Goal: Transaction & Acquisition: Purchase product/service

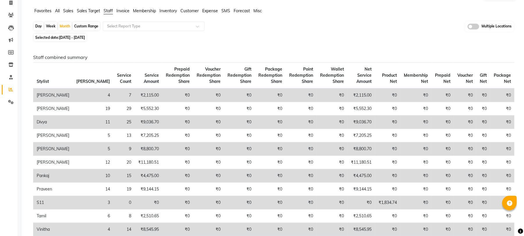
scroll to position [39, 0]
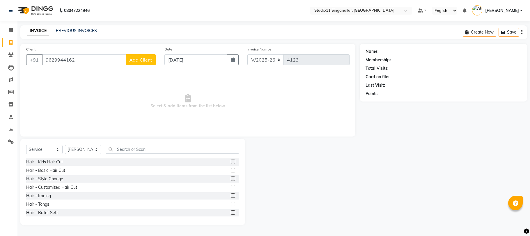
select select "6616"
select select "service"
select select "51051"
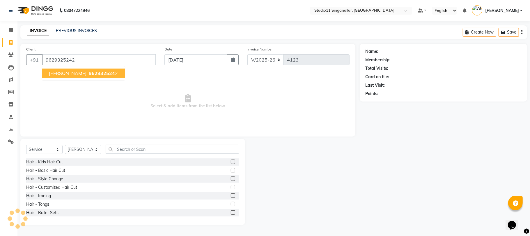
type input "9629325242"
click at [100, 77] on button "sowmiya 962932524 2" at bounding box center [83, 72] width 83 height 9
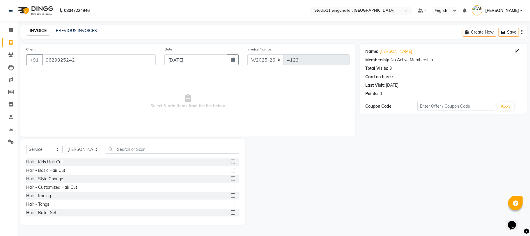
drag, startPoint x: 147, startPoint y: 102, endPoint x: 194, endPoint y: 166, distance: 78.7
click at [152, 151] on input "text" at bounding box center [173, 148] width 134 height 9
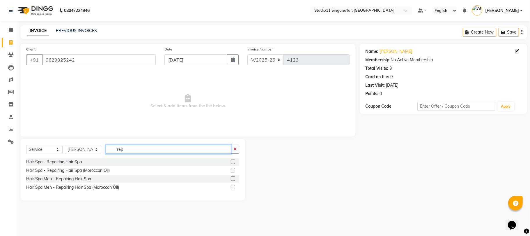
type input "rep"
click at [234, 161] on label at bounding box center [233, 161] width 4 height 4
click at [234, 161] on input "checkbox" at bounding box center [233, 162] width 4 height 4
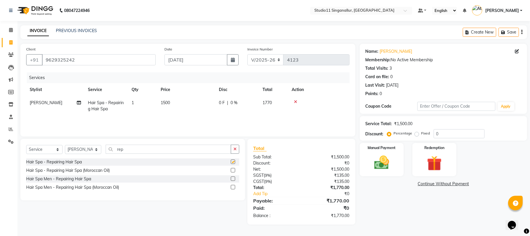
checkbox input "false"
click at [92, 148] on select "Select Stylist [PERSON_NAME] Divya [PERSON_NAME] [PERSON_NAME] [PERSON_NAME] [P…" at bounding box center [83, 149] width 36 height 9
select select "70620"
click at [65, 145] on select "Select Stylist [PERSON_NAME] Divya [PERSON_NAME] [PERSON_NAME] [PERSON_NAME] [P…" at bounding box center [83, 149] width 36 height 9
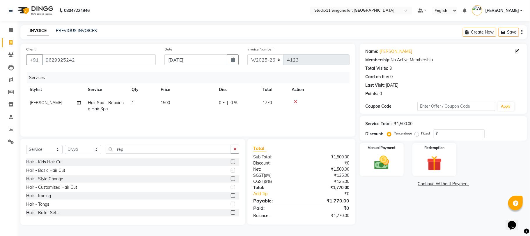
click at [43, 102] on td "[PERSON_NAME]" at bounding box center [55, 105] width 58 height 19
select select "51051"
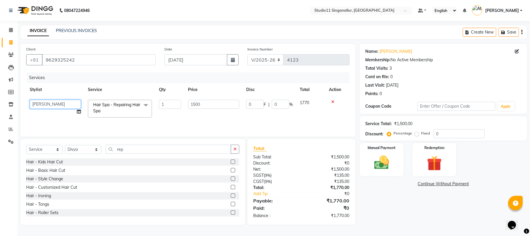
click at [55, 106] on select "akbar Athira daniel Divya Haritha kowsalya krithika narmatha pankaj Praveen s11…" at bounding box center [55, 104] width 51 height 9
select select "70620"
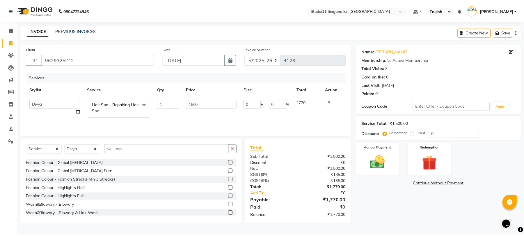
scroll to position [155, 0]
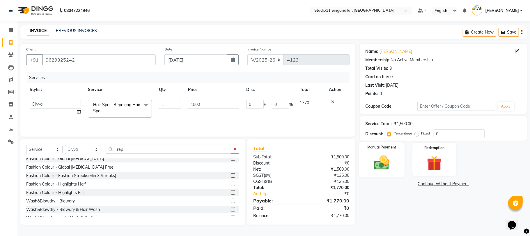
click at [378, 164] on img at bounding box center [381, 162] width 25 height 18
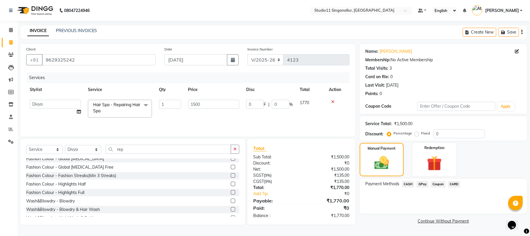
click at [422, 185] on span "GPay" at bounding box center [423, 183] width 12 height 7
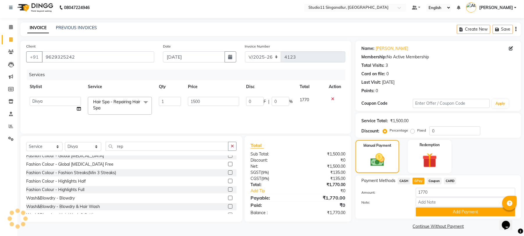
scroll to position [6, 0]
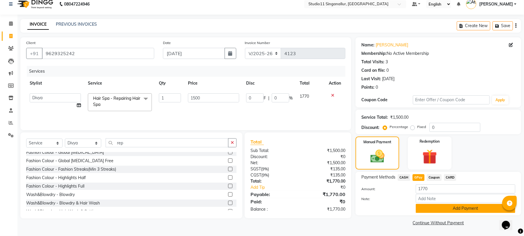
click at [466, 208] on button "Add Payment" at bounding box center [466, 207] width 100 height 9
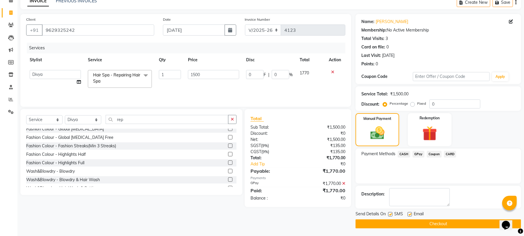
scroll to position [31, 0]
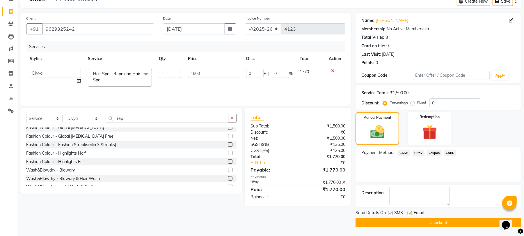
click at [390, 210] on label at bounding box center [390, 212] width 4 height 4
click at [390, 211] on input "checkbox" at bounding box center [390, 213] width 4 height 4
checkbox input "false"
click at [409, 211] on label at bounding box center [410, 212] width 4 height 4
click at [409, 211] on input "checkbox" at bounding box center [410, 213] width 4 height 4
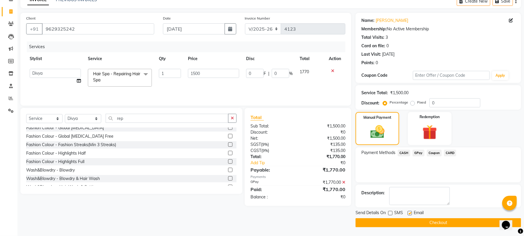
checkbox input "false"
click at [429, 226] on button "Checkout" at bounding box center [439, 222] width 166 height 9
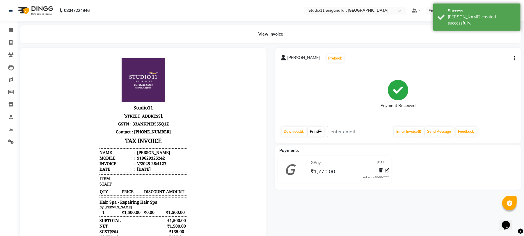
click at [322, 132] on icon at bounding box center [319, 131] width 3 height 3
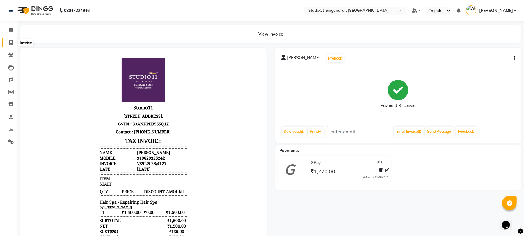
click at [8, 45] on span at bounding box center [11, 42] width 10 height 7
select select "service"
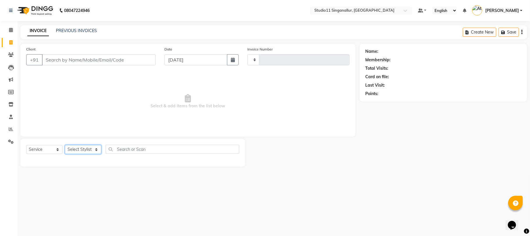
click at [82, 148] on select "Select Stylist" at bounding box center [83, 149] width 36 height 9
click at [65, 145] on select "Select Stylist" at bounding box center [83, 149] width 36 height 9
click at [85, 147] on select "Select Stylist" at bounding box center [83, 149] width 36 height 9
click at [65, 145] on select "Select Stylist" at bounding box center [83, 149] width 36 height 9
click at [90, 162] on div "Select Service Product Membership Package Voucher Prepaid Gift Card Select Styl…" at bounding box center [132, 153] width 225 height 28
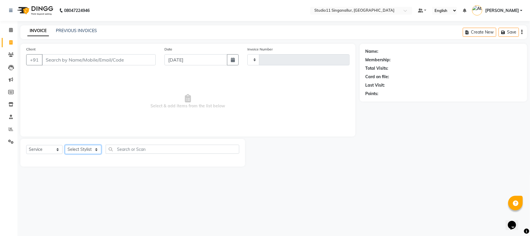
click at [82, 150] on select "Select Stylist" at bounding box center [83, 149] width 36 height 9
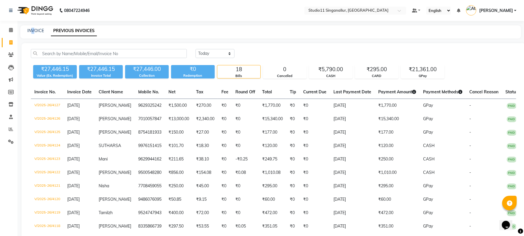
click at [34, 34] on div "INVOICE PREVIOUS INVOICES" at bounding box center [270, 31] width 501 height 13
click at [37, 32] on link "INVOICE" at bounding box center [35, 30] width 17 height 5
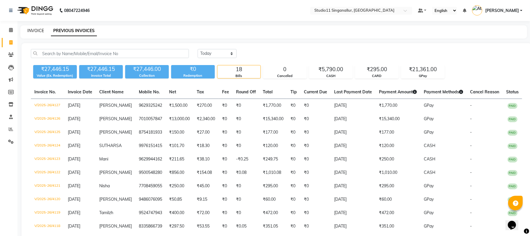
select select "6616"
select select "service"
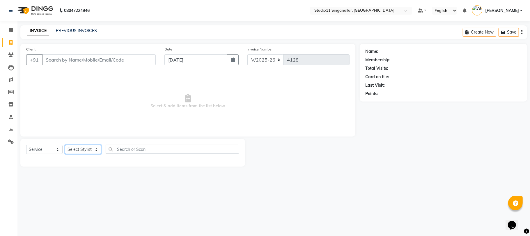
click at [81, 147] on select "Select Stylist akbar Athira daniel Divya Haritha kowsalya krithika narmatha pan…" at bounding box center [83, 149] width 36 height 9
click at [143, 154] on div "Select Service Product Membership Package Voucher Prepaid Gift Card Select Styl…" at bounding box center [132, 151] width 213 height 14
click at [146, 146] on input "text" at bounding box center [173, 148] width 134 height 9
click at [137, 65] on input "Client" at bounding box center [99, 59] width 114 height 11
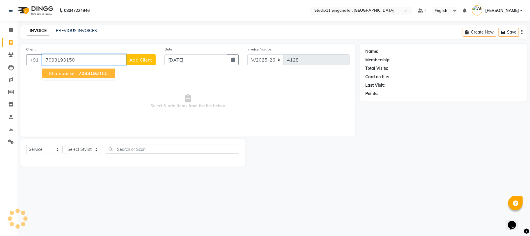
type input "7093193150"
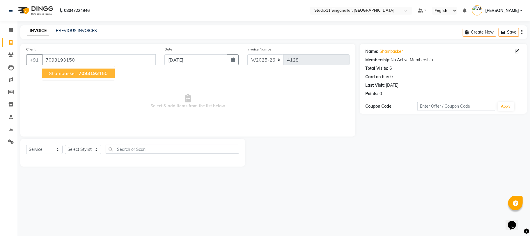
click at [105, 72] on ngb-highlight "7093193 150" at bounding box center [92, 73] width 30 height 6
click at [91, 151] on select "Select Stylist [PERSON_NAME] Divya [PERSON_NAME] [PERSON_NAME] [PERSON_NAME] [P…" at bounding box center [83, 149] width 36 height 9
select select "51156"
click at [65, 145] on select "Select Stylist [PERSON_NAME] Divya [PERSON_NAME] [PERSON_NAME] [PERSON_NAME] [P…" at bounding box center [83, 149] width 36 height 9
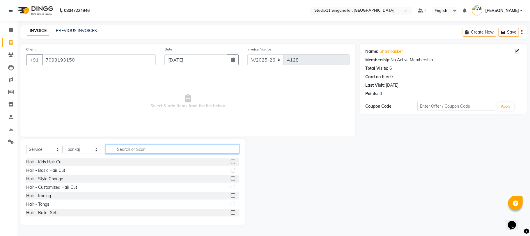
click at [148, 149] on input "text" at bounding box center [173, 148] width 134 height 9
type input "hair cut"
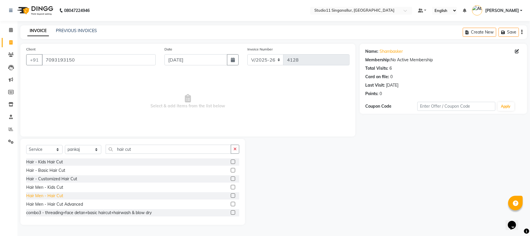
click at [45, 195] on div "Hair Men - Hair Cut" at bounding box center [44, 195] width 37 height 6
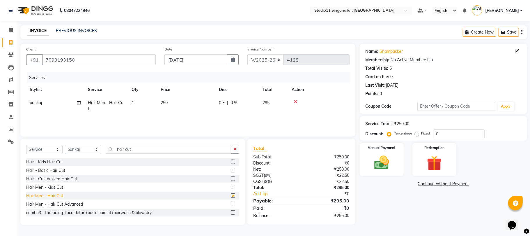
checkbox input "false"
click at [144, 147] on input "hair cut" at bounding box center [168, 148] width 125 height 9
type input "h"
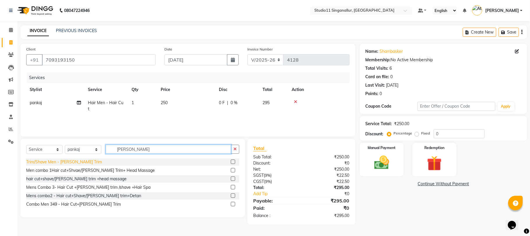
type input "beard tr"
click at [75, 162] on div "Trim/Shave Men - [PERSON_NAME] Trim" at bounding box center [64, 162] width 76 height 6
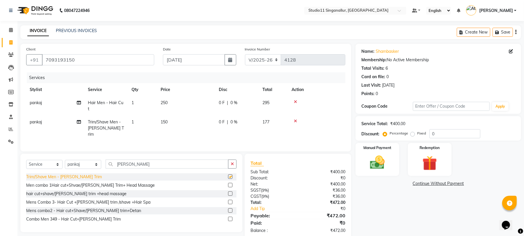
checkbox input "false"
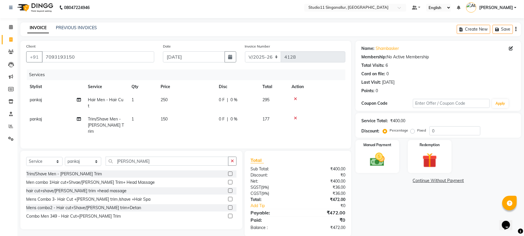
scroll to position [6, 0]
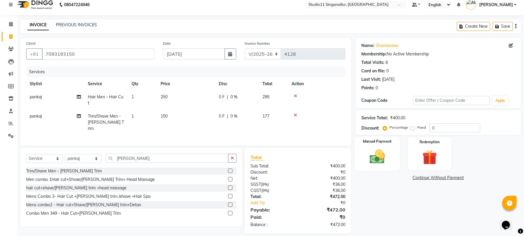
click at [383, 155] on img at bounding box center [377, 157] width 25 height 18
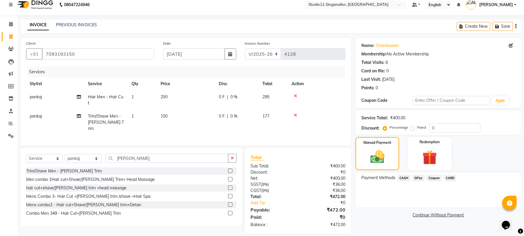
click at [421, 177] on span "GPay" at bounding box center [419, 177] width 12 height 7
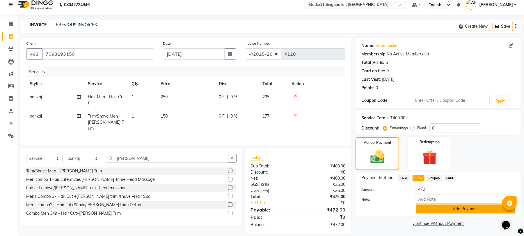
click at [449, 209] on button "Add Payment" at bounding box center [466, 208] width 100 height 9
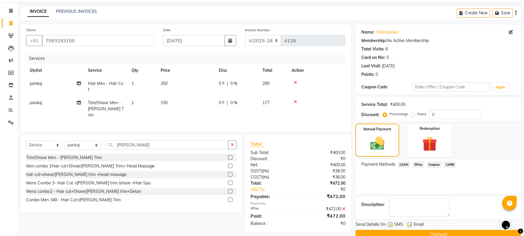
scroll to position [31, 0]
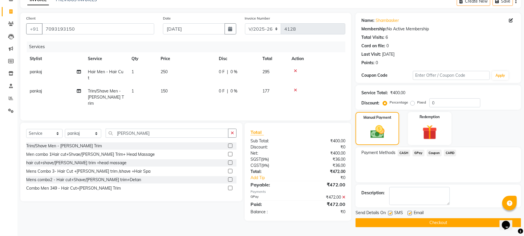
click at [409, 210] on label at bounding box center [410, 212] width 4 height 4
click at [409, 211] on input "checkbox" at bounding box center [410, 213] width 4 height 4
checkbox input "false"
click at [388, 211] on div "Send Details On SMS Email" at bounding box center [439, 212] width 166 height 7
click at [392, 213] on label at bounding box center [390, 212] width 4 height 4
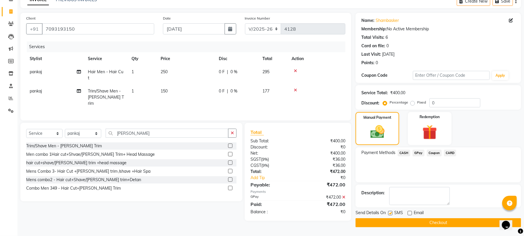
click at [392, 213] on input "checkbox" at bounding box center [390, 213] width 4 height 4
checkbox input "false"
click at [391, 223] on button "Checkout" at bounding box center [439, 222] width 166 height 9
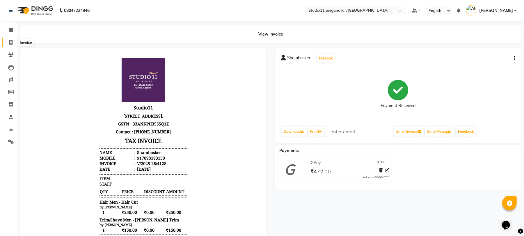
click at [10, 44] on icon at bounding box center [10, 42] width 3 height 4
select select "6616"
select select "service"
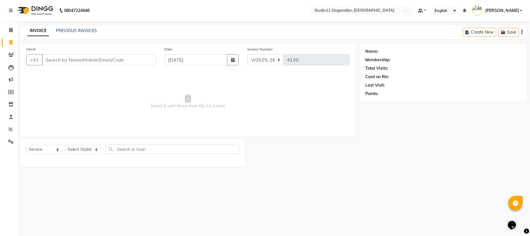
click at [61, 55] on input "Client" at bounding box center [99, 59] width 114 height 11
click at [7, 128] on span at bounding box center [11, 129] width 10 height 7
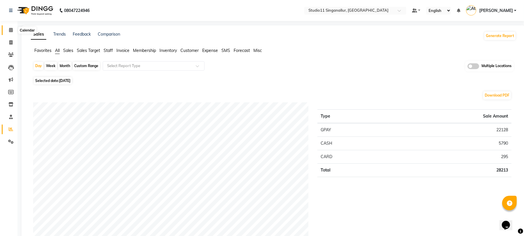
click at [10, 29] on icon at bounding box center [11, 30] width 4 height 4
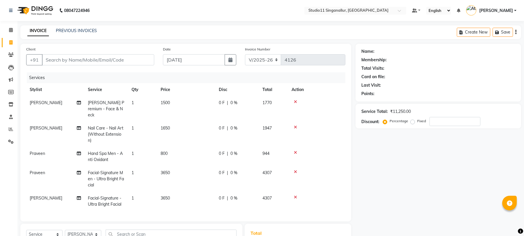
select select "6616"
select select "service"
select select "51161"
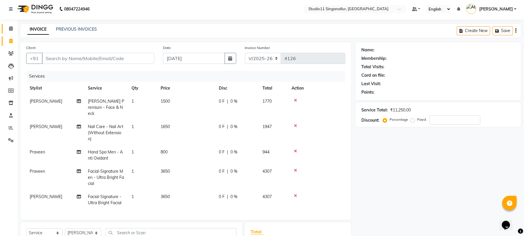
scroll to position [1, 0]
click at [10, 38] on span at bounding box center [11, 41] width 10 height 7
click at [82, 59] on input "Client" at bounding box center [98, 58] width 112 height 11
click at [67, 26] on div "INVOICE PREVIOUS INVOICES Create New Save" at bounding box center [270, 31] width 501 height 14
click at [67, 28] on link "PREVIOUS INVOICES" at bounding box center [76, 29] width 41 height 5
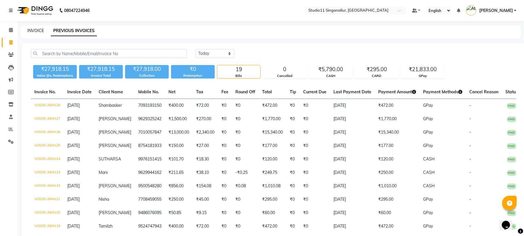
click at [40, 30] on link "INVOICE" at bounding box center [35, 30] width 17 height 5
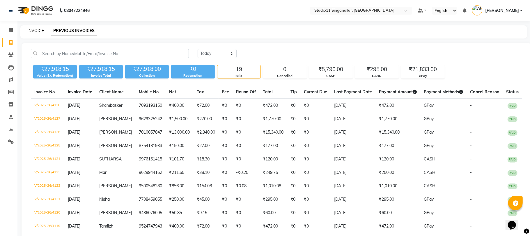
select select "service"
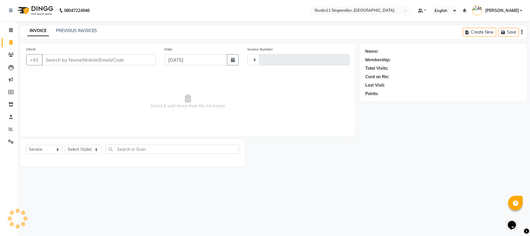
type input "4129"
select select "6616"
click at [55, 151] on select "Select Service Product Membership Package Voucher Prepaid Gift Card" at bounding box center [44, 149] width 36 height 9
click at [79, 110] on span "Select & add items from the list below" at bounding box center [187, 101] width 323 height 58
click at [90, 61] on input "Client" at bounding box center [99, 59] width 114 height 11
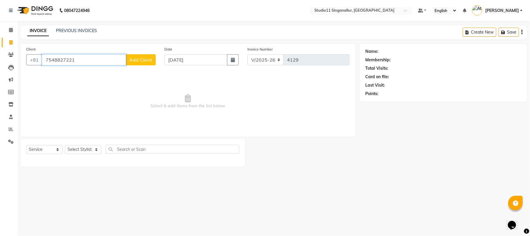
type input "7548827221"
click at [143, 59] on span "Add Client" at bounding box center [140, 60] width 23 height 6
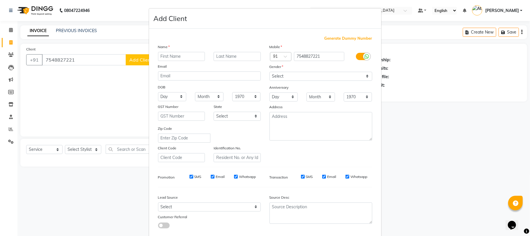
click at [114, 89] on ngb-modal-window "Add Client Generate Dummy Number Name Email DOB Day 01 02 03 04 05 06 07 08 09 …" at bounding box center [265, 118] width 530 height 236
click at [88, 152] on ngb-modal-window "Add Client Generate Dummy Number Name Email DOB Day 01 02 03 04 05 06 07 08 09 …" at bounding box center [265, 118] width 530 height 236
click at [404, 50] on ngb-modal-window "Add Client Generate Dummy Number Name Email DOB Day 01 02 03 04 05 06 07 08 09 …" at bounding box center [265, 118] width 530 height 236
click at [367, 16] on div "Add Client" at bounding box center [265, 18] width 232 height 20
click at [374, 11] on div "Add Client" at bounding box center [265, 18] width 232 height 20
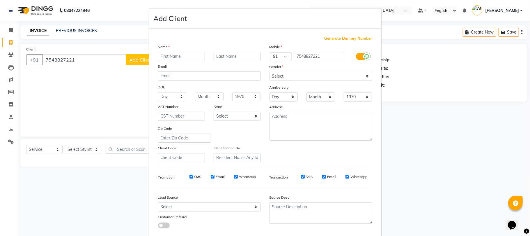
click at [59, 111] on ngb-modal-window "Add Client Generate Dummy Number Name Email DOB Day 01 02 03 04 05 06 07 08 09 …" at bounding box center [265, 118] width 530 height 236
click at [14, 115] on ngb-modal-window "Add Client Generate Dummy Number Name Email DOB Day 01 02 03 04 05 06 07 08 09 …" at bounding box center [265, 118] width 530 height 236
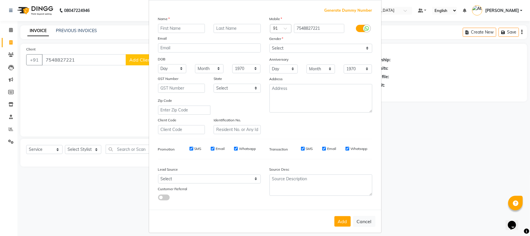
scroll to position [32, 0]
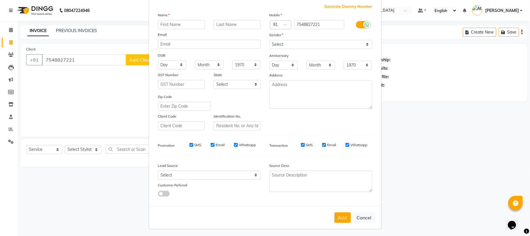
click at [366, 215] on button "Cancel" at bounding box center [364, 217] width 22 height 11
select select
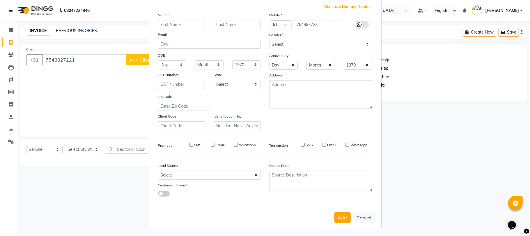
select select
checkbox input "false"
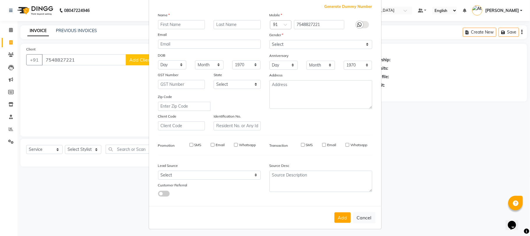
checkbox input "false"
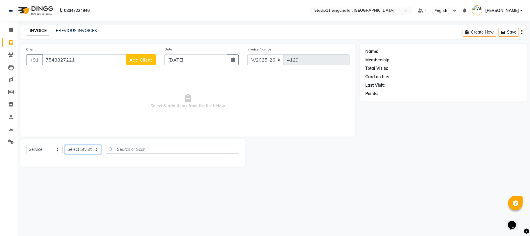
click at [78, 150] on select "Select Stylist [PERSON_NAME] Divya [PERSON_NAME] [PERSON_NAME] [PERSON_NAME] [P…" at bounding box center [83, 149] width 36 height 9
select select "51051"
click at [65, 145] on select "Select Stylist [PERSON_NAME] Divya [PERSON_NAME] [PERSON_NAME] [PERSON_NAME] [P…" at bounding box center [83, 149] width 36 height 9
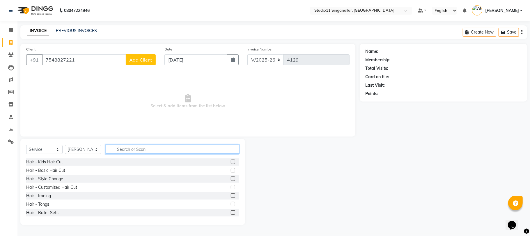
click at [164, 150] on input "text" at bounding box center [173, 148] width 134 height 9
type input "hair cut"
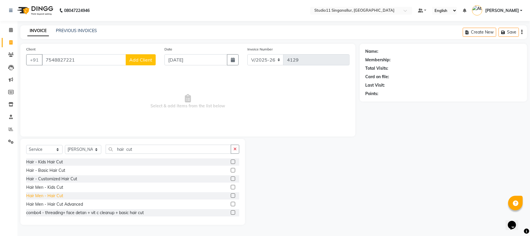
click at [46, 193] on div "Hair Men - Hair Cut" at bounding box center [44, 195] width 37 height 6
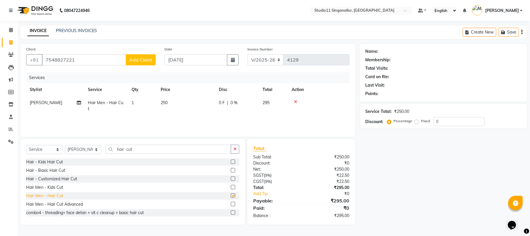
checkbox input "false"
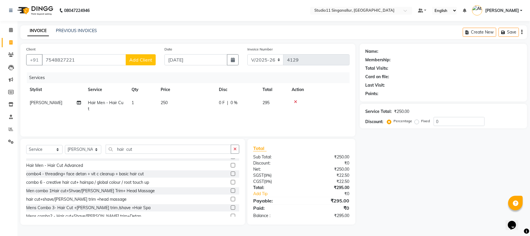
scroll to position [52, 0]
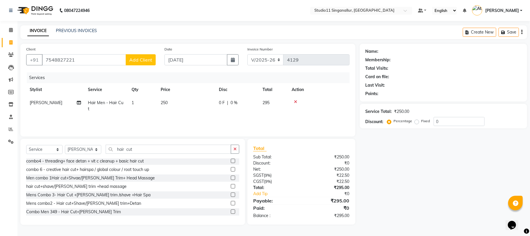
click at [387, 144] on div "Name: Membership: Total Visits: Card on file: Last Visit: Points: Service Total…" at bounding box center [446, 134] width 172 height 181
click at [303, 211] on div "₹0" at bounding box center [327, 207] width 52 height 7
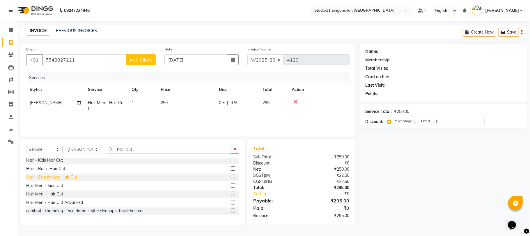
scroll to position [0, 0]
click at [48, 185] on div "Hair Men - Kids Cut" at bounding box center [44, 187] width 37 height 6
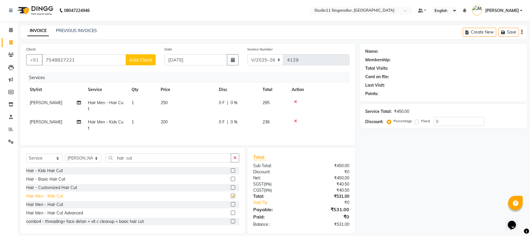
checkbox input "false"
click at [231, 202] on label at bounding box center [233, 204] width 4 height 4
click at [231, 202] on input "checkbox" at bounding box center [233, 204] width 4 height 4
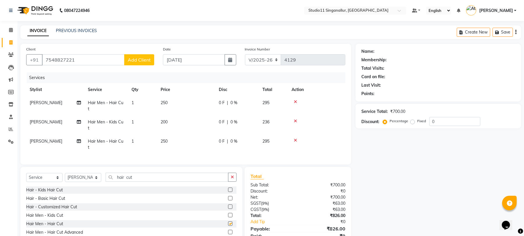
checkbox input "false"
click at [295, 100] on icon at bounding box center [295, 102] width 3 height 4
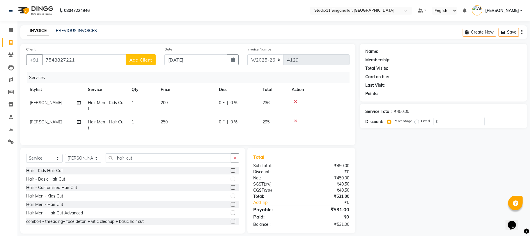
click at [295, 100] on icon at bounding box center [295, 102] width 3 height 4
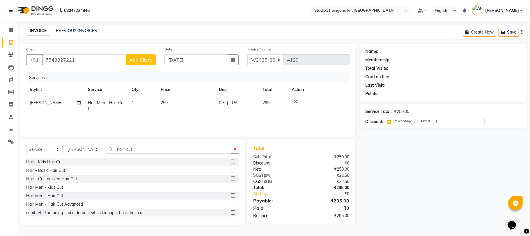
scroll to position [0, 4]
click at [145, 61] on span "Add Client" at bounding box center [140, 60] width 23 height 6
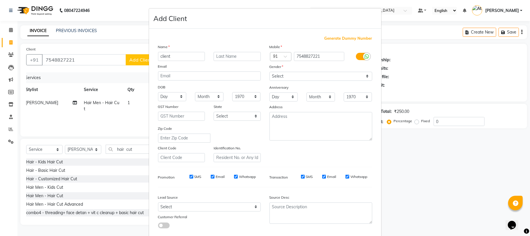
type input "client"
drag, startPoint x: 275, startPoint y: 74, endPoint x: 277, endPoint y: 77, distance: 4.0
click at [275, 75] on select "Select Male Female Other Prefer Not To Say" at bounding box center [321, 76] width 103 height 9
select select "male"
click at [270, 72] on select "Select Male Female Other Prefer Not To Say" at bounding box center [321, 76] width 103 height 9
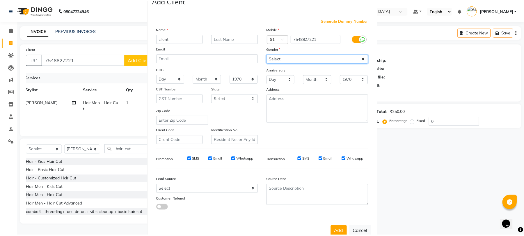
scroll to position [32, 0]
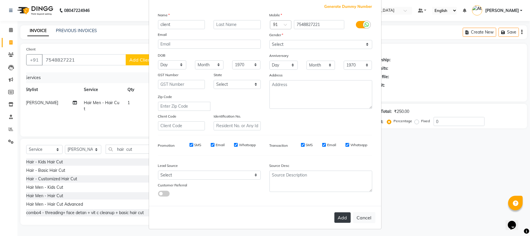
click at [339, 213] on button "Add" at bounding box center [342, 217] width 16 height 10
select select
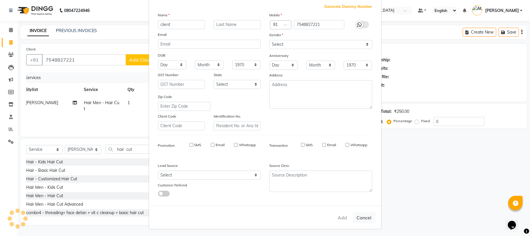
select select
checkbox input "false"
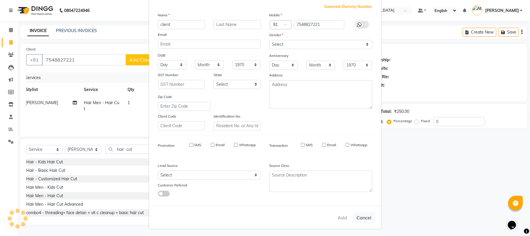
checkbox input "false"
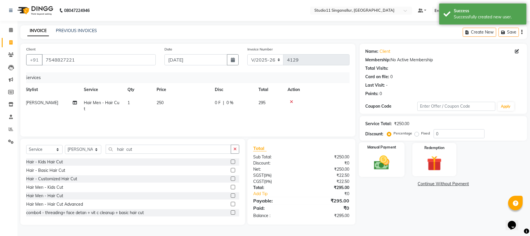
click at [383, 162] on img at bounding box center [381, 162] width 25 height 18
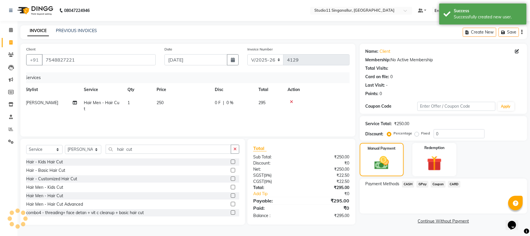
click at [422, 183] on span "GPay" at bounding box center [423, 183] width 12 height 7
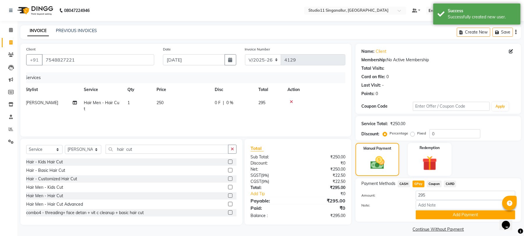
drag, startPoint x: 82, startPoint y: 67, endPoint x: 65, endPoint y: 55, distance: 19.6
click at [65, 56] on div "Client +91 7548827221" at bounding box center [90, 58] width 137 height 24
drag, startPoint x: 93, startPoint y: 58, endPoint x: 43, endPoint y: 68, distance: 50.1
click at [43, 69] on div "Client +91 7548827221" at bounding box center [90, 58] width 137 height 24
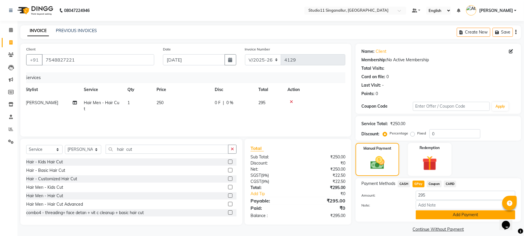
click at [436, 216] on button "Add Payment" at bounding box center [466, 214] width 100 height 9
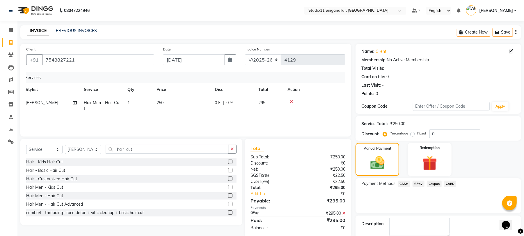
scroll to position [31, 0]
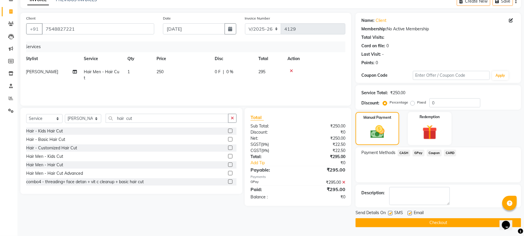
click at [393, 212] on label at bounding box center [390, 212] width 4 height 4
click at [392, 212] on input "checkbox" at bounding box center [390, 213] width 4 height 4
checkbox input "false"
click at [411, 214] on label at bounding box center [410, 212] width 4 height 4
click at [411, 214] on input "checkbox" at bounding box center [410, 213] width 4 height 4
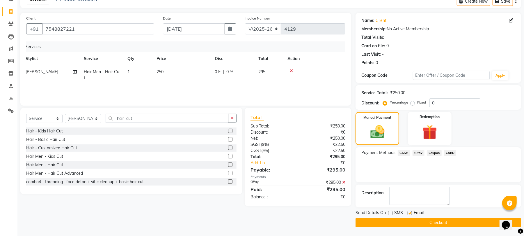
checkbox input "false"
drag, startPoint x: 408, startPoint y: 216, endPoint x: 404, endPoint y: 217, distance: 3.5
click at [406, 216] on div "Send Details On SMS Email" at bounding box center [439, 212] width 166 height 7
click at [402, 225] on button "Checkout" at bounding box center [439, 222] width 166 height 9
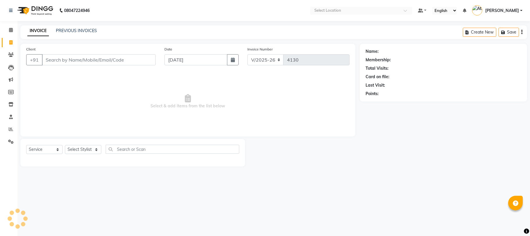
select select "6616"
select select "service"
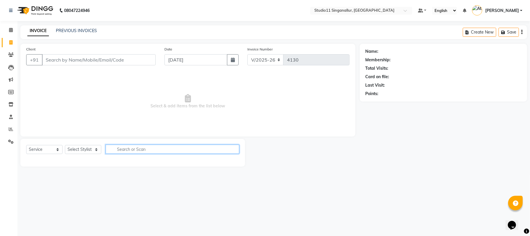
click at [108, 149] on input "text" at bounding box center [173, 148] width 134 height 9
click at [129, 150] on input "hair cut" at bounding box center [168, 148] width 125 height 9
type input "hair cut"
click at [95, 148] on select "Select Stylist [PERSON_NAME] Divya [PERSON_NAME] [PERSON_NAME] [PERSON_NAME] [P…" at bounding box center [83, 149] width 36 height 9
select select "61956"
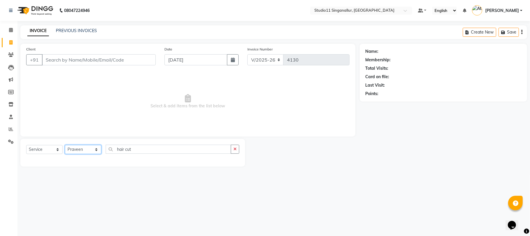
click at [65, 145] on select "Select Stylist [PERSON_NAME] Divya [PERSON_NAME] [PERSON_NAME] [PERSON_NAME] [P…" at bounding box center [83, 149] width 36 height 9
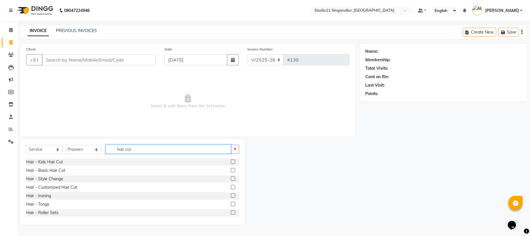
click at [142, 149] on input "hair cut" at bounding box center [168, 148] width 125 height 9
click at [232, 148] on button "button" at bounding box center [235, 148] width 8 height 9
click at [118, 149] on input "text" at bounding box center [173, 148] width 134 height 9
type input "hair cut"
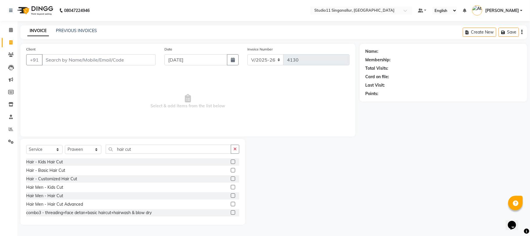
click at [63, 193] on div "Hair Men - Hair Cut" at bounding box center [132, 195] width 213 height 7
click at [61, 195] on div "Hair Men - Hair Cut" at bounding box center [44, 195] width 37 height 6
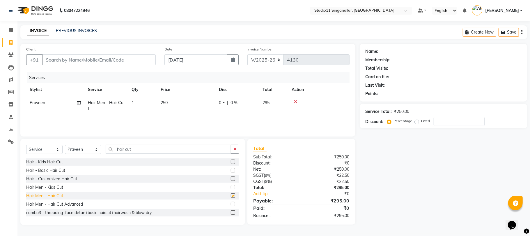
checkbox input "false"
drag, startPoint x: 237, startPoint y: 149, endPoint x: 231, endPoint y: 149, distance: 5.8
click at [235, 149] on button "button" at bounding box center [235, 148] width 8 height 9
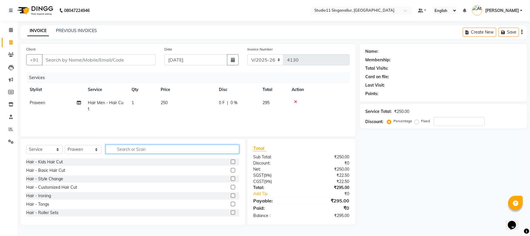
click at [121, 147] on input "text" at bounding box center [173, 148] width 134 height 9
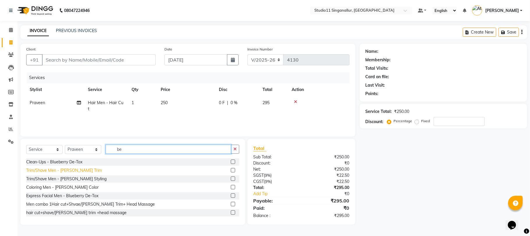
type input "be"
click at [77, 172] on div "Trim/Shave Men - [PERSON_NAME] Trim" at bounding box center [64, 170] width 76 height 6
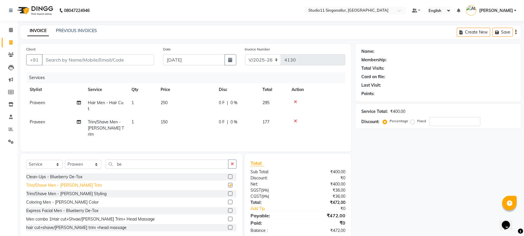
checkbox input "false"
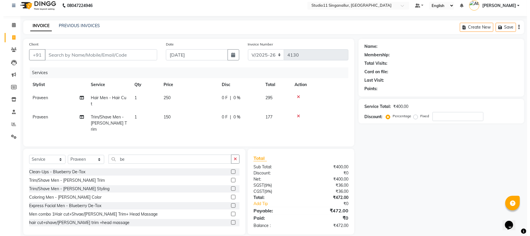
scroll to position [6, 0]
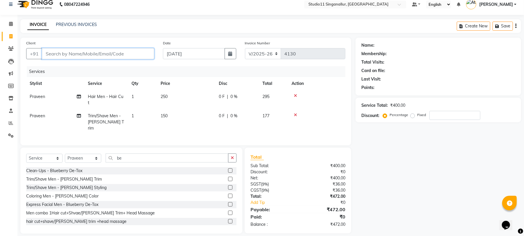
click at [48, 54] on input "Client" at bounding box center [98, 53] width 112 height 11
type input "9"
type input "0"
type input "9952253430"
click at [144, 52] on span "Add Client" at bounding box center [139, 54] width 23 height 6
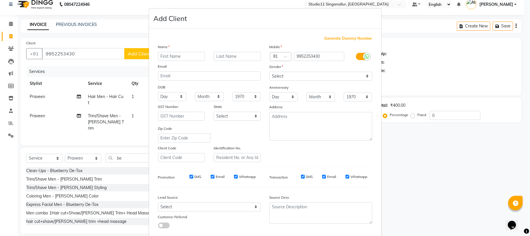
click at [160, 58] on input "text" at bounding box center [181, 56] width 47 height 9
type input "[PERSON_NAME]"
click at [291, 78] on select "Select [DEMOGRAPHIC_DATA] [DEMOGRAPHIC_DATA] Other Prefer Not To Say" at bounding box center [321, 76] width 103 height 9
select select "[DEMOGRAPHIC_DATA]"
click at [270, 72] on select "Select [DEMOGRAPHIC_DATA] [DEMOGRAPHIC_DATA] Other Prefer Not To Say" at bounding box center [321, 76] width 103 height 9
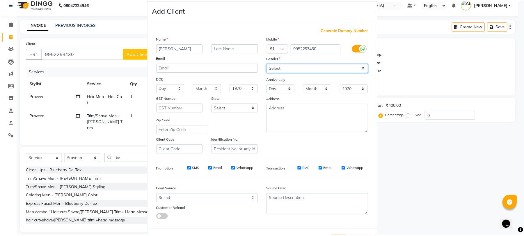
scroll to position [32, 0]
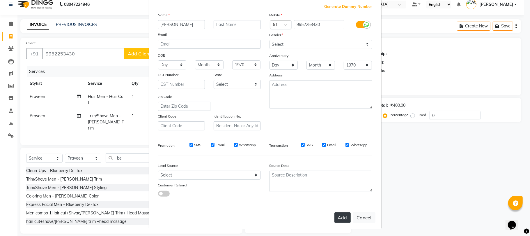
click at [334, 214] on button "Add" at bounding box center [342, 217] width 16 height 10
select select
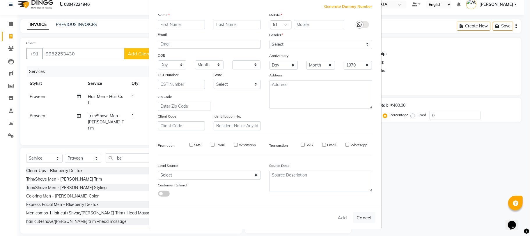
select select
checkbox input "false"
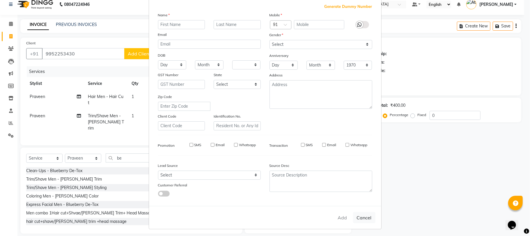
checkbox input "false"
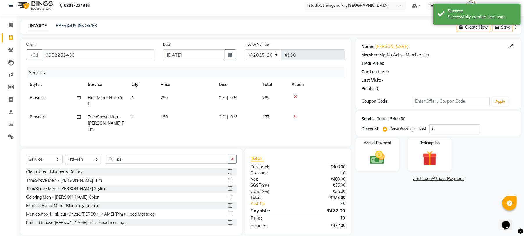
scroll to position [6, 0]
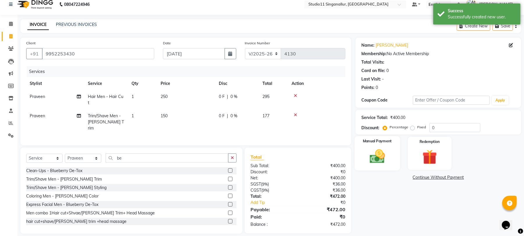
click at [376, 158] on img at bounding box center [377, 156] width 25 height 18
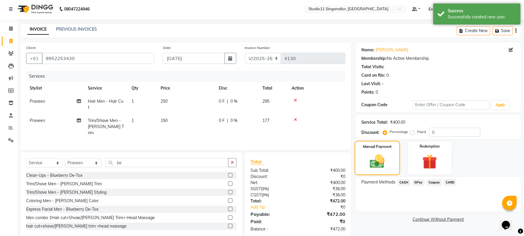
scroll to position [0, 0]
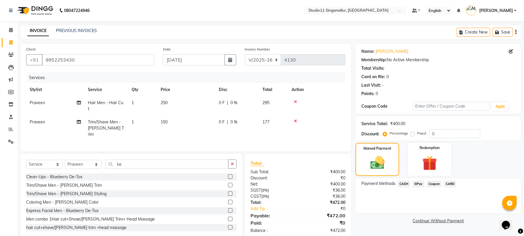
click at [417, 182] on span "GPay" at bounding box center [419, 183] width 12 height 7
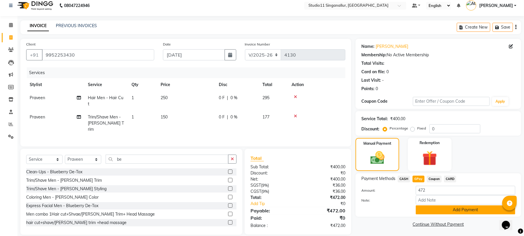
scroll to position [6, 0]
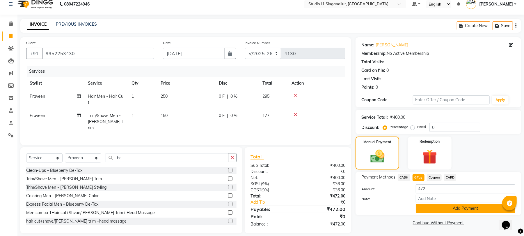
click at [449, 211] on button "Add Payment" at bounding box center [466, 207] width 100 height 9
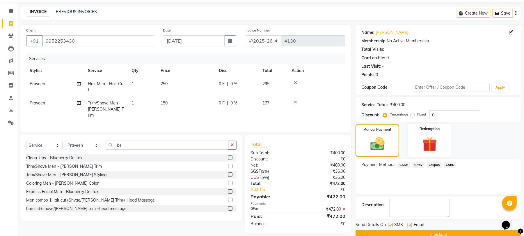
scroll to position [31, 0]
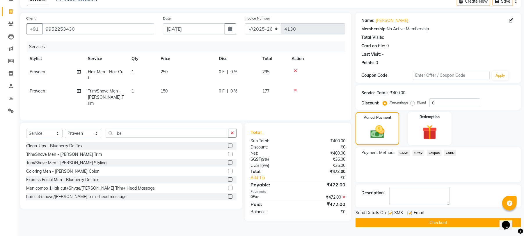
drag, startPoint x: 389, startPoint y: 211, endPoint x: 399, endPoint y: 212, distance: 9.6
click at [392, 211] on label at bounding box center [390, 212] width 4 height 4
click at [392, 211] on input "checkbox" at bounding box center [390, 213] width 4 height 4
checkbox input "false"
click at [410, 214] on label at bounding box center [410, 212] width 4 height 4
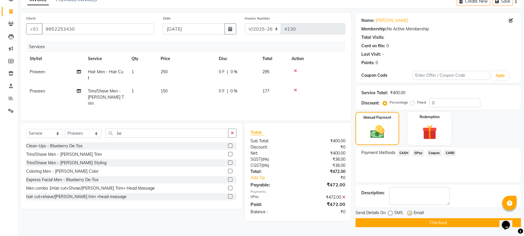
click at [410, 214] on input "checkbox" at bounding box center [410, 213] width 4 height 4
checkbox input "false"
click at [415, 219] on button "Checkout" at bounding box center [439, 222] width 166 height 9
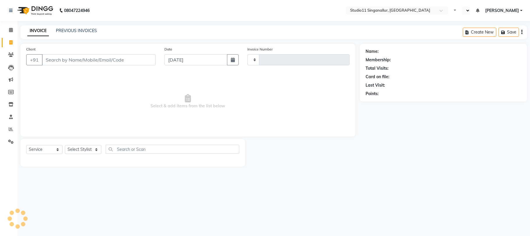
select select "service"
type input "4131"
select select "en"
select select "6616"
select select "service"
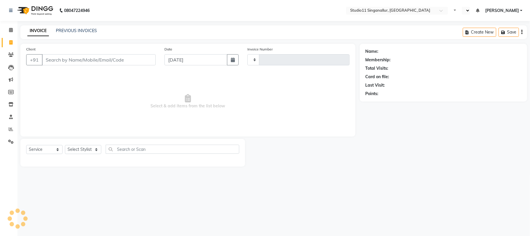
select select "en"
type input "4131"
select select "6616"
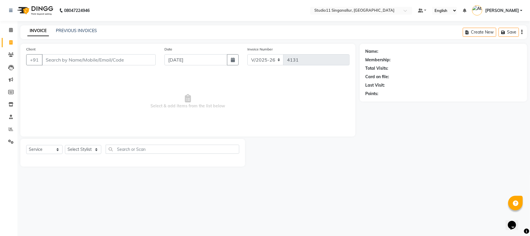
click at [85, 27] on div "INVOICE PREVIOUS INVOICES Create New Save" at bounding box center [273, 32] width 507 height 14
click at [83, 31] on link "PREVIOUS INVOICES" at bounding box center [76, 30] width 41 height 5
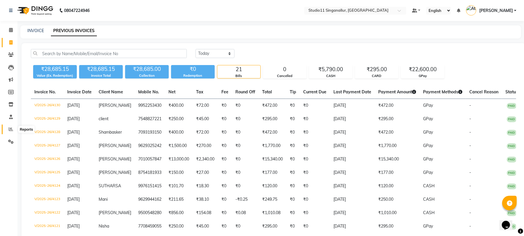
click at [10, 128] on icon at bounding box center [11, 129] width 4 height 4
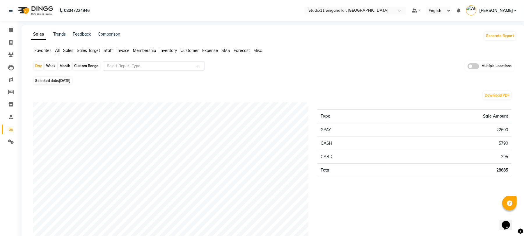
click at [108, 49] on span "Staff" at bounding box center [108, 50] width 9 height 5
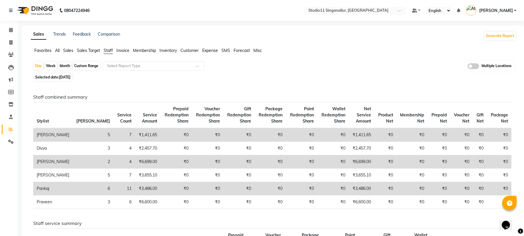
click at [67, 63] on div "Month" at bounding box center [64, 66] width 13 height 8
click at [65, 64] on div "Month" at bounding box center [64, 66] width 13 height 8
select select "9"
select select "2025"
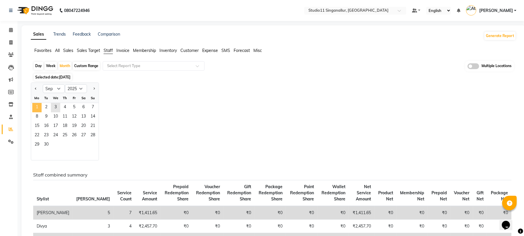
click at [41, 105] on span "1" at bounding box center [36, 107] width 9 height 9
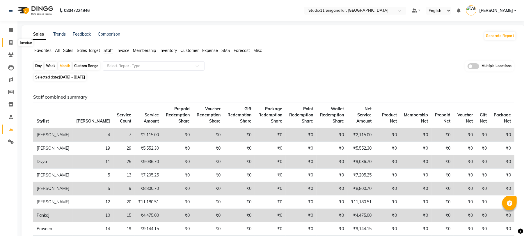
click at [12, 43] on icon at bounding box center [10, 42] width 3 height 4
select select "6616"
select select "service"
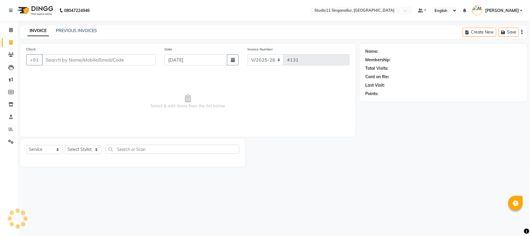
click at [71, 61] on input "Client" at bounding box center [99, 59] width 114 height 11
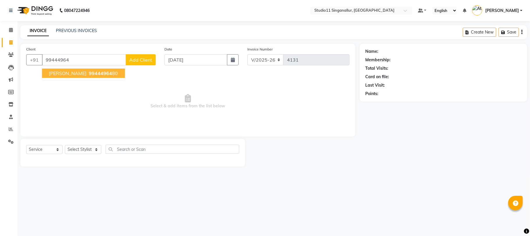
click at [79, 77] on button "[PERSON_NAME] 99444964 80" at bounding box center [83, 72] width 83 height 9
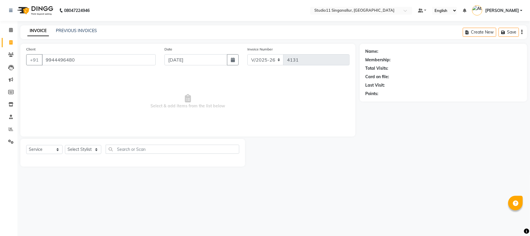
type input "9944496480"
select select "1: Object"
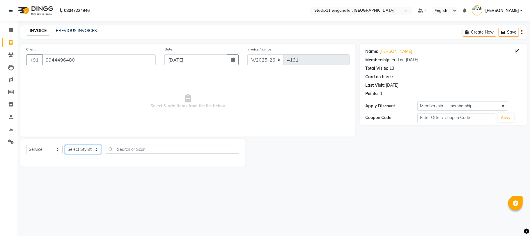
click at [91, 148] on select "Select Stylist akbar Athira daniel Divya Haritha kowsalya krithika narmatha pan…" at bounding box center [83, 149] width 36 height 9
click at [382, 50] on link "Prabu" at bounding box center [396, 51] width 33 height 6
click at [95, 146] on select "Select Stylist akbar Athira daniel Divya Haritha kowsalya krithika narmatha pan…" at bounding box center [83, 149] width 36 height 9
select select "51156"
click at [65, 145] on select "Select Stylist akbar Athira daniel Divya Haritha kowsalya krithika narmatha pan…" at bounding box center [83, 149] width 36 height 9
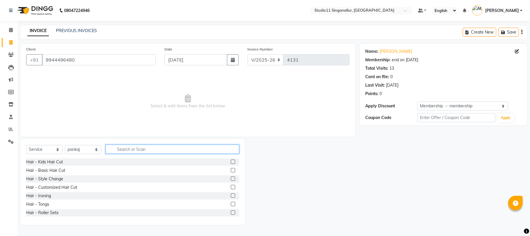
click at [147, 145] on input "text" at bounding box center [173, 148] width 134 height 9
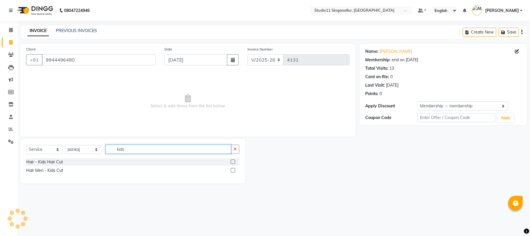
type input "kids"
click at [234, 160] on label at bounding box center [233, 161] width 4 height 4
click at [234, 160] on input "checkbox" at bounding box center [233, 162] width 4 height 4
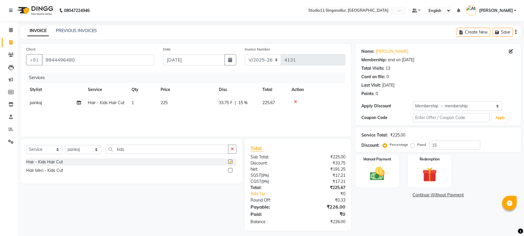
checkbox input "false"
click at [387, 182] on img at bounding box center [377, 174] width 25 height 18
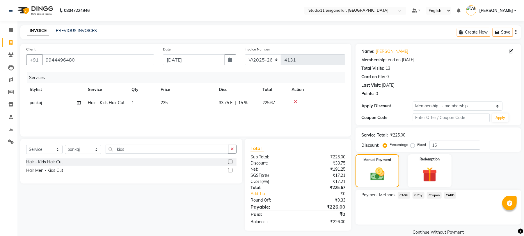
click at [416, 194] on span "GPay" at bounding box center [419, 195] width 12 height 7
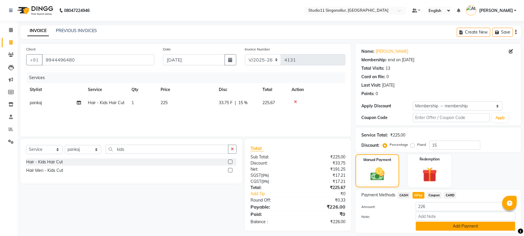
click at [431, 225] on button "Add Payment" at bounding box center [466, 225] width 100 height 9
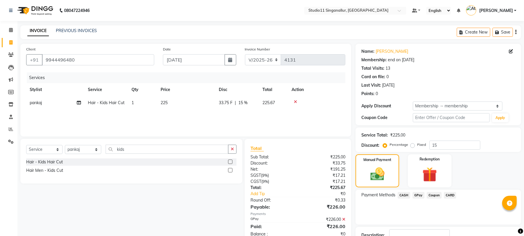
scroll to position [43, 0]
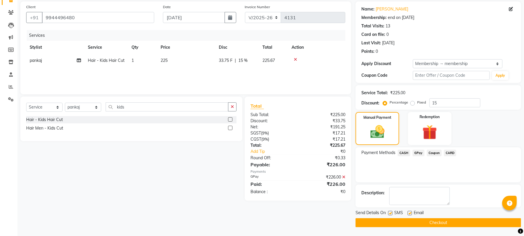
click at [410, 216] on div at bounding box center [410, 213] width 4 height 6
click at [409, 212] on label at bounding box center [410, 212] width 4 height 4
click at [409, 212] on input "checkbox" at bounding box center [410, 213] width 4 height 4
checkbox input "false"
click at [390, 211] on label at bounding box center [390, 212] width 4 height 4
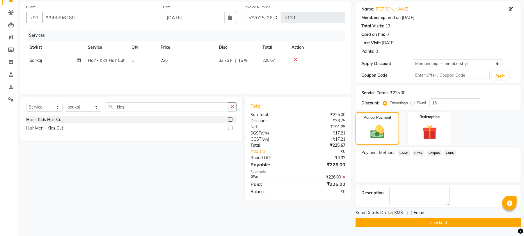
click at [390, 211] on input "checkbox" at bounding box center [390, 213] width 4 height 4
checkbox input "false"
click at [403, 220] on button "Checkout" at bounding box center [439, 222] width 166 height 9
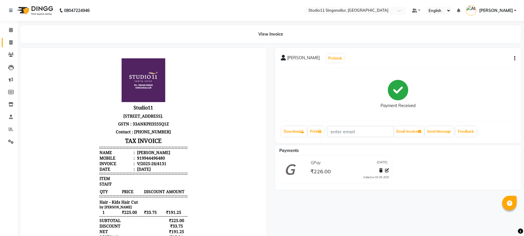
click at [11, 46] on link "Invoice" at bounding box center [9, 43] width 14 height 10
select select "6616"
select select "service"
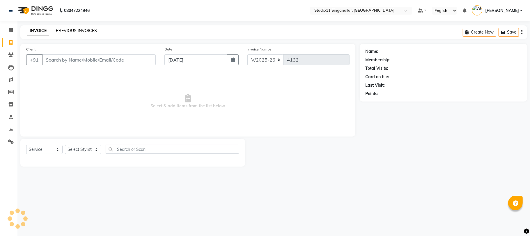
click at [69, 29] on link "PREVIOUS INVOICES" at bounding box center [76, 30] width 41 height 5
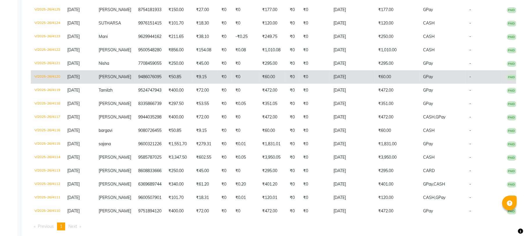
scroll to position [194, 0]
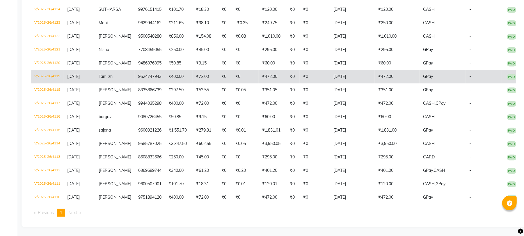
click at [182, 74] on td "₹400.00" at bounding box center [179, 76] width 28 height 13
click at [352, 72] on td "[DATE]" at bounding box center [352, 76] width 45 height 13
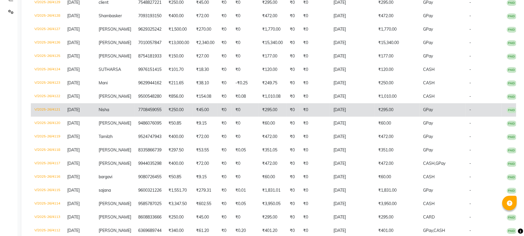
scroll to position [116, 0]
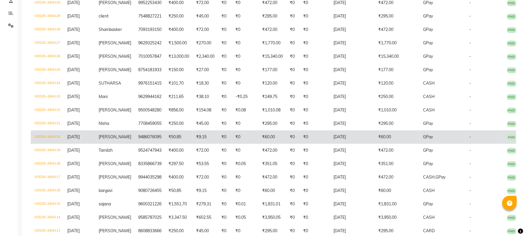
click at [233, 137] on td "₹0" at bounding box center [245, 136] width 27 height 13
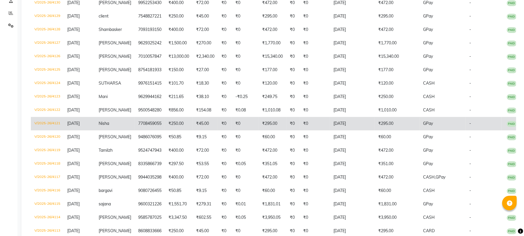
click at [242, 125] on td "₹0" at bounding box center [245, 123] width 27 height 13
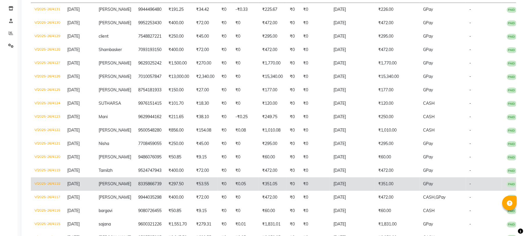
scroll to position [77, 0]
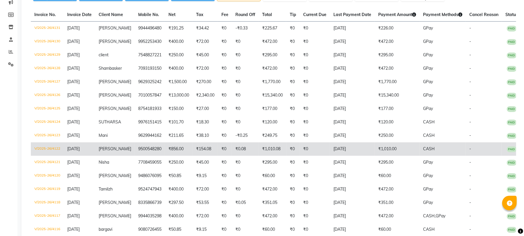
click at [218, 150] on td "₹0" at bounding box center [225, 148] width 14 height 13
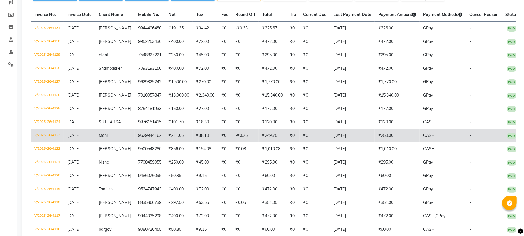
click at [234, 134] on td "-₹0.25" at bounding box center [245, 135] width 27 height 13
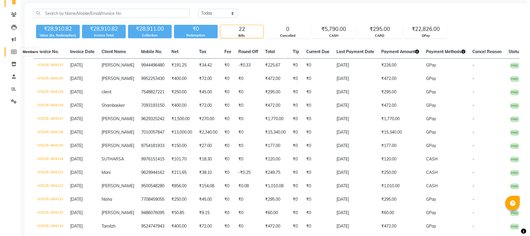
scroll to position [0, 0]
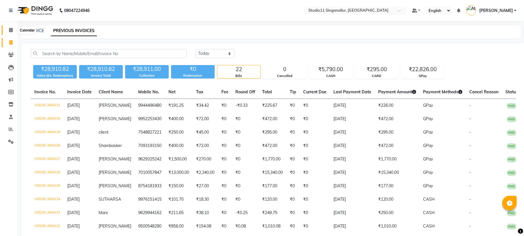
click at [8, 31] on span at bounding box center [11, 30] width 10 height 7
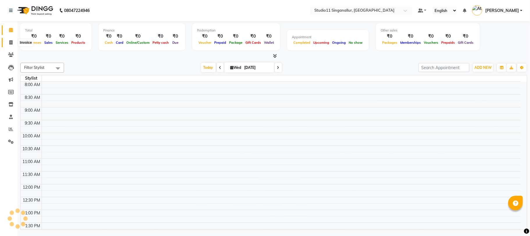
click at [12, 43] on icon at bounding box center [10, 42] width 3 height 4
select select "service"
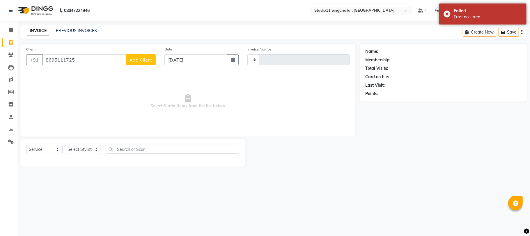
type input "8695111725"
click at [135, 59] on span "Add Client" at bounding box center [140, 60] width 23 height 6
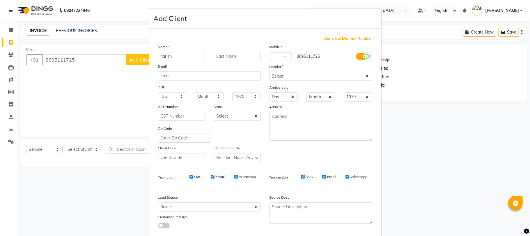
type input "harish"
click at [346, 77] on select "Select [DEMOGRAPHIC_DATA] [DEMOGRAPHIC_DATA] Other Prefer Not To Say" at bounding box center [321, 76] width 103 height 9
select select "male"
click at [270, 72] on select "Select [DEMOGRAPHIC_DATA] [DEMOGRAPHIC_DATA] Other Prefer Not To Say" at bounding box center [321, 76] width 103 height 9
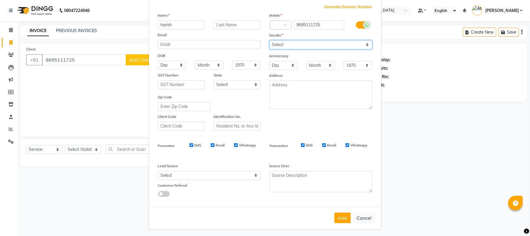
scroll to position [32, 0]
click at [339, 212] on button "Add" at bounding box center [342, 217] width 16 height 10
click at [451, 126] on ngb-modal-window "Add Client Generate Dummy Number Name harish Email DOB Day 01 02 03 04 05 06 07…" at bounding box center [265, 118] width 530 height 236
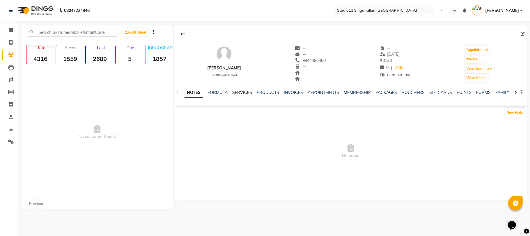
click at [242, 93] on link "SERVICES" at bounding box center [242, 92] width 20 height 5
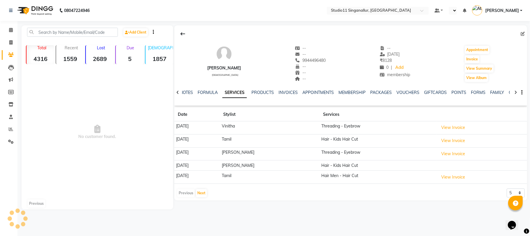
select select "en"
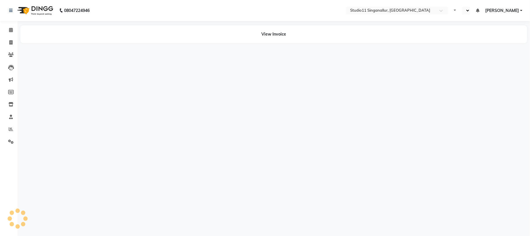
select select "en"
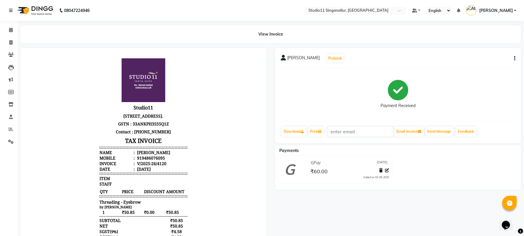
scroll to position [4, 0]
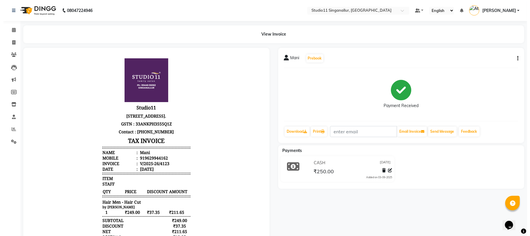
scroll to position [5, 0]
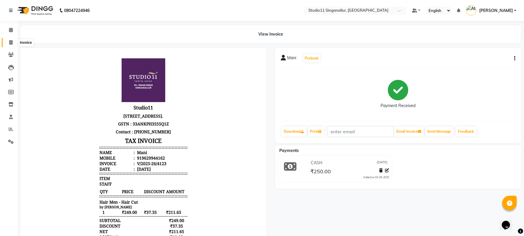
click at [12, 44] on icon at bounding box center [10, 42] width 3 height 4
select select "6616"
select select "service"
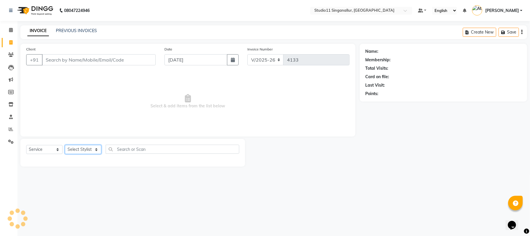
click at [86, 147] on select "Select Stylist" at bounding box center [83, 149] width 36 height 9
select select "51161"
click at [65, 145] on select "Select Stylist [PERSON_NAME] Divya [PERSON_NAME] [PERSON_NAME] [PERSON_NAME] [P…" at bounding box center [83, 149] width 36 height 9
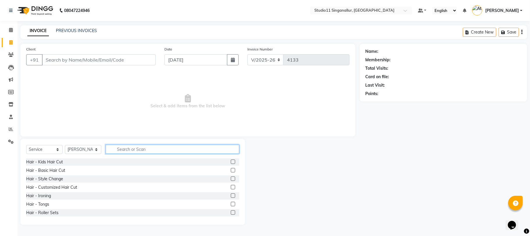
click at [151, 151] on input "text" at bounding box center [173, 148] width 134 height 9
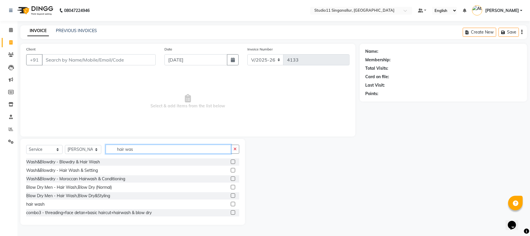
type input "hair was"
click at [225, 204] on div "hair wash" at bounding box center [132, 203] width 213 height 7
click at [231, 204] on label at bounding box center [233, 203] width 4 height 4
click at [231, 204] on input "checkbox" at bounding box center [233, 204] width 4 height 4
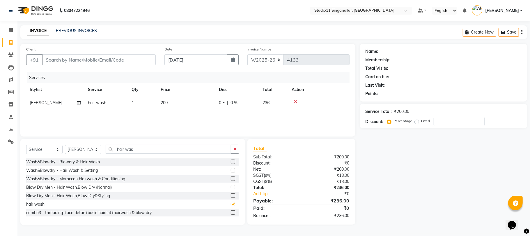
checkbox input "false"
drag, startPoint x: 164, startPoint y: 151, endPoint x: 91, endPoint y: 148, distance: 73.7
click at [91, 148] on div "Select Service Product Membership Package Voucher Prepaid Gift Card Select Styl…" at bounding box center [132, 151] width 213 height 14
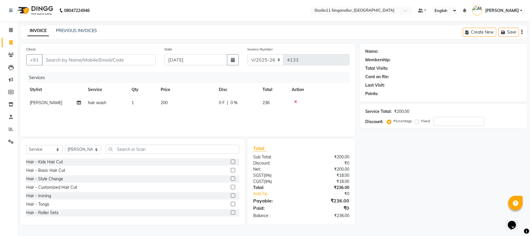
click at [137, 103] on td "1" at bounding box center [142, 102] width 29 height 13
select select "51161"
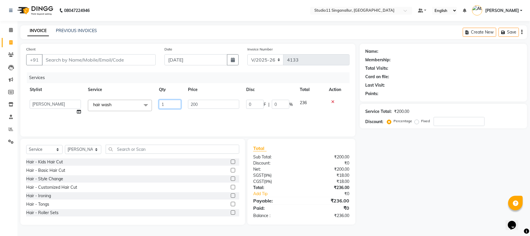
click at [165, 100] on input "1" at bounding box center [170, 104] width 22 height 9
type input "2"
click at [137, 145] on input "text" at bounding box center [173, 148] width 134 height 9
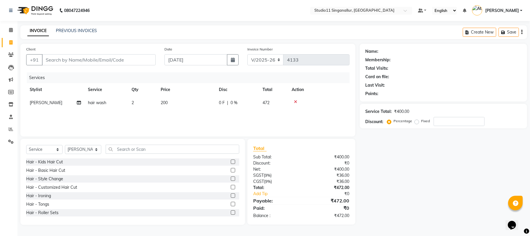
click at [231, 195] on label at bounding box center [233, 195] width 4 height 4
click at [231, 195] on input "checkbox" at bounding box center [233, 196] width 4 height 4
checkbox input "false"
click at [183, 111] on td "950" at bounding box center [186, 115] width 58 height 13
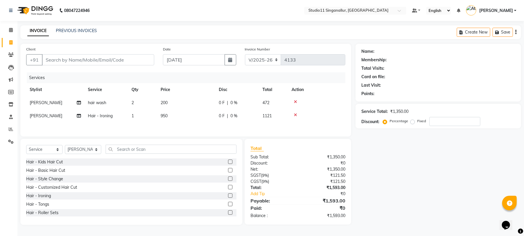
select select "51161"
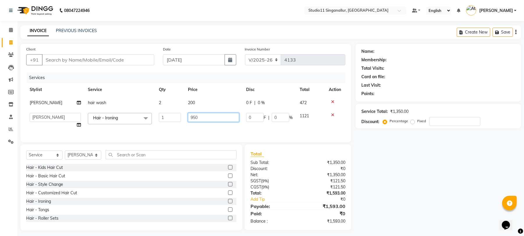
drag, startPoint x: 216, startPoint y: 112, endPoint x: 187, endPoint y: 119, distance: 29.2
click at [187, 119] on td "950" at bounding box center [214, 120] width 58 height 22
type input "1500"
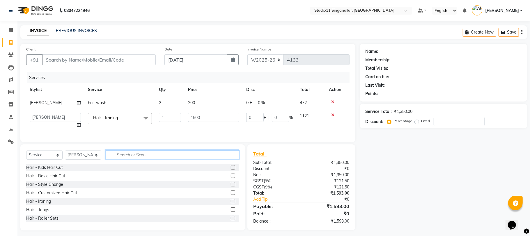
click at [169, 161] on div "Select Service Product Membership Package Voucher Prepaid Gift Card Select Styl…" at bounding box center [132, 187] width 225 height 86
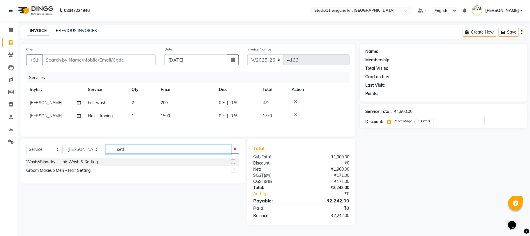
type input "sett"
click at [232, 164] on label at bounding box center [233, 161] width 4 height 4
click at [232, 164] on input "checkbox" at bounding box center [233, 162] width 4 height 4
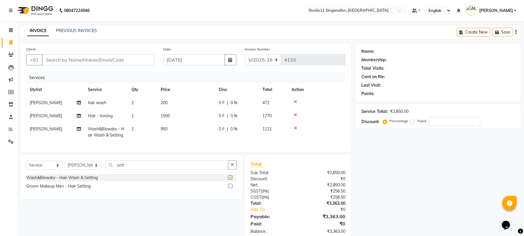
checkbox input "false"
click at [188, 126] on td "950" at bounding box center [186, 131] width 58 height 19
select select "51161"
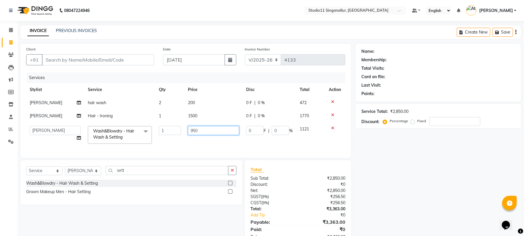
drag, startPoint x: 211, startPoint y: 129, endPoint x: 169, endPoint y: 132, distance: 41.8
click at [169, 132] on tr "akbar Athira daniel Divya Haritha kowsalya krithika narmatha pankaj Praveen s11…" at bounding box center [185, 134] width 319 height 25
type input "1200"
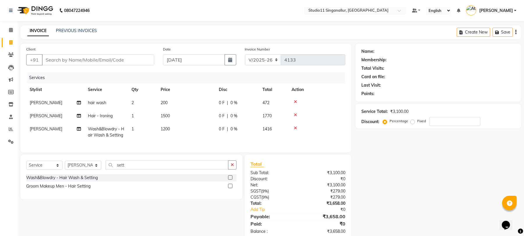
click at [187, 141] on td "1200" at bounding box center [186, 131] width 58 height 19
select select "51161"
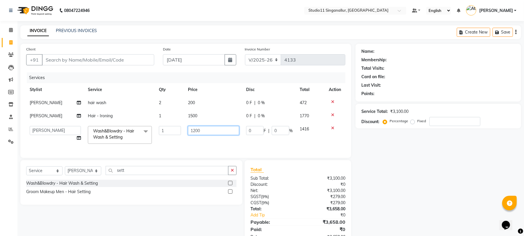
click at [212, 132] on input "1200" at bounding box center [213, 130] width 51 height 9
type input "1000"
click at [190, 142] on div "Services Stylist Service Qty Price Disc Total Action krithika hair wash 2 200 0…" at bounding box center [185, 111] width 319 height 79
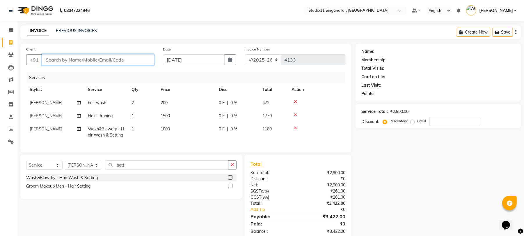
click at [76, 61] on input "Client" at bounding box center [98, 59] width 112 height 11
type input "8"
type input "0"
click at [76, 61] on input "8778973336" at bounding box center [83, 59] width 83 height 11
type input "8778973336"
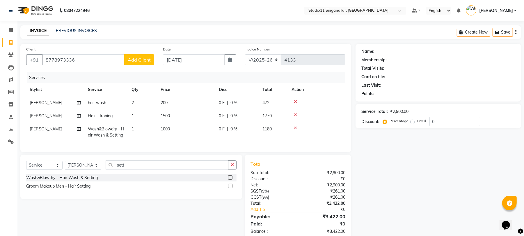
click at [134, 57] on span "Add Client" at bounding box center [139, 60] width 23 height 6
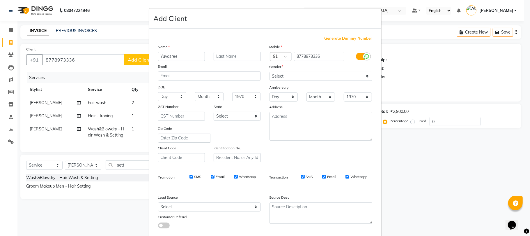
type input "Yuvasree"
click at [282, 76] on select "Select Male Female Other Prefer Not To Say" at bounding box center [321, 76] width 103 height 9
select select "female"
click at [270, 72] on select "Select Male Female Other Prefer Not To Say" at bounding box center [321, 76] width 103 height 9
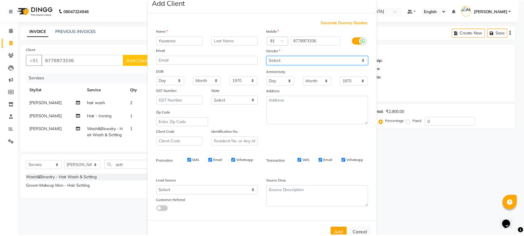
scroll to position [32, 0]
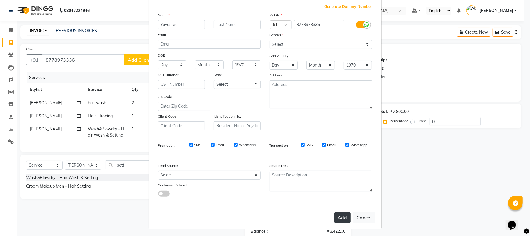
click at [339, 215] on button "Add" at bounding box center [342, 217] width 16 height 10
select select
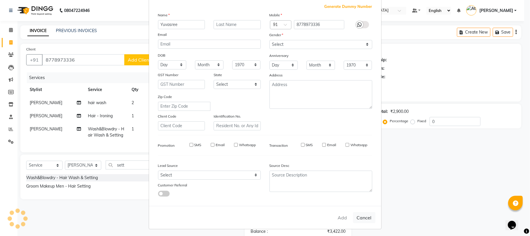
select select
checkbox input "false"
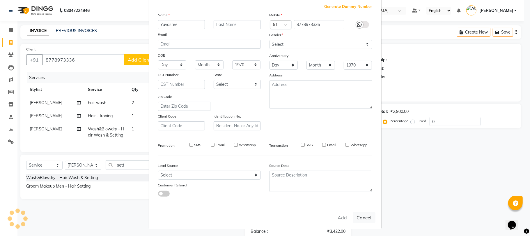
checkbox input "false"
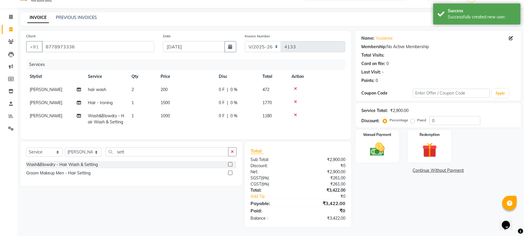
scroll to position [19, 0]
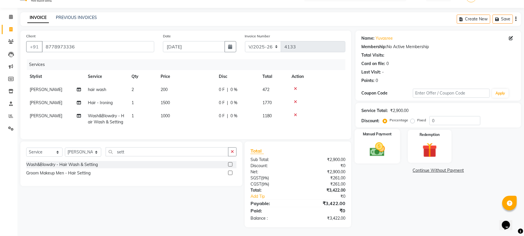
click at [387, 149] on img at bounding box center [377, 149] width 25 height 18
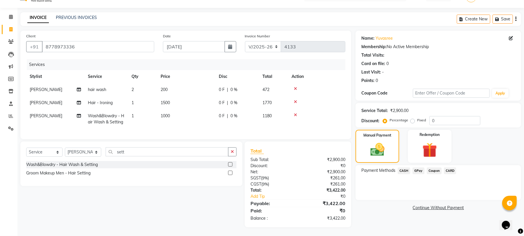
click at [449, 167] on span "CARD" at bounding box center [450, 170] width 13 height 7
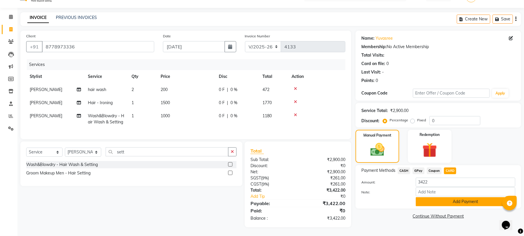
click at [451, 197] on button "Add Payment" at bounding box center [466, 201] width 100 height 9
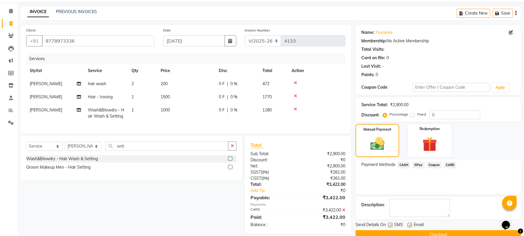
scroll to position [31, 0]
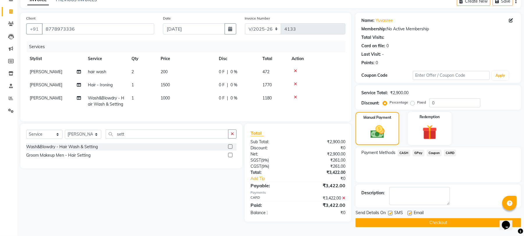
drag, startPoint x: 530, startPoint y: 144, endPoint x: 16, endPoint y: 12, distance: 530.7
click at [410, 214] on label at bounding box center [410, 212] width 4 height 4
click at [410, 214] on input "checkbox" at bounding box center [410, 213] width 4 height 4
checkbox input "false"
click at [392, 211] on label at bounding box center [390, 212] width 4 height 4
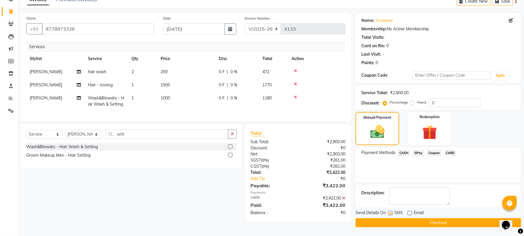
click at [392, 211] on input "checkbox" at bounding box center [390, 213] width 4 height 4
checkbox input "false"
click at [392, 221] on button "Checkout" at bounding box center [439, 222] width 166 height 9
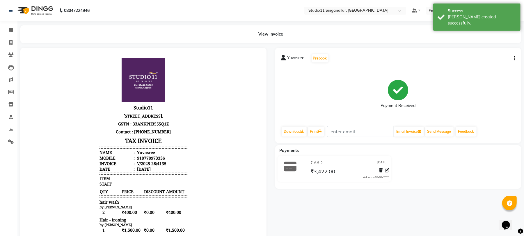
click at [315, 126] on div "Print" at bounding box center [315, 131] width 17 height 11
click at [318, 132] on link "Print" at bounding box center [316, 131] width 16 height 10
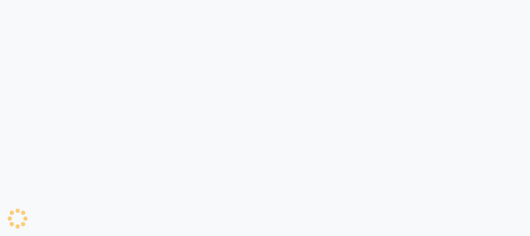
select select "service"
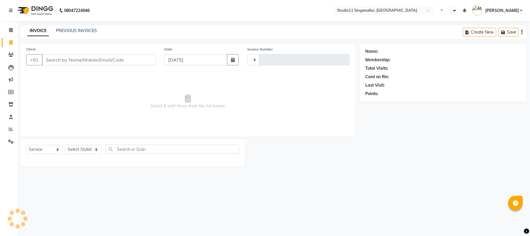
type input "4132"
select select "en"
select select "6616"
click at [80, 59] on input "Client" at bounding box center [99, 59] width 114 height 11
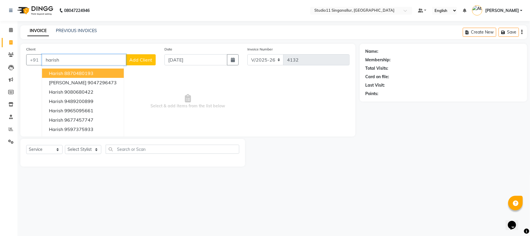
click at [84, 70] on ngb-highlight "8870480193" at bounding box center [78, 73] width 29 height 6
type input "8870480193"
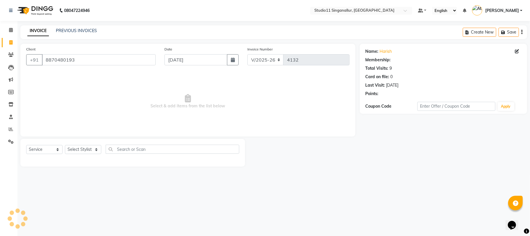
select select "1: Object"
drag, startPoint x: 84, startPoint y: 57, endPoint x: 0, endPoint y: 65, distance: 84.5
click at [0, 65] on app-home "08047224946 Select Location × Studio11 Singanallur, Singanallur Default Panel M…" at bounding box center [265, 87] width 530 height 175
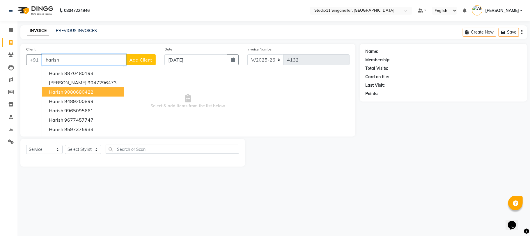
click at [82, 93] on ngb-highlight "9080680422" at bounding box center [78, 92] width 29 height 6
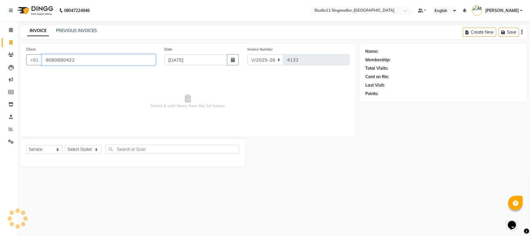
type input "9080680422"
select select "1: Object"
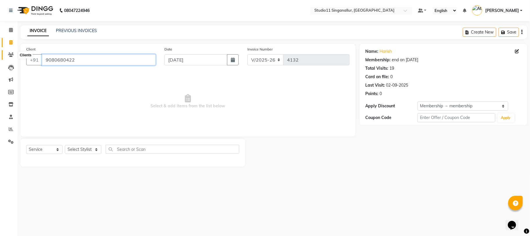
drag, startPoint x: 90, startPoint y: 61, endPoint x: 9, endPoint y: 56, distance: 80.7
click at [9, 56] on app-home "08047224946 Select Location × Studio11 Singanallur, Singanallur Default Panel M…" at bounding box center [265, 87] width 530 height 175
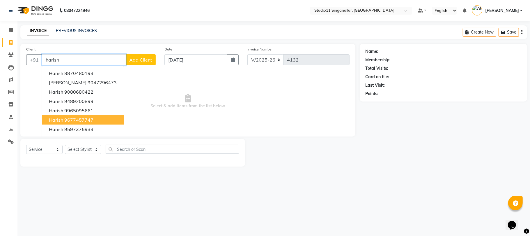
click at [82, 119] on ngb-highlight "9677457747" at bounding box center [78, 120] width 29 height 6
type input "9677457747"
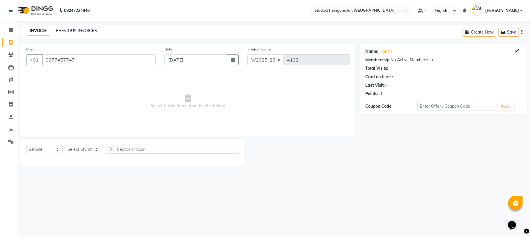
click at [102, 151] on div "Select Service Product Membership Package Voucher Prepaid Gift Card Select Styl…" at bounding box center [132, 151] width 213 height 14
click at [98, 149] on select "Select Stylist akbar Athira daniel Divya Haritha kowsalya krithika narmatha pan…" at bounding box center [83, 149] width 36 height 9
select select "51156"
click at [65, 145] on select "Select Stylist akbar Athira daniel Divya Haritha kowsalya krithika narmatha pan…" at bounding box center [83, 149] width 36 height 9
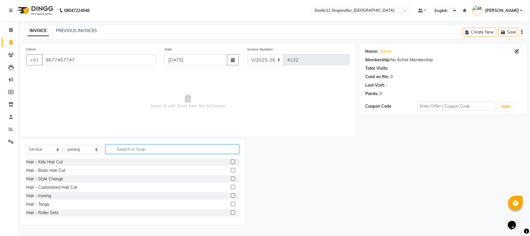
click at [147, 148] on input "text" at bounding box center [173, 148] width 134 height 9
type input "hair cut"
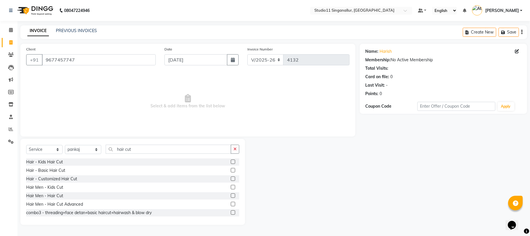
click at [231, 194] on label at bounding box center [233, 195] width 4 height 4
click at [231, 194] on input "checkbox" at bounding box center [233, 196] width 4 height 4
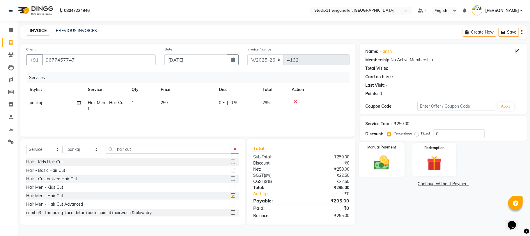
checkbox input "false"
click at [376, 162] on img at bounding box center [381, 162] width 25 height 18
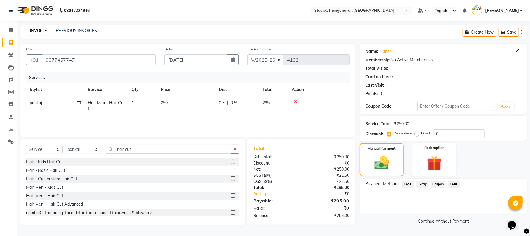
click at [427, 184] on span "GPay" at bounding box center [423, 183] width 12 height 7
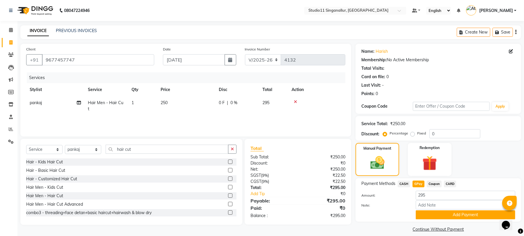
click at [435, 216] on button "Add Payment" at bounding box center [466, 214] width 100 height 9
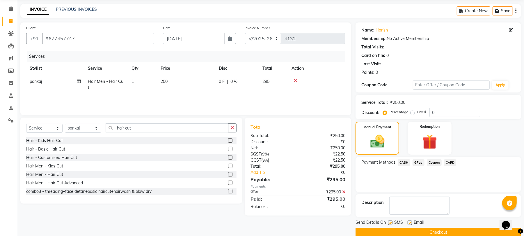
scroll to position [31, 0]
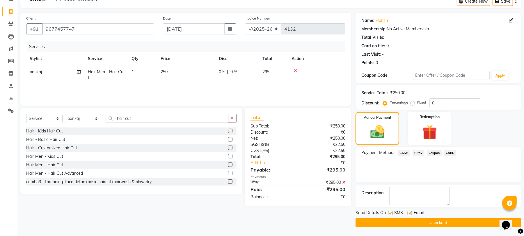
click at [410, 214] on label at bounding box center [410, 212] width 4 height 4
click at [410, 214] on input "checkbox" at bounding box center [410, 213] width 4 height 4
checkbox input "false"
click at [394, 211] on div "SMS" at bounding box center [398, 212] width 20 height 7
click at [393, 212] on div "SMS" at bounding box center [398, 212] width 20 height 7
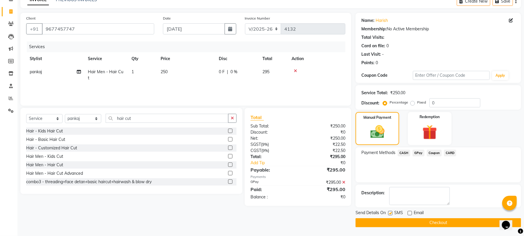
click at [390, 213] on label at bounding box center [390, 212] width 4 height 4
click at [390, 213] on input "checkbox" at bounding box center [390, 213] width 4 height 4
checkbox input "false"
click at [391, 223] on button "Checkout" at bounding box center [439, 222] width 166 height 9
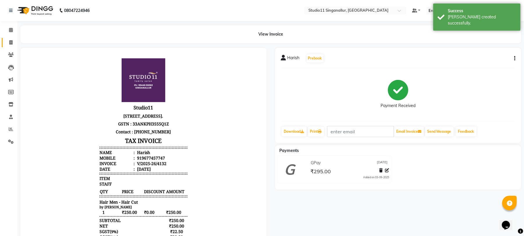
click at [10, 46] on link "Invoice" at bounding box center [9, 43] width 14 height 10
select select "6616"
select select "service"
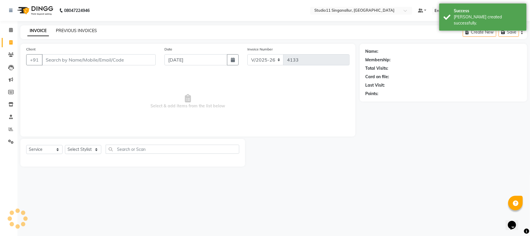
click at [95, 28] on link "PREVIOUS INVOICES" at bounding box center [76, 30] width 41 height 5
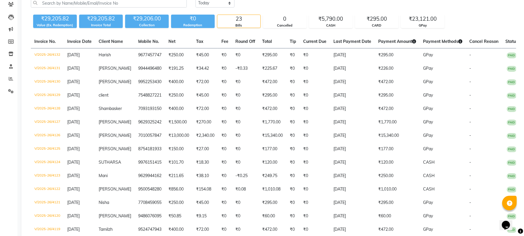
scroll to position [47, 0]
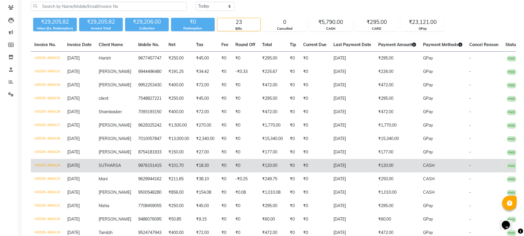
click at [218, 163] on td "₹0" at bounding box center [225, 165] width 14 height 13
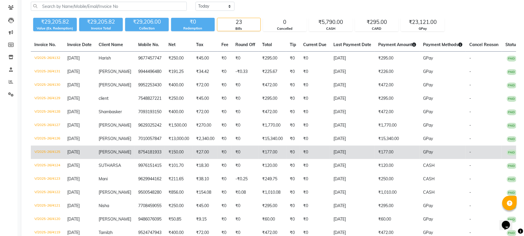
click at [193, 152] on td "₹27.00" at bounding box center [205, 151] width 25 height 13
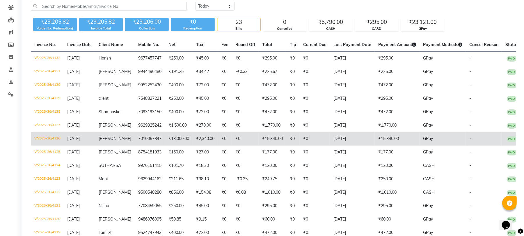
click at [174, 134] on td "₹13,000.00" at bounding box center [179, 138] width 28 height 13
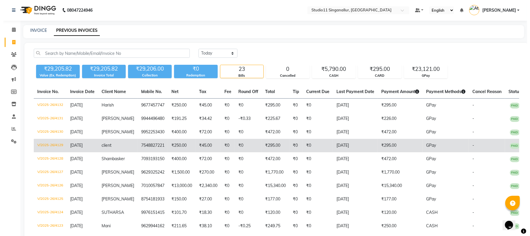
scroll to position [0, 0]
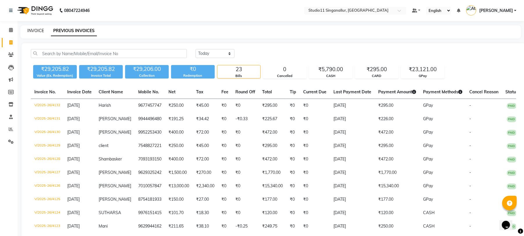
click at [40, 31] on link "INVOICE" at bounding box center [35, 30] width 17 height 5
select select "service"
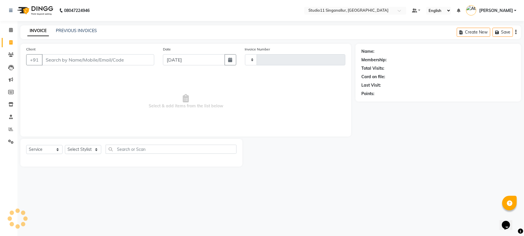
type input "4133"
select select "6616"
click at [54, 58] on input "Client" at bounding box center [99, 59] width 114 height 11
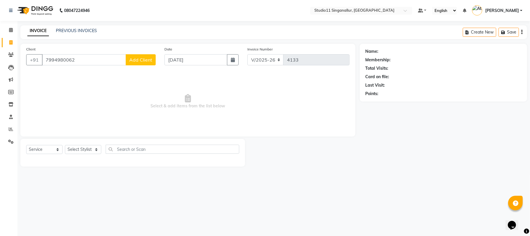
type input "7994980062"
click at [141, 62] on button "Add Client" at bounding box center [141, 59] width 30 height 11
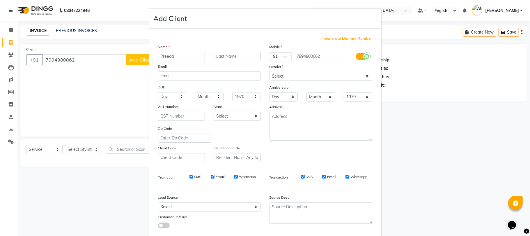
type input "Preeda"
click at [316, 72] on select "Select Male Female Other Prefer Not To Say" at bounding box center [321, 76] width 103 height 9
select select "female"
click at [270, 72] on select "Select Male Female Other Prefer Not To Say" at bounding box center [321, 76] width 103 height 9
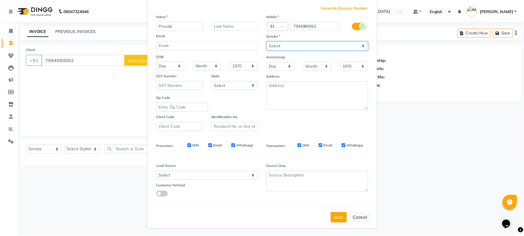
scroll to position [32, 0]
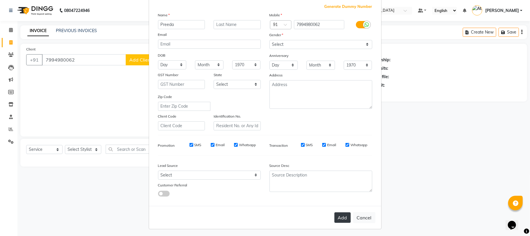
click at [336, 217] on button "Add" at bounding box center [342, 217] width 16 height 10
select select
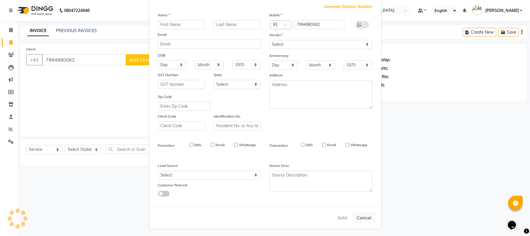
select select
checkbox input "false"
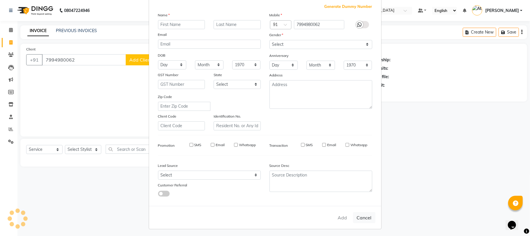
checkbox input "false"
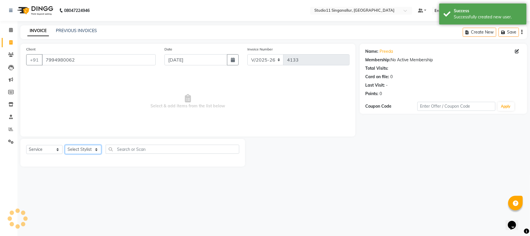
click at [84, 150] on select "Select Stylist akbar Athira daniel Divya Haritha kowsalya krithika narmatha pan…" at bounding box center [83, 149] width 36 height 9
select select "84255"
click at [65, 145] on select "Select Stylist akbar Athira daniel Divya Haritha kowsalya krithika narmatha pan…" at bounding box center [83, 149] width 36 height 9
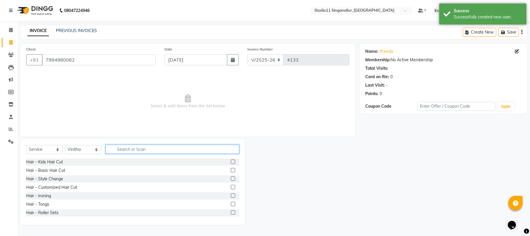
click at [144, 148] on input "text" at bounding box center [173, 148] width 134 height 9
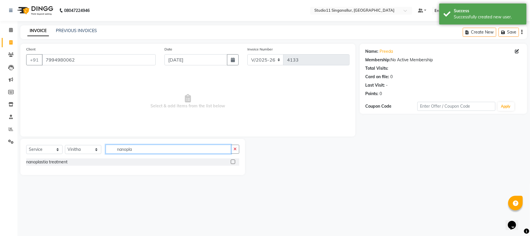
type input "nanopla"
click at [235, 163] on div at bounding box center [235, 161] width 8 height 7
click at [232, 163] on label at bounding box center [233, 161] width 4 height 4
click at [232, 163] on input "checkbox" at bounding box center [233, 162] width 4 height 4
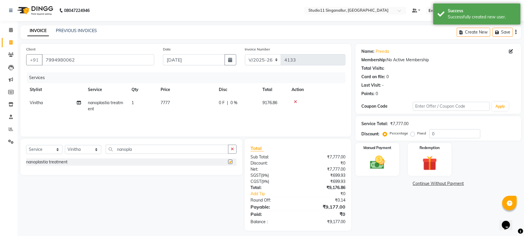
checkbox input "false"
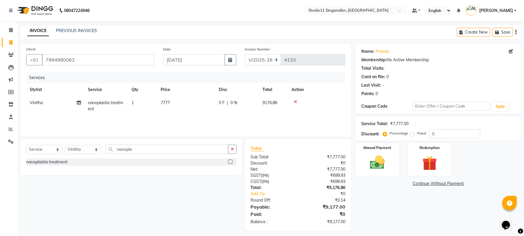
click at [201, 104] on td "7777" at bounding box center [186, 105] width 58 height 19
select select "84255"
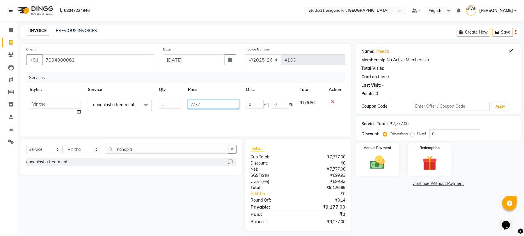
drag, startPoint x: 181, startPoint y: 102, endPoint x: 166, endPoint y: 102, distance: 15.4
click at [166, 102] on tr "akbar Athira daniel Divya Haritha kowsalya krithika narmatha pankaj Praveen s11…" at bounding box center [185, 107] width 319 height 22
type input "5649.15"
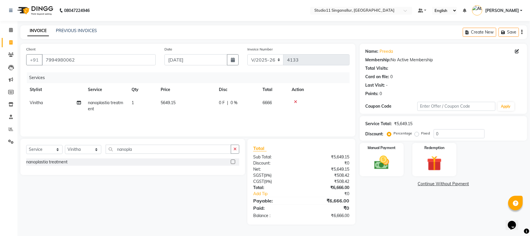
click at [187, 79] on div "Services" at bounding box center [190, 77] width 327 height 11
drag, startPoint x: 148, startPoint y: 151, endPoint x: 93, endPoint y: 154, distance: 55.4
click at [93, 154] on div "Select Service Product Membership Package Voucher Prepaid Gift Card Select Styl…" at bounding box center [132, 151] width 213 height 14
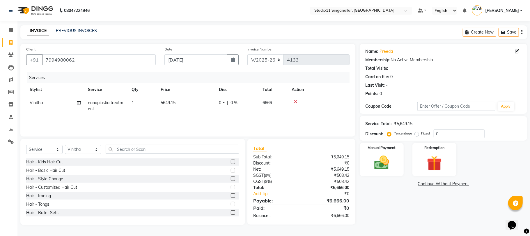
click at [194, 115] on div "Services Stylist Service Qty Price Disc Total Action Vinitha nanoplastia treatm…" at bounding box center [187, 101] width 323 height 58
click at [380, 168] on img at bounding box center [381, 162] width 25 height 18
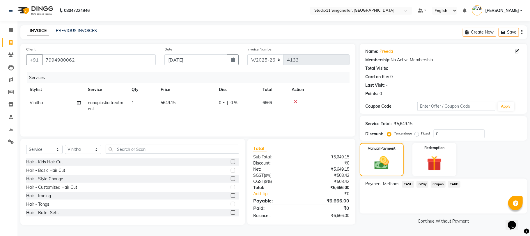
click at [427, 182] on span "GPay" at bounding box center [423, 183] width 12 height 7
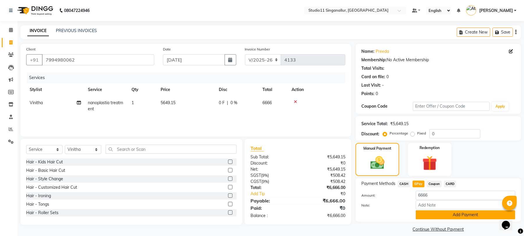
click at [444, 215] on button "Add Payment" at bounding box center [466, 214] width 100 height 9
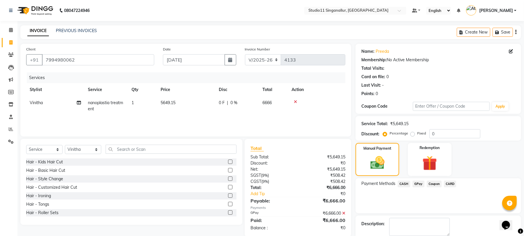
click at [404, 186] on span "CASH" at bounding box center [404, 183] width 13 height 7
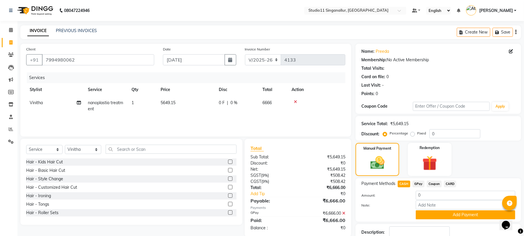
click at [344, 213] on icon at bounding box center [343, 213] width 3 height 4
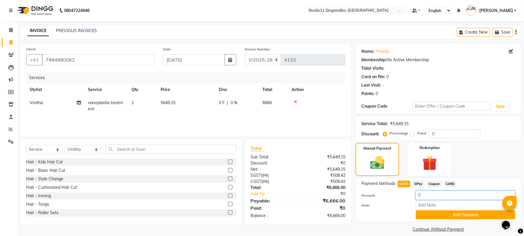
click at [464, 197] on input "0" at bounding box center [466, 194] width 100 height 9
type input "5000"
click at [452, 219] on button "Add Payment" at bounding box center [466, 214] width 100 height 9
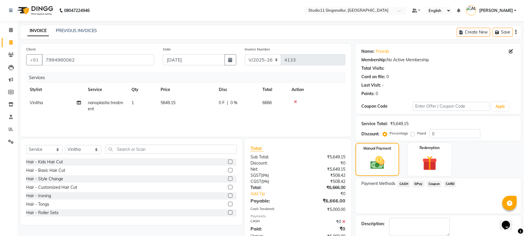
click at [418, 185] on span "GPay" at bounding box center [419, 183] width 12 height 7
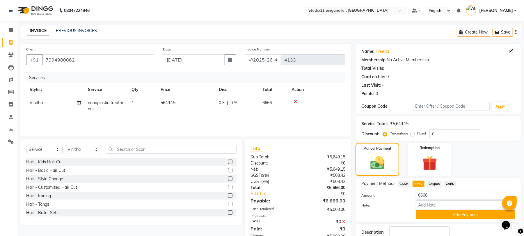
click at [440, 212] on button "Add Payment" at bounding box center [466, 214] width 100 height 9
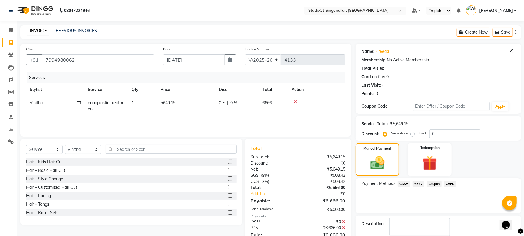
click at [343, 225] on div "₹6,666.00" at bounding box center [324, 227] width 52 height 6
click at [345, 220] on icon at bounding box center [343, 221] width 3 height 4
click at [345, 215] on div "₹6,666.00" at bounding box center [324, 213] width 52 height 6
click at [405, 185] on span "CASH" at bounding box center [404, 183] width 13 height 7
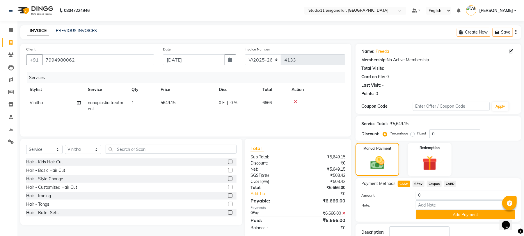
click at [345, 212] on icon at bounding box center [343, 213] width 3 height 4
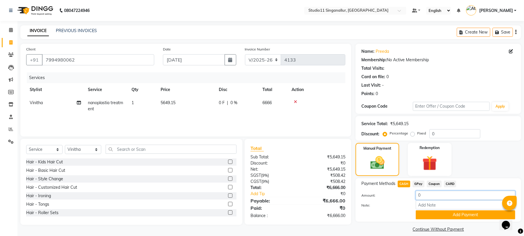
click at [422, 192] on input "0" at bounding box center [466, 194] width 100 height 9
type input "5000"
click at [433, 217] on button "Add Payment" at bounding box center [466, 214] width 100 height 9
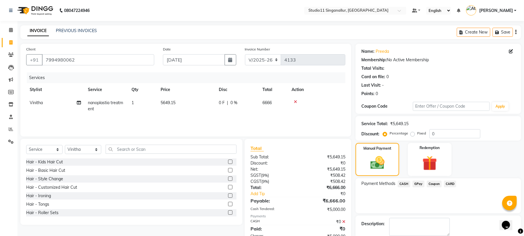
click at [413, 184] on span "GPay" at bounding box center [419, 183] width 12 height 7
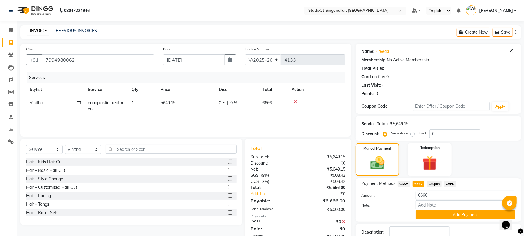
click at [345, 220] on icon at bounding box center [343, 221] width 3 height 4
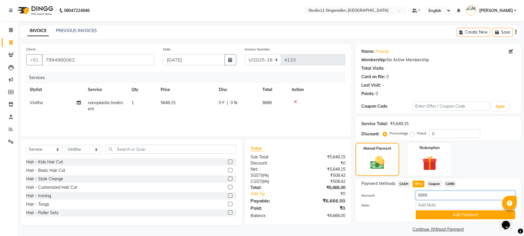
drag, startPoint x: 446, startPoint y: 192, endPoint x: 413, endPoint y: 202, distance: 35.1
click at [413, 202] on div "Amount: 6666 Note: Add Payment" at bounding box center [439, 204] width 154 height 29
type input "5000"
click at [431, 213] on button "Add Payment" at bounding box center [466, 214] width 100 height 9
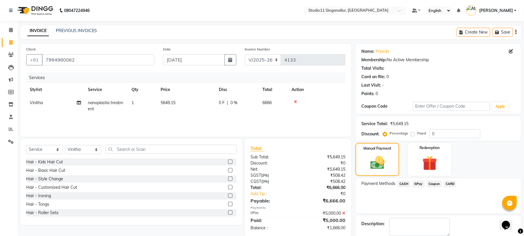
drag, startPoint x: 346, startPoint y: 213, endPoint x: 343, endPoint y: 213, distance: 3.5
click at [344, 213] on div "₹5,000.00" at bounding box center [324, 213] width 52 height 6
click at [343, 213] on icon at bounding box center [343, 213] width 3 height 4
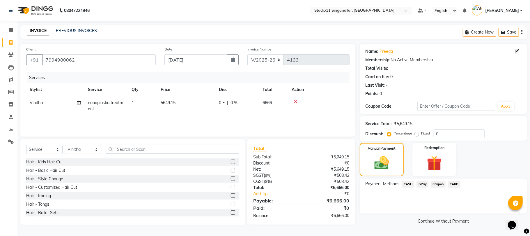
click at [413, 182] on span "CASH" at bounding box center [408, 183] width 13 height 7
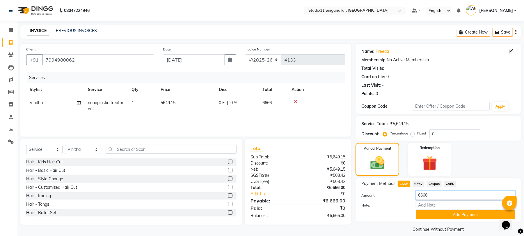
drag, startPoint x: 430, startPoint y: 194, endPoint x: 416, endPoint y: 199, distance: 14.8
click at [416, 199] on input "6666" at bounding box center [466, 194] width 100 height 9
type input "5000"
click at [436, 218] on button "Add Payment" at bounding box center [466, 214] width 100 height 9
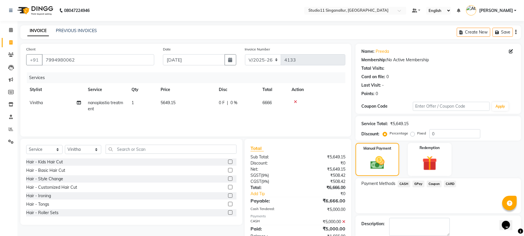
click at [418, 182] on span "GPay" at bounding box center [419, 183] width 12 height 7
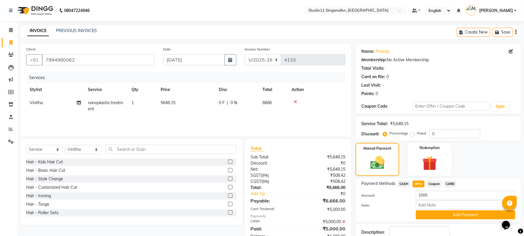
click at [427, 210] on div "Note:" at bounding box center [438, 205] width 163 height 10
click at [427, 211] on button "Add Payment" at bounding box center [466, 214] width 100 height 9
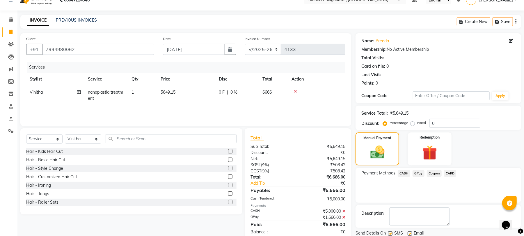
scroll to position [31, 0]
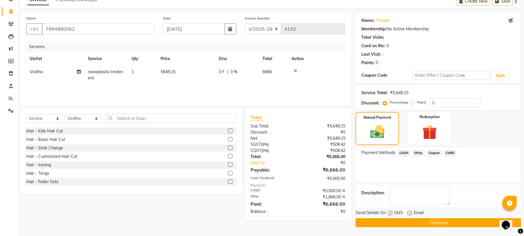
click at [410, 210] on div "Email" at bounding box center [418, 212] width 21 height 7
click at [410, 213] on label at bounding box center [410, 212] width 4 height 4
click at [410, 213] on input "checkbox" at bounding box center [410, 213] width 4 height 4
checkbox input "false"
click at [390, 212] on label at bounding box center [390, 212] width 4 height 4
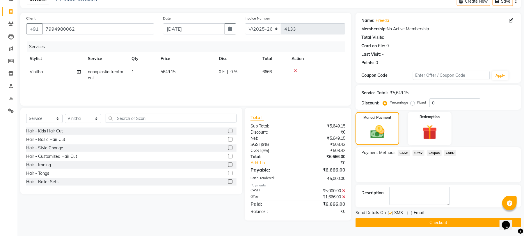
click at [390, 212] on input "checkbox" at bounding box center [390, 213] width 4 height 4
checkbox input "false"
click at [390, 218] on button "Checkout" at bounding box center [439, 222] width 166 height 9
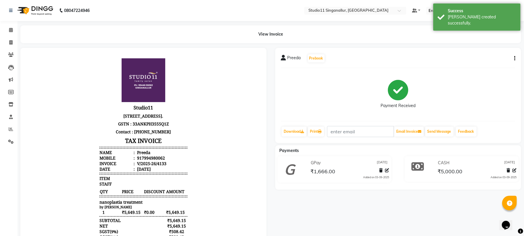
drag, startPoint x: 0, startPoint y: 36, endPoint x: 5, endPoint y: 36, distance: 4.9
click at [4, 36] on li "Invoice" at bounding box center [8, 42] width 17 height 13
click at [12, 41] on icon at bounding box center [10, 42] width 3 height 4
select select "6616"
select select "service"
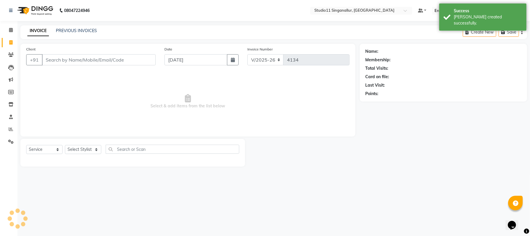
click at [61, 59] on input "Client" at bounding box center [99, 59] width 114 height 11
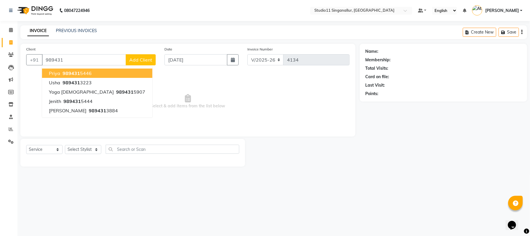
click at [60, 74] on span "Priya" at bounding box center [54, 73] width 11 height 6
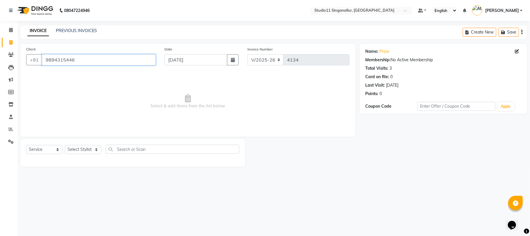
drag, startPoint x: 74, startPoint y: 64, endPoint x: 45, endPoint y: 65, distance: 28.2
click at [45, 65] on input "9894315446" at bounding box center [99, 59] width 114 height 11
click at [90, 68] on div "Client +91 9894315446" at bounding box center [91, 58] width 138 height 24
click at [91, 65] on input "9894315446" at bounding box center [99, 59] width 114 height 11
click at [90, 61] on input "9894315446" at bounding box center [99, 59] width 114 height 11
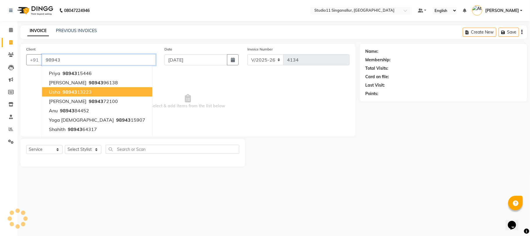
click at [83, 90] on ngb-highlight "98943 13223" at bounding box center [76, 92] width 30 height 6
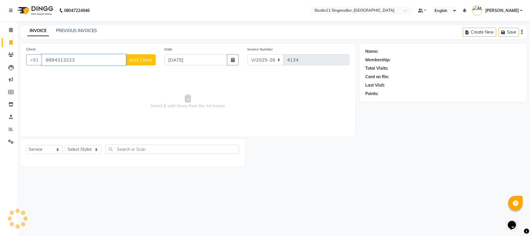
type input "9894313223"
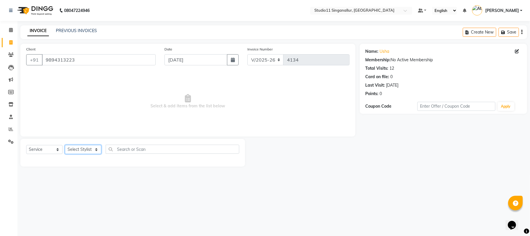
click at [93, 154] on select "Select Stylist akbar Athira daniel Divya Haritha kowsalya krithika narmatha pan…" at bounding box center [83, 149] width 36 height 9
select select "70620"
click at [65, 145] on select "Select Stylist akbar Athira daniel Divya Haritha kowsalya krithika narmatha pan…" at bounding box center [83, 149] width 36 height 9
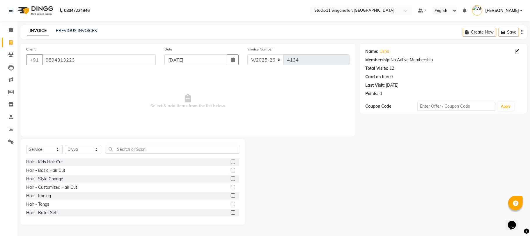
click at [138, 154] on div "Select Service Product Membership Package Voucher Prepaid Gift Card Select Styl…" at bounding box center [132, 151] width 213 height 14
click at [139, 150] on input "text" at bounding box center [173, 148] width 134 height 9
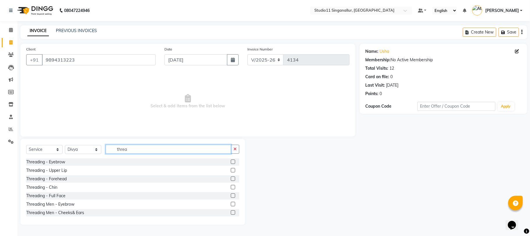
type input "threa"
click at [231, 161] on label at bounding box center [233, 161] width 4 height 4
click at [231, 161] on input "checkbox" at bounding box center [233, 162] width 4 height 4
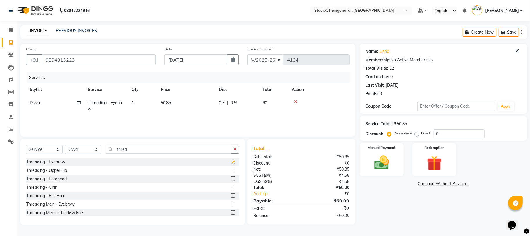
checkbox input "false"
click at [378, 163] on img at bounding box center [381, 162] width 25 height 18
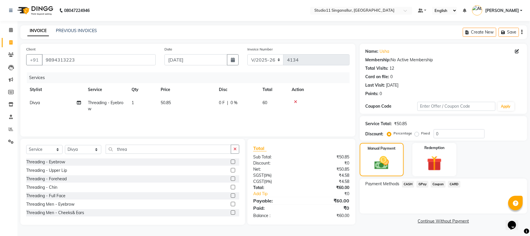
click at [426, 183] on span "GPay" at bounding box center [423, 183] width 12 height 7
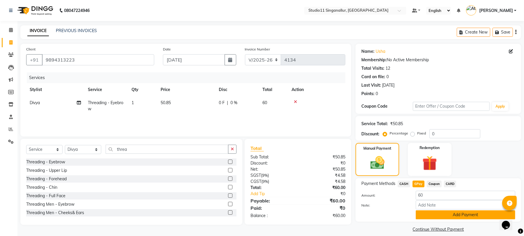
click at [429, 213] on button "Add Payment" at bounding box center [466, 214] width 100 height 9
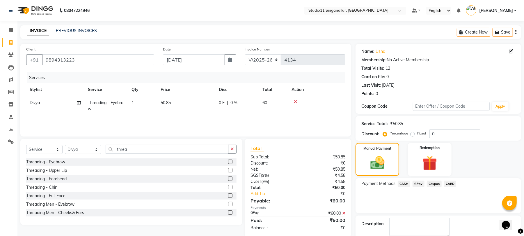
scroll to position [31, 0]
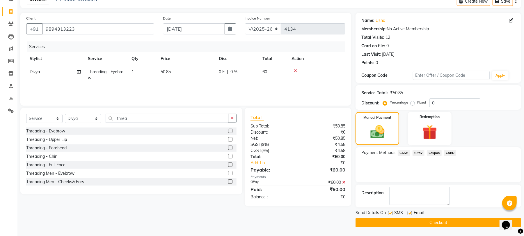
click at [389, 211] on label at bounding box center [390, 212] width 4 height 4
click at [389, 211] on input "checkbox" at bounding box center [390, 213] width 4 height 4
checkbox input "false"
click at [409, 210] on label at bounding box center [410, 212] width 4 height 4
click at [409, 211] on input "checkbox" at bounding box center [410, 213] width 4 height 4
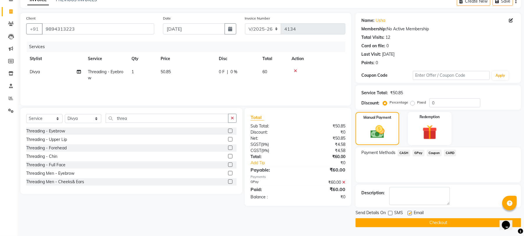
checkbox input "false"
click at [410, 221] on button "Checkout" at bounding box center [439, 222] width 166 height 9
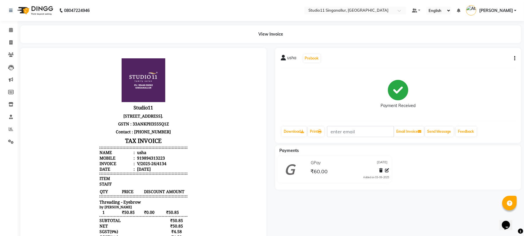
scroll to position [4, 0]
click at [12, 40] on span at bounding box center [11, 42] width 10 height 7
select select "service"
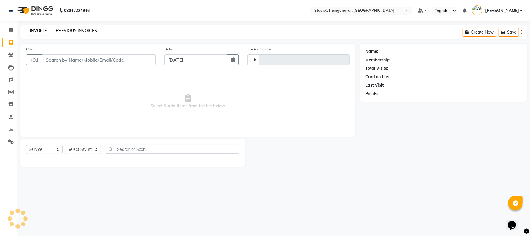
type input "4136"
select select "6616"
click at [93, 30] on link "PREVIOUS INVOICES" at bounding box center [76, 30] width 41 height 5
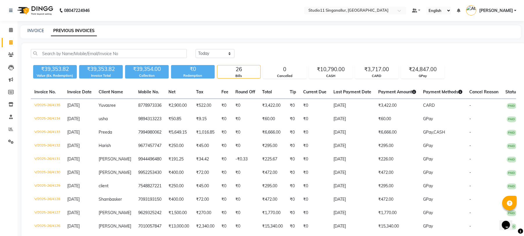
click at [40, 33] on div "INVOICE" at bounding box center [35, 31] width 17 height 6
click at [38, 29] on link "INVOICE" at bounding box center [35, 30] width 17 height 5
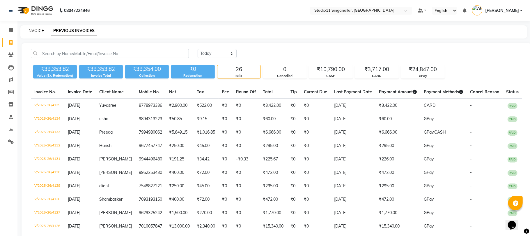
select select "6616"
select select "service"
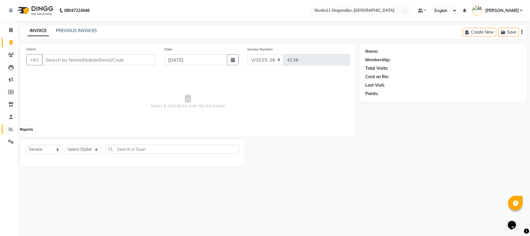
click at [12, 126] on span at bounding box center [11, 129] width 10 height 7
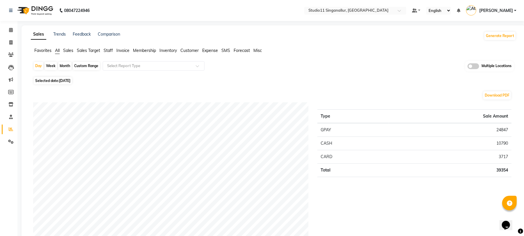
click at [113, 53] on span "Staff" at bounding box center [108, 50] width 9 height 5
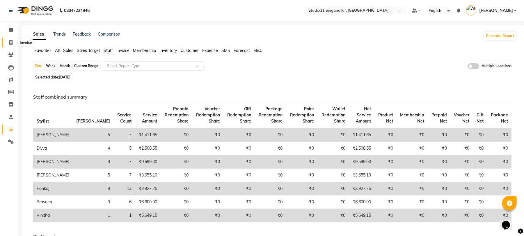
click at [10, 42] on icon at bounding box center [10, 42] width 3 height 4
select select "6616"
select select "service"
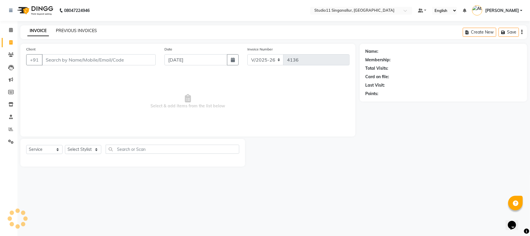
click at [69, 31] on link "PREVIOUS INVOICES" at bounding box center [76, 30] width 41 height 5
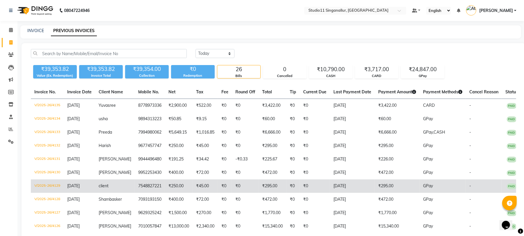
click at [220, 181] on td "₹0" at bounding box center [225, 185] width 14 height 13
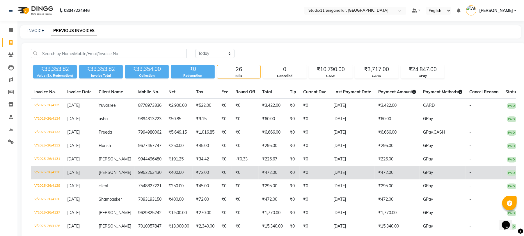
click at [242, 166] on td "₹0" at bounding box center [245, 172] width 27 height 13
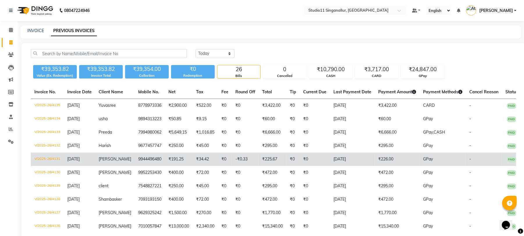
click at [218, 157] on td "₹0" at bounding box center [225, 158] width 14 height 13
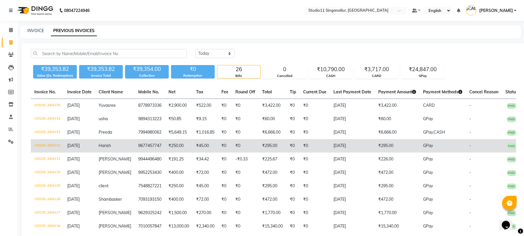
click at [218, 149] on td "₹0" at bounding box center [225, 145] width 14 height 13
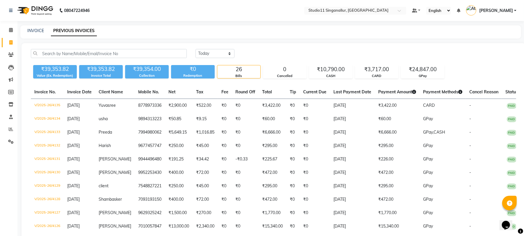
click at [32, 26] on div "INVOICE PREVIOUS INVOICES" at bounding box center [270, 31] width 501 height 13
click at [36, 30] on link "INVOICE" at bounding box center [35, 30] width 17 height 5
select select "service"
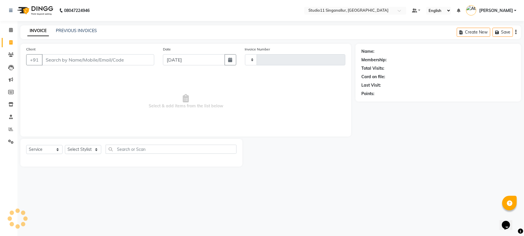
type input "4136"
select select "6616"
click at [73, 147] on select "Select Stylist" at bounding box center [83, 149] width 36 height 9
select select "84255"
click at [65, 145] on select "Select Stylist akbar Athira daniel Divya Haritha kowsalya krithika narmatha pan…" at bounding box center [83, 149] width 36 height 9
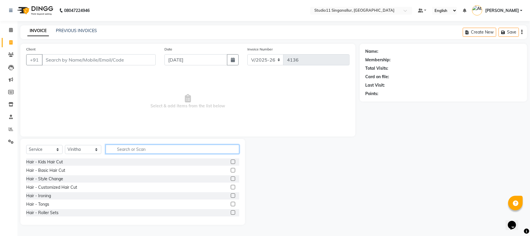
click at [137, 147] on input "text" at bounding box center [173, 148] width 134 height 9
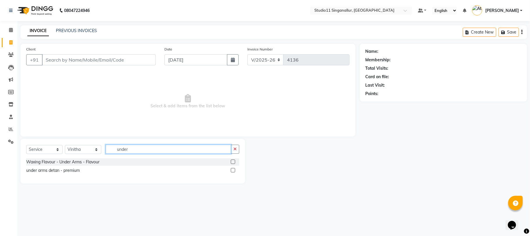
type input "under"
click at [235, 161] on label at bounding box center [233, 161] width 4 height 4
click at [235, 161] on input "checkbox" at bounding box center [233, 162] width 4 height 4
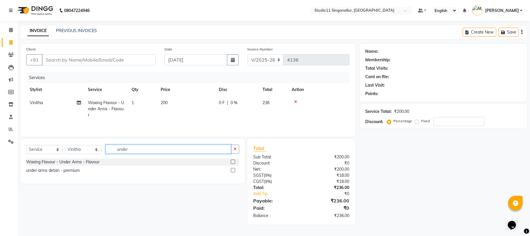
checkbox input "false"
drag, startPoint x: 120, startPoint y: 153, endPoint x: 106, endPoint y: 157, distance: 14.4
click at [106, 157] on div "Select Service Product Membership Package Voucher Prepaid Gift Card Select Styl…" at bounding box center [132, 151] width 213 height 14
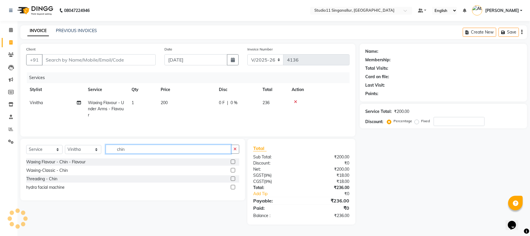
type input "chin"
click at [233, 164] on label at bounding box center [233, 161] width 4 height 4
click at [233, 164] on input "checkbox" at bounding box center [233, 162] width 4 height 4
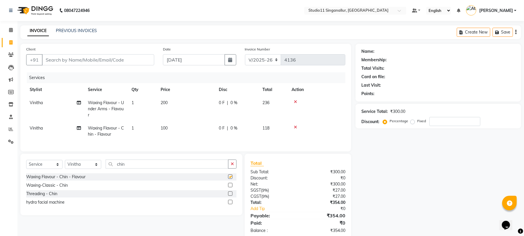
checkbox input "false"
click at [143, 61] on input "Client" at bounding box center [98, 59] width 112 height 11
type input "9"
type input "0"
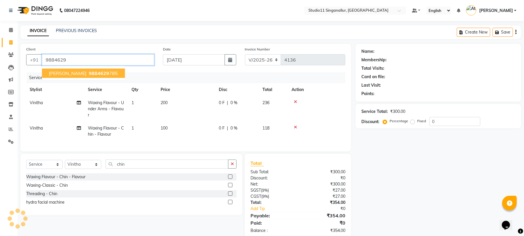
click at [93, 72] on ngb-highlight "9884629 785" at bounding box center [103, 73] width 30 height 6
type input "9884629785"
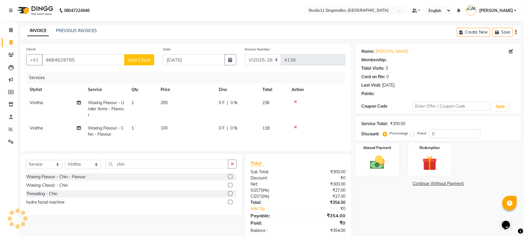
type input "15"
select select "1: Object"
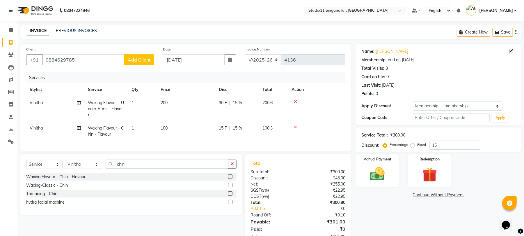
click at [246, 130] on div "15 F | 15 %" at bounding box center [237, 128] width 37 height 6
select select "84255"
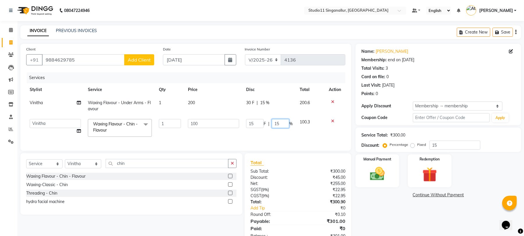
click at [281, 124] on input "15" at bounding box center [280, 123] width 17 height 9
type input "1"
type input "0"
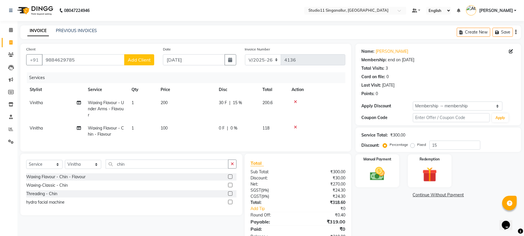
click at [277, 72] on div "Client +91 9884629785 Add Client Date 03-09-2025 Invoice Number V/2025 V/2025-2…" at bounding box center [185, 97] width 331 height 107
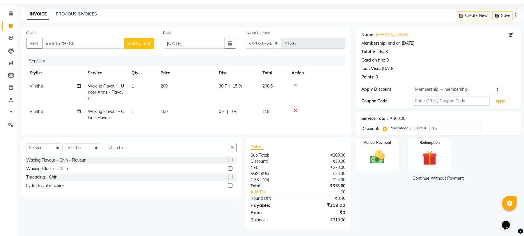
scroll to position [24, 0]
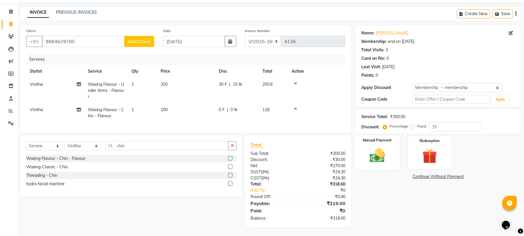
click at [371, 152] on img at bounding box center [377, 155] width 25 height 18
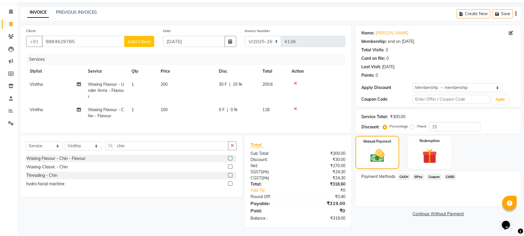
click at [422, 173] on span "GPay" at bounding box center [419, 176] width 12 height 7
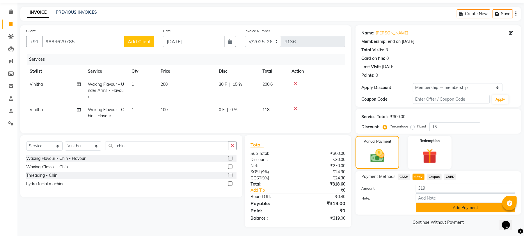
click at [445, 203] on button "Add Payment" at bounding box center [466, 207] width 100 height 9
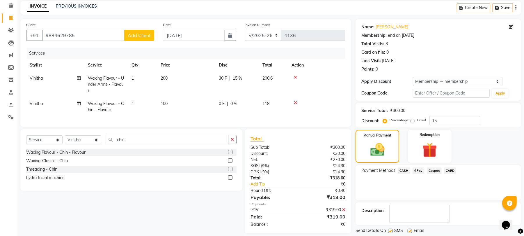
scroll to position [43, 0]
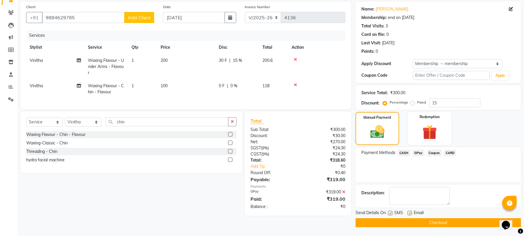
drag, startPoint x: 530, startPoint y: 126, endPoint x: 1, endPoint y: 6, distance: 542.1
click at [410, 213] on label at bounding box center [410, 212] width 4 height 4
click at [410, 213] on input "checkbox" at bounding box center [410, 213] width 4 height 4
checkbox input "false"
click at [392, 214] on label at bounding box center [390, 212] width 4 height 4
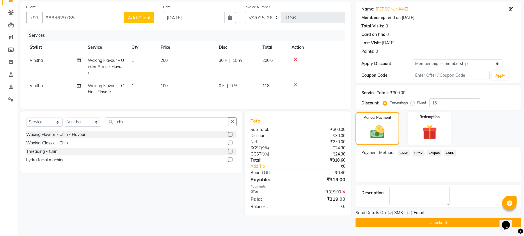
click at [392, 214] on input "checkbox" at bounding box center [390, 213] width 4 height 4
checkbox input "false"
click at [393, 222] on button "Checkout" at bounding box center [439, 222] width 166 height 9
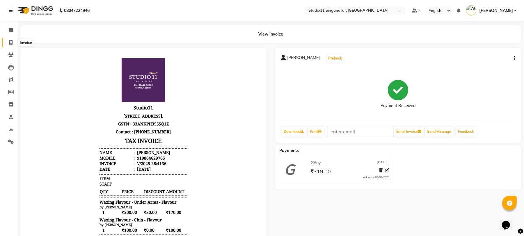
click at [9, 45] on span at bounding box center [11, 42] width 10 height 7
select select "6616"
select select "service"
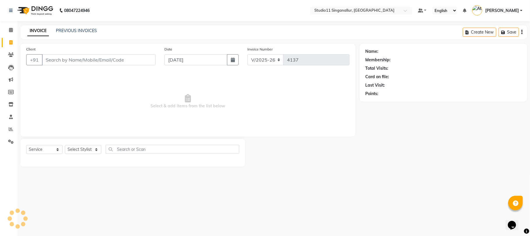
click at [64, 61] on input "Client" at bounding box center [99, 59] width 114 height 11
type input "9894761900"
click at [137, 57] on span "Add Client" at bounding box center [140, 60] width 23 height 6
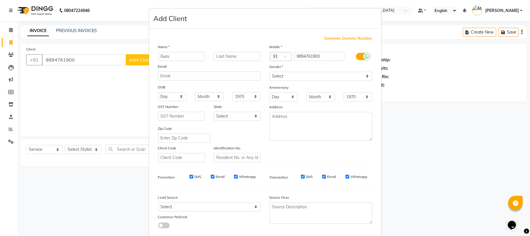
type input "Guru"
click at [347, 76] on select "Select Male Female Other Prefer Not To Say" at bounding box center [321, 76] width 103 height 9
select select "male"
click at [270, 72] on select "Select Male Female Other Prefer Not To Say" at bounding box center [321, 76] width 103 height 9
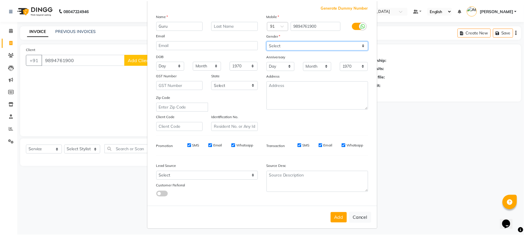
scroll to position [32, 0]
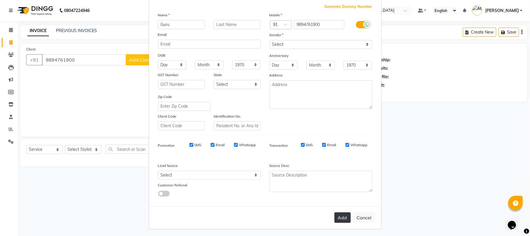
click at [339, 213] on button "Add" at bounding box center [342, 217] width 16 height 10
select select
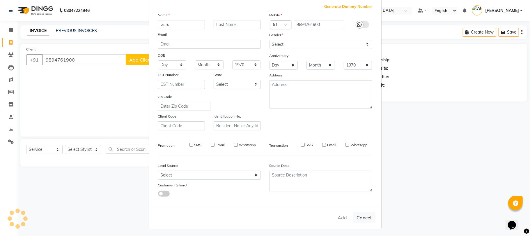
select select
checkbox input "false"
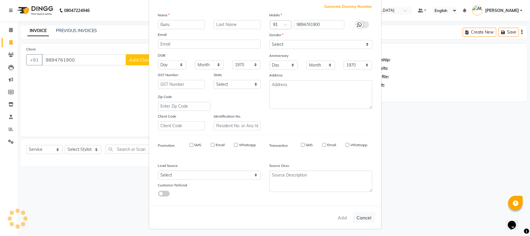
checkbox input "false"
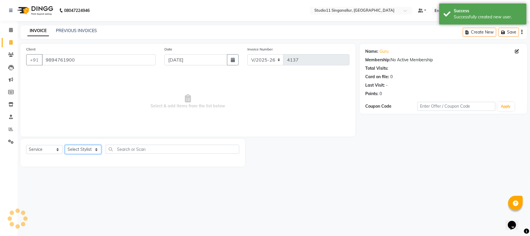
click at [91, 147] on select "Select Stylist akbar Athira daniel Divya Haritha kowsalya krithika narmatha pan…" at bounding box center [83, 149] width 36 height 9
select select "61956"
click at [65, 145] on select "Select Stylist akbar Athira daniel Divya Haritha kowsalya krithika narmatha pan…" at bounding box center [83, 149] width 36 height 9
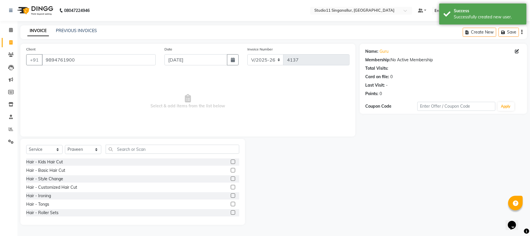
click at [137, 143] on div "Select Service Product Membership Package Voucher Prepaid Gift Card Select Styl…" at bounding box center [132, 182] width 225 height 86
click at [138, 149] on input "text" at bounding box center [173, 148] width 134 height 9
type input "d"
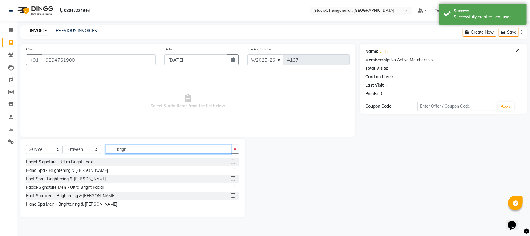
type input "brigh"
click at [233, 179] on label at bounding box center [233, 178] width 4 height 4
click at [233, 179] on input "checkbox" at bounding box center [233, 179] width 4 height 4
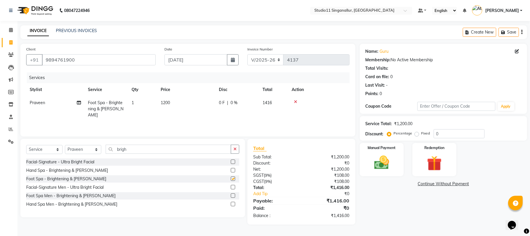
checkbox input "false"
drag, startPoint x: 149, startPoint y: 149, endPoint x: 88, endPoint y: 146, distance: 60.7
click at [88, 146] on div "Select Service Product Membership Package Voucher Prepaid Gift Card Select Styl…" at bounding box center [132, 151] width 213 height 14
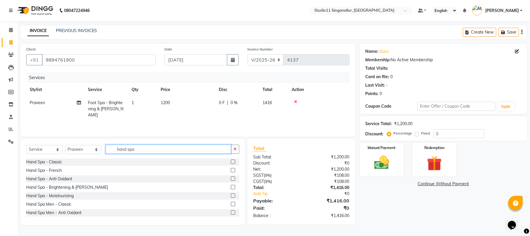
type input "hand spa"
click at [231, 187] on label at bounding box center [233, 187] width 4 height 4
click at [231, 187] on input "checkbox" at bounding box center [233, 187] width 4 height 4
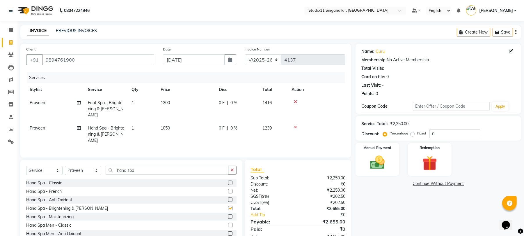
checkbox input "false"
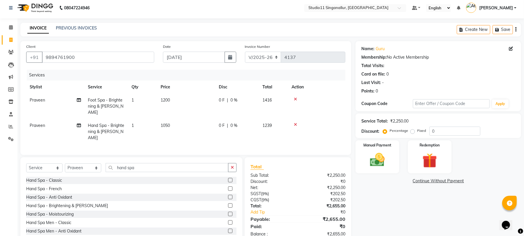
scroll to position [0, 0]
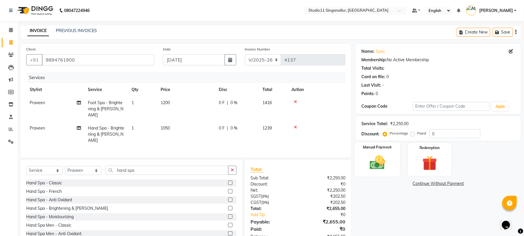
click at [387, 160] on img at bounding box center [377, 162] width 25 height 18
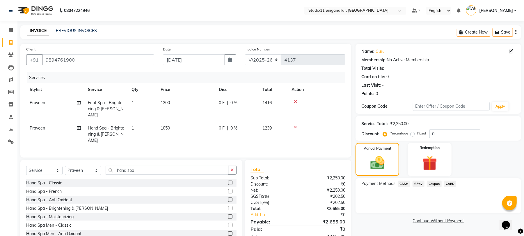
click at [418, 183] on span "GPay" at bounding box center [419, 183] width 12 height 7
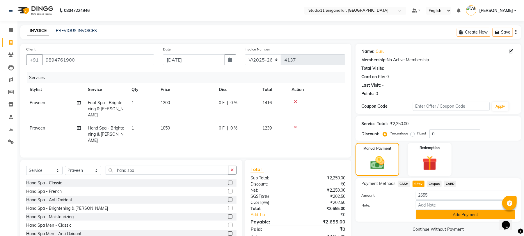
click at [448, 217] on button "Add Payment" at bounding box center [466, 214] width 100 height 9
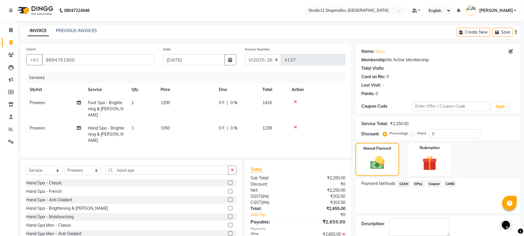
scroll to position [31, 0]
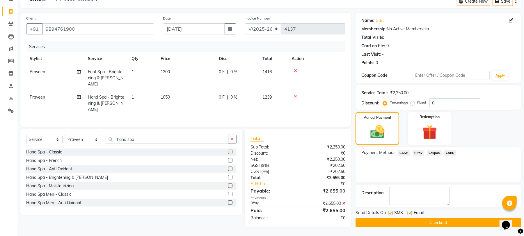
click at [388, 215] on div "Send Details On SMS Email" at bounding box center [439, 212] width 166 height 7
click at [391, 213] on label at bounding box center [390, 212] width 4 height 4
click at [391, 213] on input "checkbox" at bounding box center [390, 213] width 4 height 4
checkbox input "false"
click at [413, 212] on div "Email" at bounding box center [418, 212] width 21 height 7
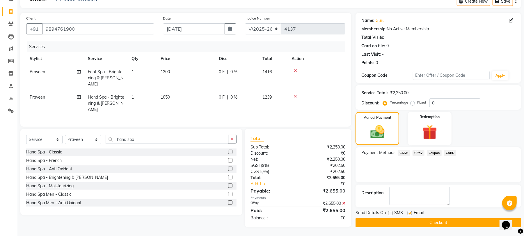
click at [411, 213] on label at bounding box center [410, 212] width 4 height 4
click at [411, 213] on input "checkbox" at bounding box center [410, 213] width 4 height 4
checkbox input "false"
click at [412, 223] on button "Checkout" at bounding box center [439, 222] width 166 height 9
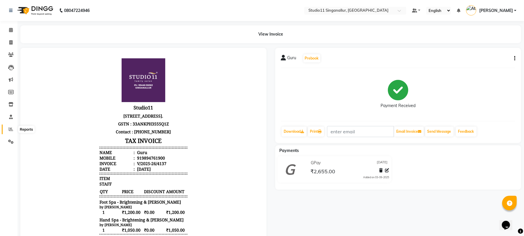
click at [8, 129] on span at bounding box center [11, 129] width 10 height 7
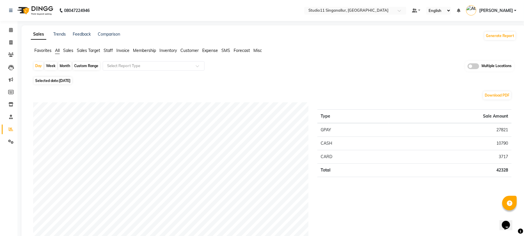
click at [107, 49] on span "Staff" at bounding box center [108, 50] width 9 height 5
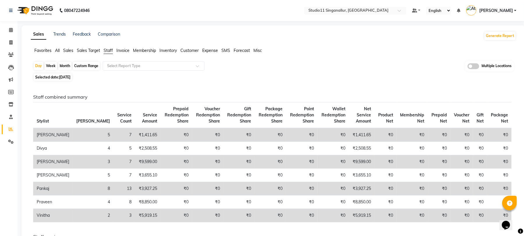
click at [63, 68] on div "Month" at bounding box center [64, 66] width 13 height 8
select select "9"
select select "2025"
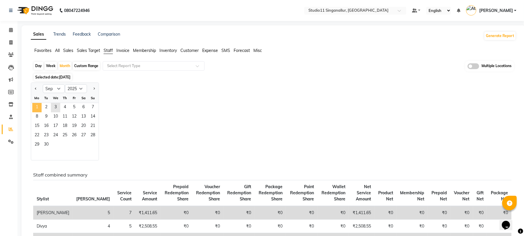
click at [36, 109] on span "1" at bounding box center [36, 107] width 9 height 9
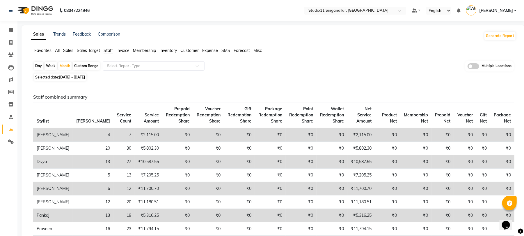
click at [41, 66] on div "Day" at bounding box center [39, 66] width 10 height 8
select select "9"
select select "2025"
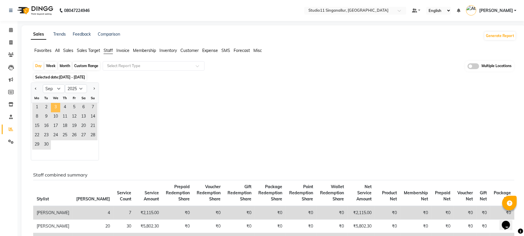
click at [56, 109] on span "3" at bounding box center [55, 107] width 9 height 9
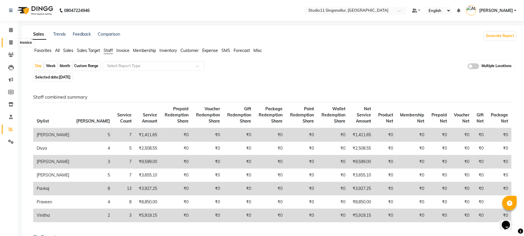
click at [10, 42] on icon at bounding box center [10, 42] width 3 height 4
select select "service"
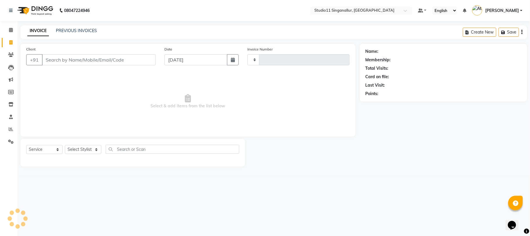
type input "4138"
select select "6616"
click at [57, 59] on input "Client" at bounding box center [99, 59] width 114 height 11
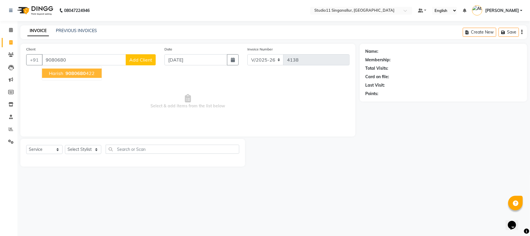
click at [70, 75] on span "9080680" at bounding box center [75, 73] width 20 height 6
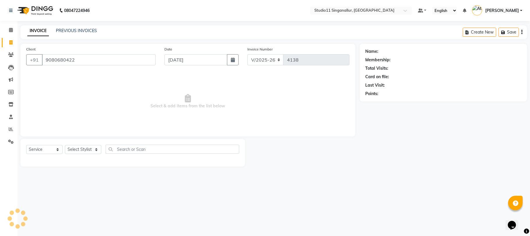
type input "9080680422"
click at [93, 155] on div "Select Service Product Membership Package Voucher Prepaid Gift Card Select Styl…" at bounding box center [132, 151] width 213 height 14
select select "1: Object"
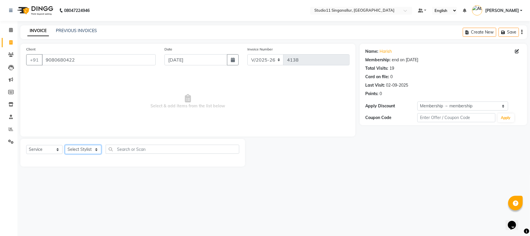
click at [90, 152] on select "Select Stylist akbar Athira daniel Divya Haritha kowsalya krithika narmatha pan…" at bounding box center [83, 149] width 36 height 9
select select "79200"
click at [65, 145] on select "Select Stylist akbar Athira daniel Divya Haritha kowsalya krithika narmatha pan…" at bounding box center [83, 149] width 36 height 9
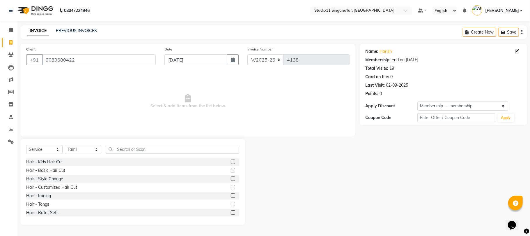
click at [130, 143] on div "Select Service Product Membership Package Voucher Prepaid Gift Card Select Styl…" at bounding box center [132, 182] width 225 height 86
click at [169, 148] on input "text" at bounding box center [173, 148] width 134 height 9
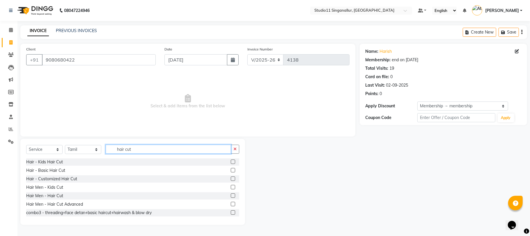
type input "hair cut"
click at [231, 195] on label at bounding box center [233, 195] width 4 height 4
click at [231, 195] on input "checkbox" at bounding box center [233, 196] width 4 height 4
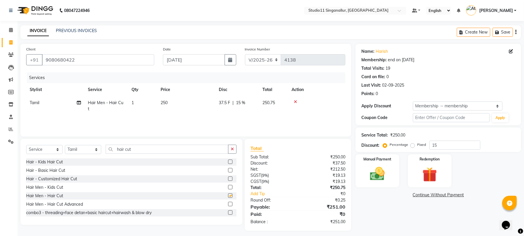
checkbox input "false"
click at [193, 100] on td "250" at bounding box center [186, 105] width 58 height 19
select select "79200"
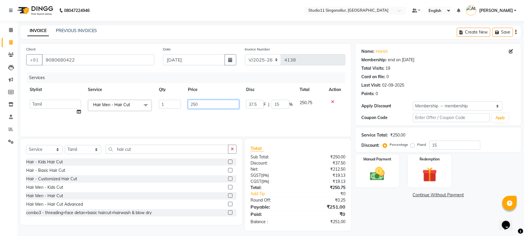
click at [202, 101] on input "250" at bounding box center [213, 104] width 51 height 9
type input "249"
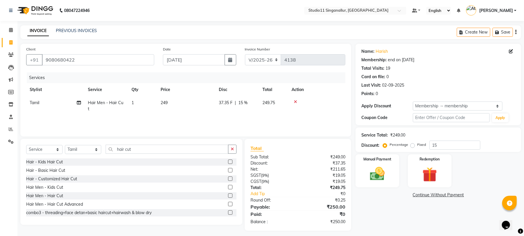
click at [217, 82] on div "Services" at bounding box center [188, 77] width 323 height 11
click at [387, 173] on img at bounding box center [377, 174] width 25 height 18
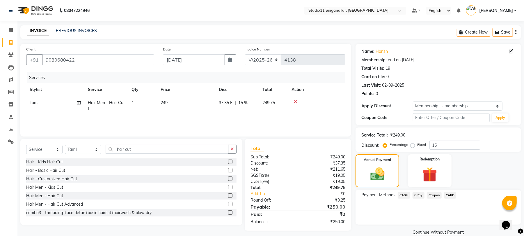
click at [407, 194] on span "CASH" at bounding box center [404, 195] width 13 height 7
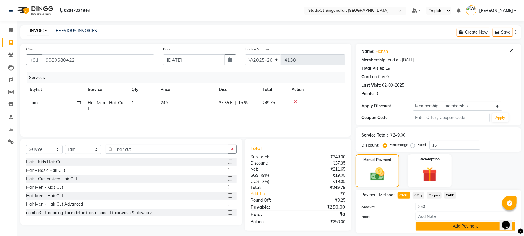
click at [431, 225] on button "Add Payment" at bounding box center [466, 225] width 100 height 9
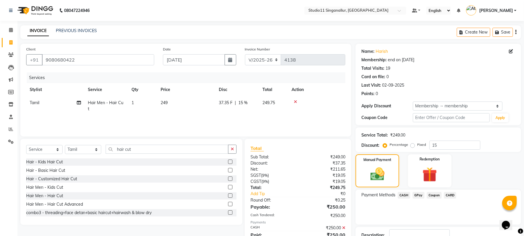
scroll to position [43, 0]
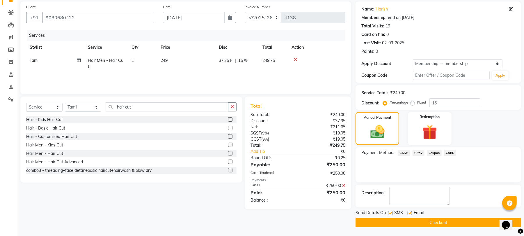
click at [411, 213] on label at bounding box center [410, 212] width 4 height 4
click at [411, 213] on input "checkbox" at bounding box center [410, 213] width 4 height 4
checkbox input "false"
click at [392, 213] on label at bounding box center [390, 212] width 4 height 4
click at [392, 213] on input "checkbox" at bounding box center [390, 213] width 4 height 4
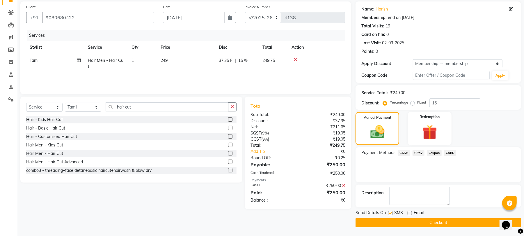
checkbox input "false"
click at [394, 219] on button "Checkout" at bounding box center [439, 222] width 166 height 9
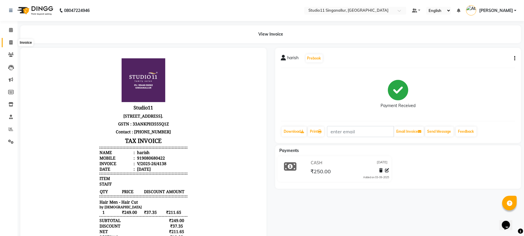
click at [12, 41] on icon at bounding box center [10, 42] width 3 height 4
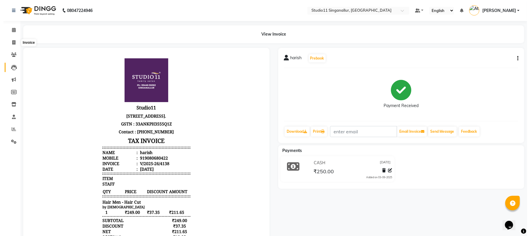
select select "service"
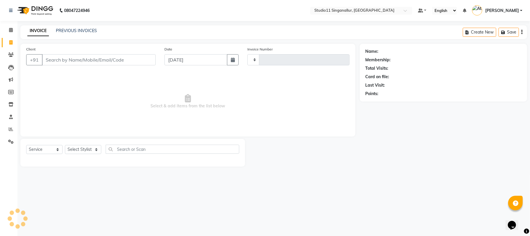
type input "4139"
select select "6616"
click at [92, 144] on div "Select Service Product Membership Package Voucher Prepaid Gift Card Select Styl…" at bounding box center [132, 151] width 213 height 14
click at [92, 149] on select "Select Stylist akbar Athira daniel Divya Haritha kowsalya krithika narmatha pan…" at bounding box center [83, 149] width 36 height 9
select select "61956"
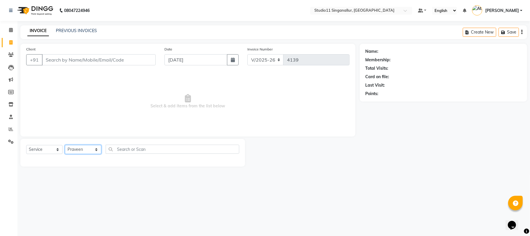
click at [65, 145] on select "Select Stylist akbar Athira daniel Divya Haritha kowsalya krithika narmatha pan…" at bounding box center [83, 149] width 36 height 9
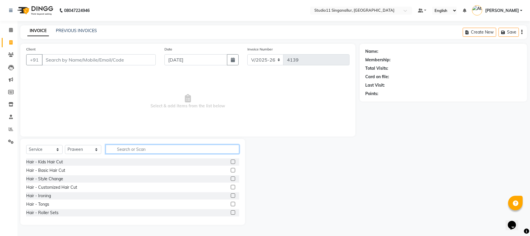
click at [133, 147] on input "text" at bounding box center [173, 148] width 134 height 9
type input "hair cut"
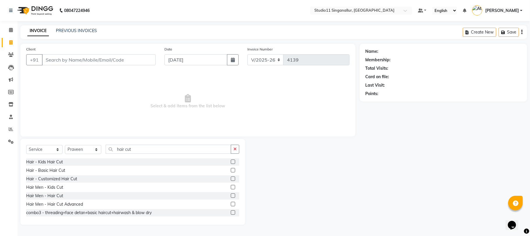
click at [231, 195] on label at bounding box center [233, 195] width 4 height 4
click at [231, 195] on input "checkbox" at bounding box center [233, 196] width 4 height 4
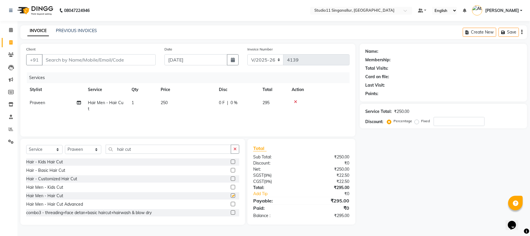
checkbox input "false"
drag, startPoint x: 136, startPoint y: 147, endPoint x: 87, endPoint y: 154, distance: 48.8
click at [87, 154] on div "Select Service Product Membership Package Voucher Prepaid Gift Card Select Styl…" at bounding box center [132, 151] width 213 height 14
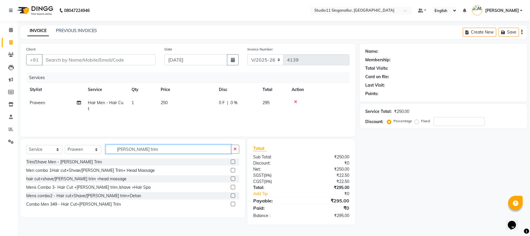
type input "beard trim"
click at [235, 161] on label at bounding box center [233, 161] width 4 height 4
click at [235, 161] on input "checkbox" at bounding box center [233, 162] width 4 height 4
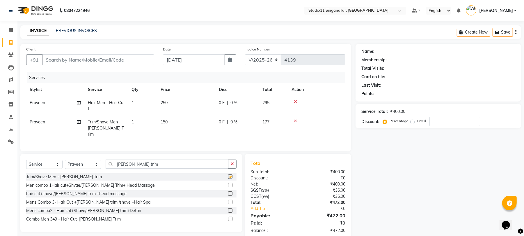
checkbox input "false"
click at [126, 60] on input "Client" at bounding box center [98, 59] width 112 height 11
type input "9"
type input "0"
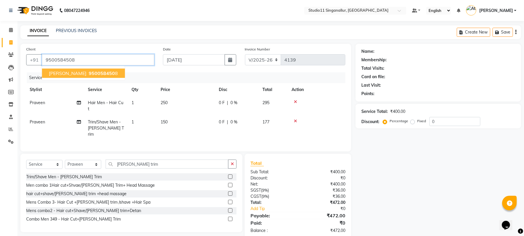
type input "9500584508"
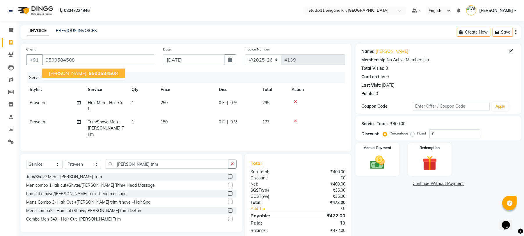
click at [91, 72] on button "felix 950058450 8" at bounding box center [83, 72] width 83 height 9
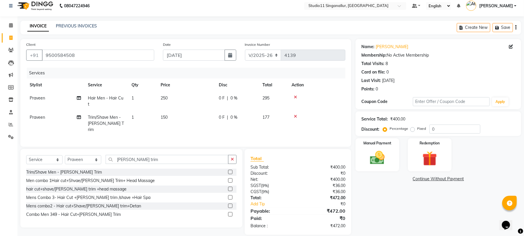
scroll to position [6, 0]
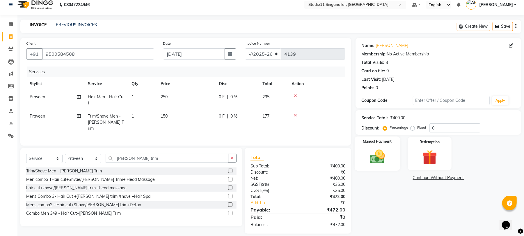
click at [364, 160] on div "Manual Payment" at bounding box center [377, 153] width 45 height 34
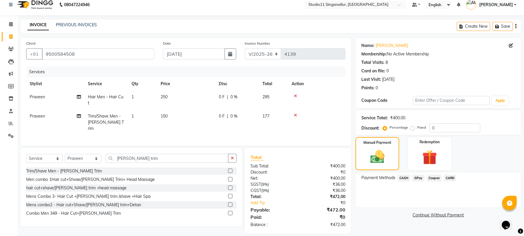
click at [413, 174] on div "Payment Methods CASH GPay Coupon CARD" at bounding box center [439, 189] width 166 height 35
click at [419, 176] on span "GPay" at bounding box center [419, 177] width 12 height 7
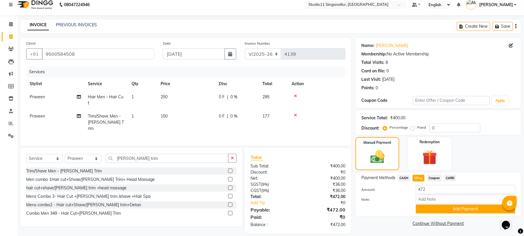
drag, startPoint x: 433, startPoint y: 206, endPoint x: 459, endPoint y: 188, distance: 32.0
click at [433, 207] on button "Add Payment" at bounding box center [466, 208] width 100 height 9
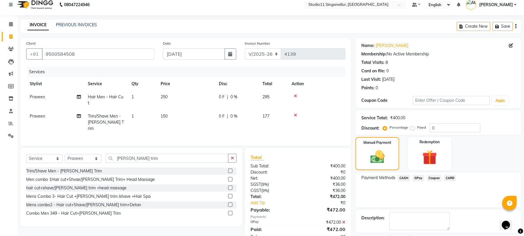
scroll to position [31, 0]
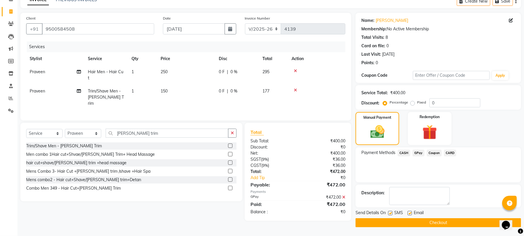
click at [409, 215] on div at bounding box center [410, 213] width 4 height 6
click at [409, 214] on label at bounding box center [410, 212] width 4 height 4
click at [409, 214] on input "checkbox" at bounding box center [410, 213] width 4 height 4
checkbox input "false"
click at [390, 213] on label at bounding box center [390, 212] width 4 height 4
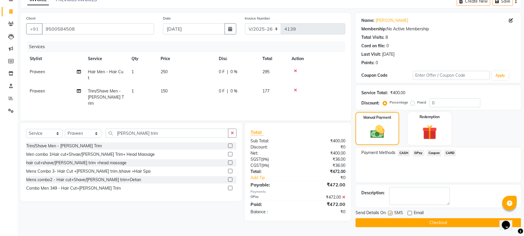
click at [390, 213] on input "checkbox" at bounding box center [390, 213] width 4 height 4
checkbox input "false"
click at [396, 224] on button "Checkout" at bounding box center [439, 222] width 166 height 9
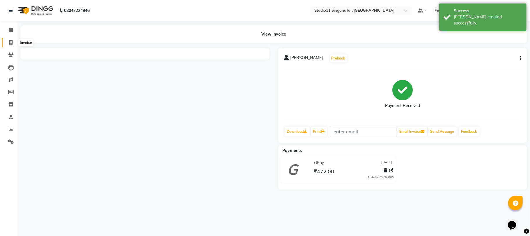
click at [10, 43] on icon at bounding box center [10, 42] width 3 height 4
select select "6616"
select select "service"
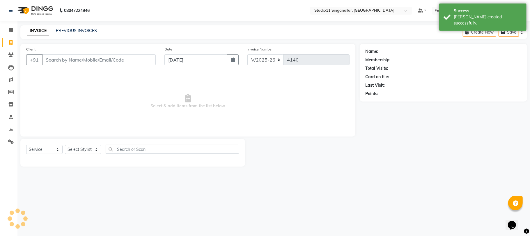
click at [69, 61] on input "Client" at bounding box center [99, 59] width 114 height 11
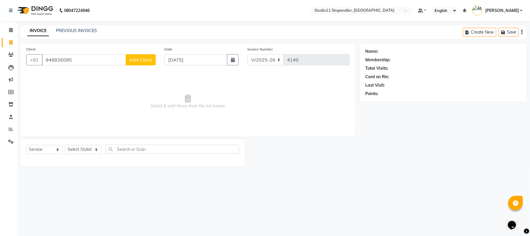
type input "9488260859"
drag, startPoint x: 85, startPoint y: 57, endPoint x: 27, endPoint y: 62, distance: 58.4
click at [27, 62] on div "+91 9488260859 Add Client" at bounding box center [91, 59] width 130 height 11
type input "8807260859"
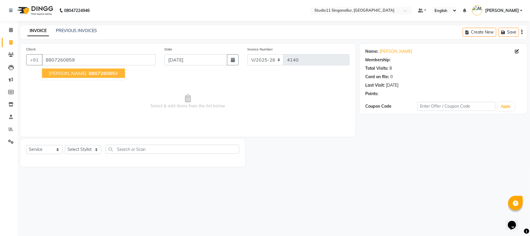
select select "1: Object"
click at [89, 75] on span "880726085" at bounding box center [102, 73] width 26 height 6
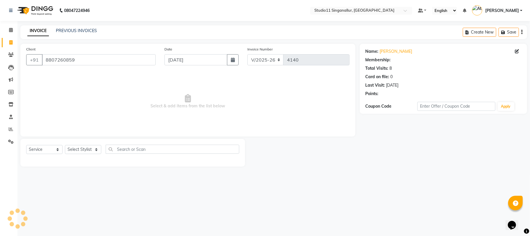
select select "1: Object"
click at [76, 148] on select "Select Stylist akbar Athira daniel Divya Haritha kowsalya krithika narmatha pan…" at bounding box center [83, 149] width 36 height 9
select select "61956"
click at [65, 145] on select "Select Stylist akbar Athira daniel Divya Haritha kowsalya krithika narmatha pan…" at bounding box center [83, 149] width 36 height 9
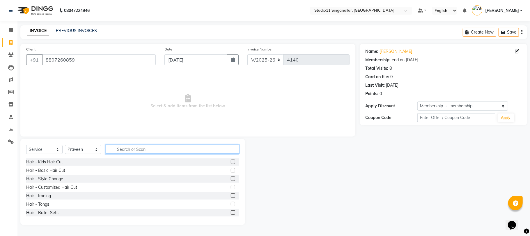
click at [140, 153] on input "text" at bounding box center [173, 148] width 134 height 9
type input "hair cut"
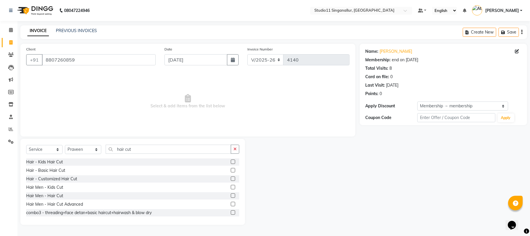
click at [231, 197] on label at bounding box center [233, 195] width 4 height 4
click at [231, 197] on input "checkbox" at bounding box center [233, 196] width 4 height 4
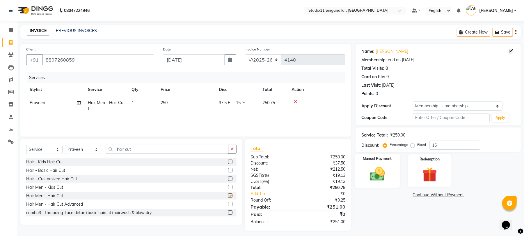
checkbox input "false"
click at [372, 170] on img at bounding box center [377, 174] width 25 height 18
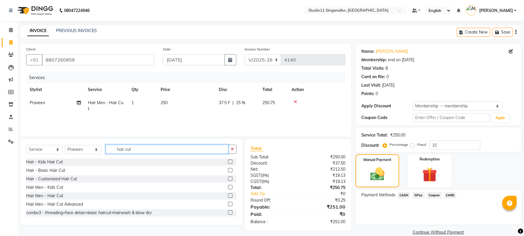
click at [151, 153] on input "hair cut" at bounding box center [167, 148] width 123 height 9
drag, startPoint x: 149, startPoint y: 147, endPoint x: 112, endPoint y: 142, distance: 37.3
click at [112, 142] on div "Select Service Product Membership Package Voucher Prepaid Gift Card Select Styl…" at bounding box center [131, 182] width 222 height 86
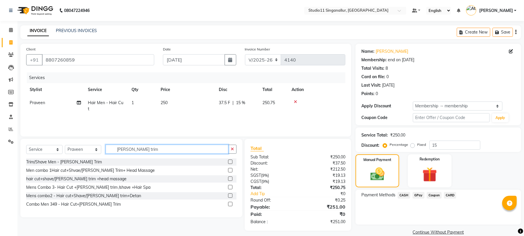
type input "beard trim"
click at [231, 162] on label at bounding box center [230, 161] width 4 height 4
click at [231, 162] on input "checkbox" at bounding box center [230, 162] width 4 height 4
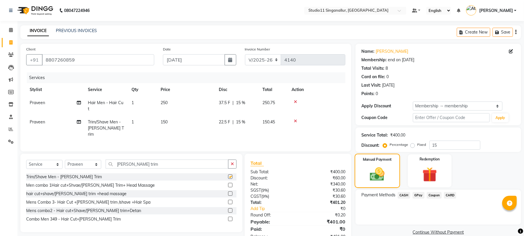
checkbox input "false"
click at [416, 193] on span "GPay" at bounding box center [419, 195] width 12 height 7
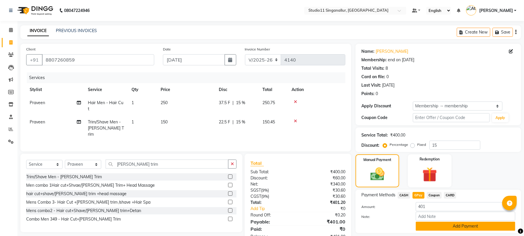
click at [425, 226] on button "Add Payment" at bounding box center [466, 225] width 100 height 9
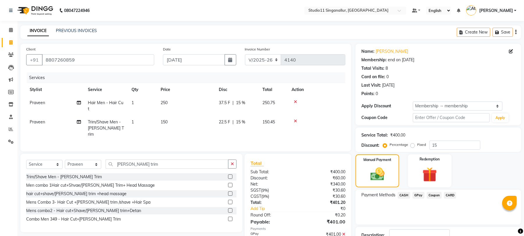
scroll to position [43, 0]
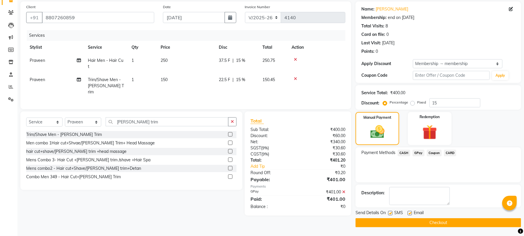
click at [297, 77] on div at bounding box center [317, 79] width 50 height 4
click at [295, 77] on icon at bounding box center [295, 79] width 3 height 4
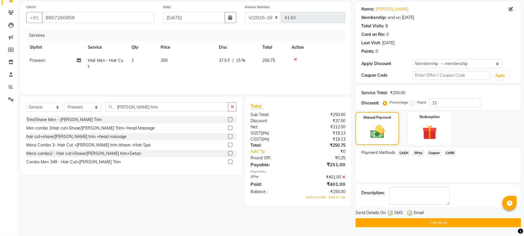
click at [44, 56] on td "Praveen" at bounding box center [55, 63] width 58 height 19
select select "61956"
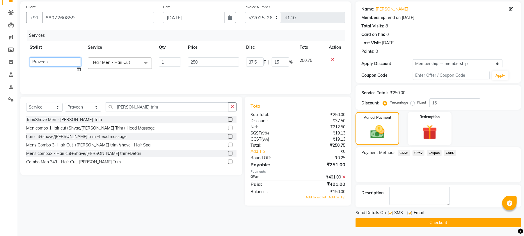
click at [44, 59] on select "akbar Athira daniel Divya Haritha kowsalya krithika narmatha pankaj Praveen s11…" at bounding box center [55, 61] width 51 height 9
select select "51156"
click at [345, 175] on icon at bounding box center [343, 177] width 3 height 4
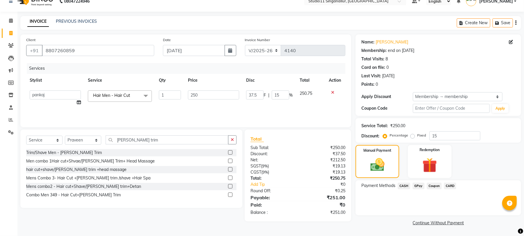
click at [417, 184] on span "GPay" at bounding box center [419, 185] width 12 height 7
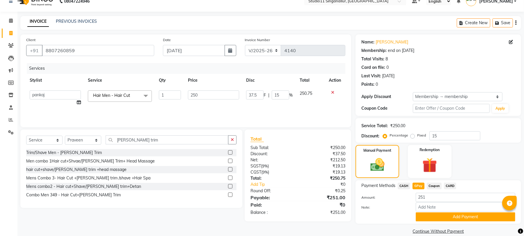
scroll to position [18, 0]
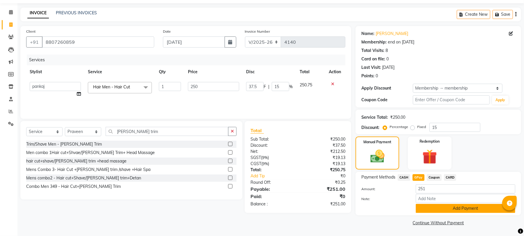
click at [442, 211] on button "Add Payment" at bounding box center [466, 207] width 100 height 9
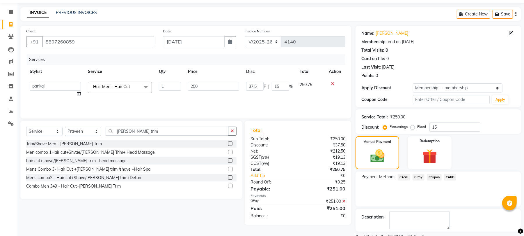
scroll to position [43, 0]
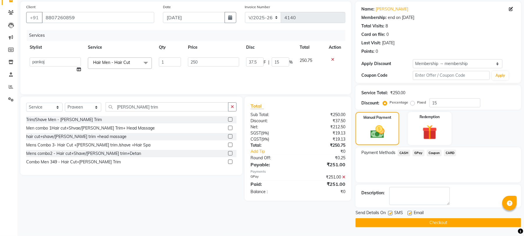
click at [408, 212] on label at bounding box center [410, 212] width 4 height 4
click at [408, 212] on input "checkbox" at bounding box center [410, 213] width 4 height 4
checkbox input "false"
click at [391, 211] on label at bounding box center [390, 212] width 4 height 4
click at [391, 211] on input "checkbox" at bounding box center [390, 213] width 4 height 4
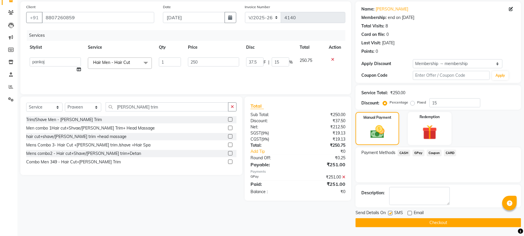
checkbox input "false"
drag, startPoint x: 403, startPoint y: 230, endPoint x: 403, endPoint y: 233, distance: 3.2
click at [403, 231] on main "INVOICE PREVIOUS INVOICES Create New Save Client +91 8807260859 Date 03-09-2025…" at bounding box center [270, 109] width 507 height 252
click at [401, 210] on span "SMS" at bounding box center [398, 212] width 9 height 7
click at [401, 221] on button "Checkout" at bounding box center [439, 222] width 166 height 9
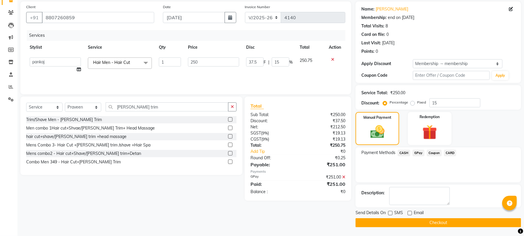
click at [411, 221] on button "Checkout" at bounding box center [439, 222] width 166 height 9
click at [428, 220] on button "Checkout" at bounding box center [439, 222] width 166 height 9
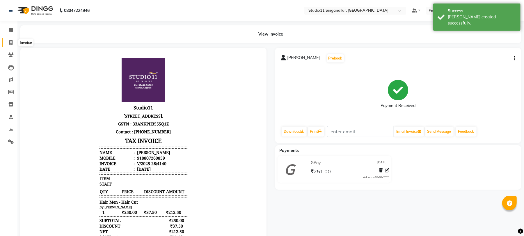
click at [15, 45] on span at bounding box center [11, 42] width 10 height 7
select select "6616"
select select "service"
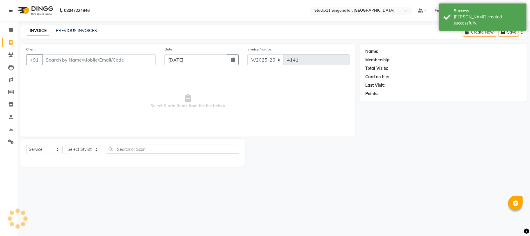
click at [63, 62] on input "Client" at bounding box center [99, 59] width 114 height 11
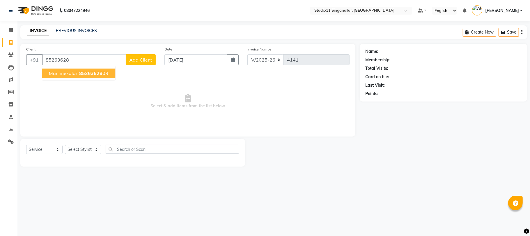
click at [78, 74] on ngb-highlight "85263628 08" at bounding box center [93, 73] width 30 height 6
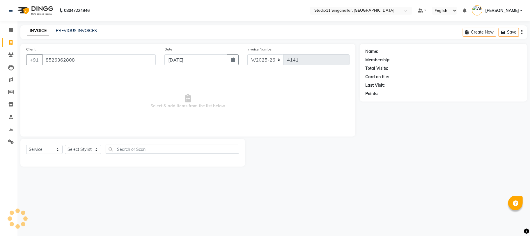
type input "8526362808"
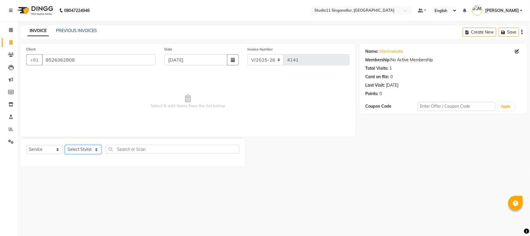
click at [84, 151] on select "Select Stylist akbar Athira daniel Divya Haritha kowsalya krithika narmatha pan…" at bounding box center [83, 149] width 36 height 9
select select "70620"
click at [65, 145] on select "Select Stylist akbar Athira daniel Divya Haritha kowsalya krithika narmatha pan…" at bounding box center [83, 149] width 36 height 9
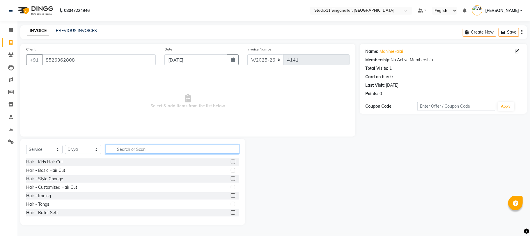
click at [158, 147] on input "text" at bounding box center [173, 148] width 134 height 9
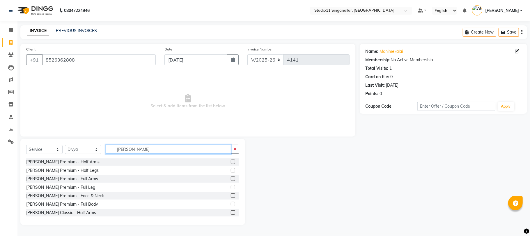
type input "de-tan"
click at [231, 195] on label at bounding box center [233, 195] width 4 height 4
click at [231, 195] on input "checkbox" at bounding box center [233, 196] width 4 height 4
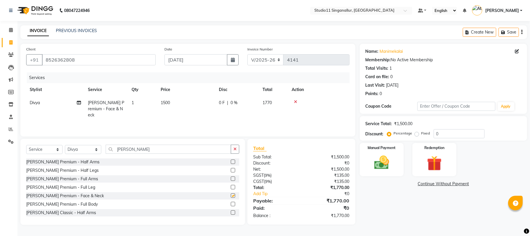
checkbox input "false"
drag, startPoint x: 133, startPoint y: 153, endPoint x: 111, endPoint y: 152, distance: 22.1
click at [111, 152] on input "de-tan" at bounding box center [168, 148] width 125 height 9
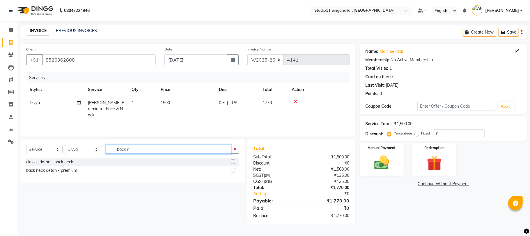
type input "back n"
click at [232, 169] on label at bounding box center [233, 170] width 4 height 4
click at [232, 169] on input "checkbox" at bounding box center [233, 170] width 4 height 4
checkbox input "true"
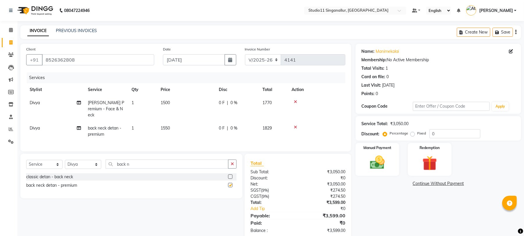
click at [182, 121] on td "1550" at bounding box center [186, 130] width 58 height 19
select select "70620"
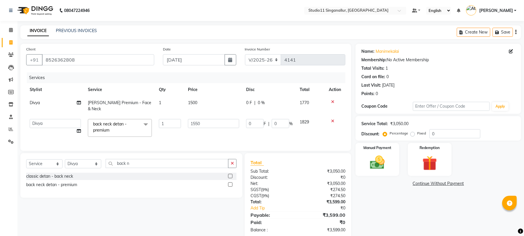
checkbox input "false"
click at [195, 119] on input "1550" at bounding box center [213, 123] width 51 height 9
type input "550"
click at [193, 165] on input "back n" at bounding box center [167, 163] width 123 height 9
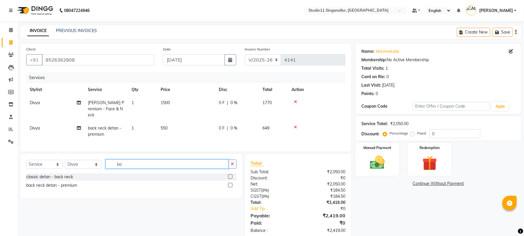
type input "b"
type input "ros"
click at [226, 177] on div "Skin - Rose Cool Peel Of Mask" at bounding box center [131, 176] width 210 height 7
click at [228, 176] on label at bounding box center [230, 176] width 4 height 4
click at [228, 176] on input "checkbox" at bounding box center [230, 177] width 4 height 4
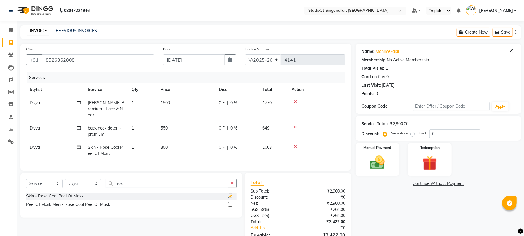
checkbox input "false"
drag, startPoint x: 157, startPoint y: 181, endPoint x: 100, endPoint y: 177, distance: 56.3
click at [100, 177] on div "Select Service Product Membership Package Voucher Prepaid Gift Card Select Styl…" at bounding box center [131, 195] width 222 height 45
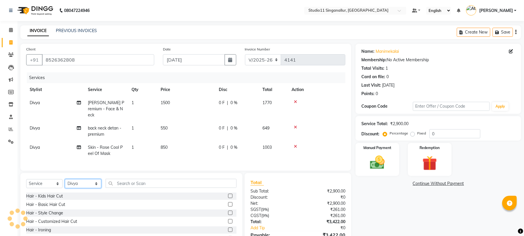
click at [99, 183] on select "Select Stylist akbar Athira daniel Divya Haritha kowsalya krithika narmatha pan…" at bounding box center [83, 183] width 36 height 9
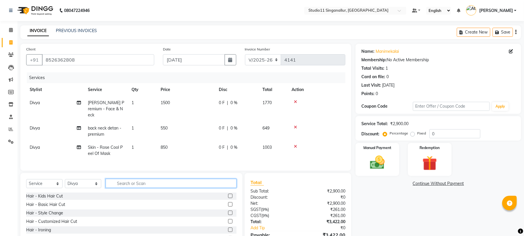
click at [112, 181] on input "text" at bounding box center [171, 182] width 131 height 9
type input "full fac"
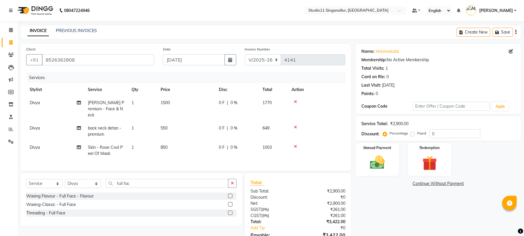
drag, startPoint x: 232, startPoint y: 212, endPoint x: 229, endPoint y: 210, distance: 4.0
click at [231, 212] on label at bounding box center [230, 212] width 4 height 4
click at [231, 212] on input "checkbox" at bounding box center [230, 213] width 4 height 4
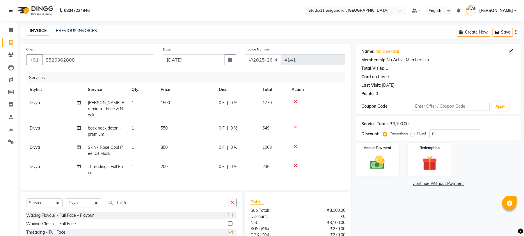
checkbox input "false"
click at [185, 171] on td "200" at bounding box center [186, 169] width 58 height 19
select select "70620"
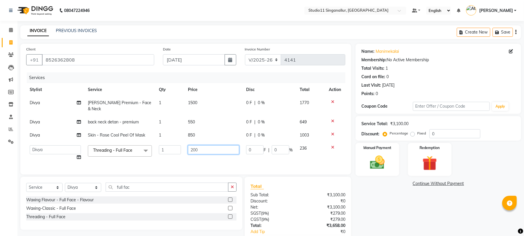
click at [192, 145] on input "200" at bounding box center [213, 149] width 51 height 9
type input "300"
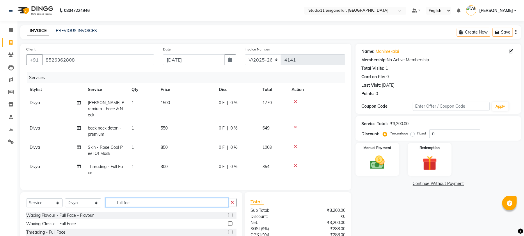
drag, startPoint x: 150, startPoint y: 183, endPoint x: 110, endPoint y: 189, distance: 40.3
click at [110, 189] on div "Client +91 8526362808 Date 03-09-2025 Invoice Number V/2025 V/2025-26 4141 Serv…" at bounding box center [186, 161] width 340 height 234
type input "thre"
click at [228, 214] on label at bounding box center [230, 215] width 4 height 4
click at [228, 214] on input "checkbox" at bounding box center [230, 215] width 4 height 4
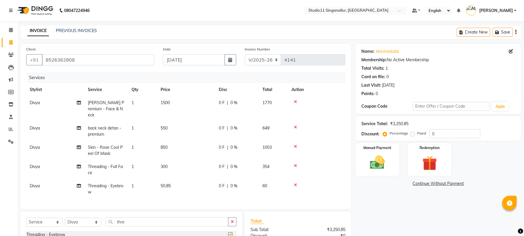
checkbox input "false"
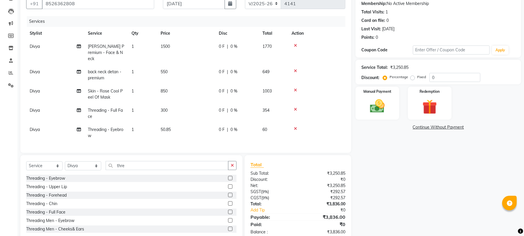
scroll to position [70, 0]
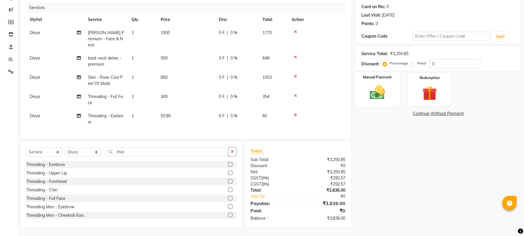
click at [367, 85] on img at bounding box center [377, 93] width 25 height 18
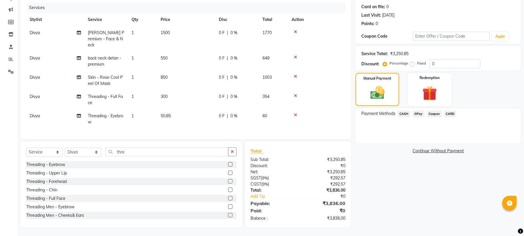
click at [420, 115] on span "GPay" at bounding box center [419, 113] width 12 height 7
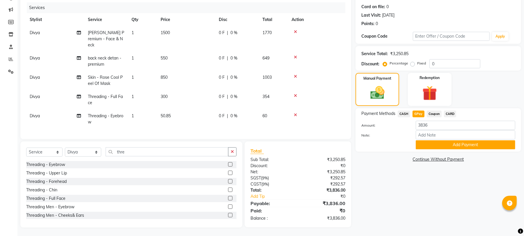
click at [442, 153] on div "Name: Manimekalai Membership: No Active Membership Total Visits: 1 Card on file…" at bounding box center [441, 100] width 170 height 253
click at [442, 148] on button "Add Payment" at bounding box center [466, 144] width 100 height 9
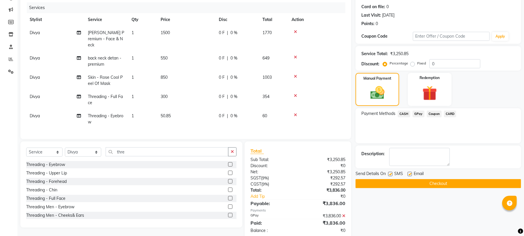
scroll to position [82, 0]
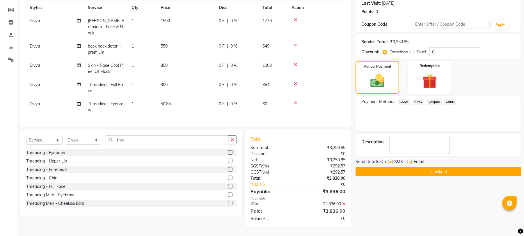
click at [412, 164] on div "Email" at bounding box center [418, 161] width 21 height 7
click at [409, 162] on label at bounding box center [410, 162] width 4 height 4
click at [409, 162] on input "checkbox" at bounding box center [410, 162] width 4 height 4
checkbox input "false"
click at [391, 162] on label at bounding box center [390, 162] width 4 height 4
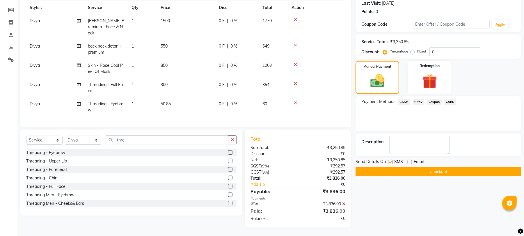
click at [391, 162] on input "checkbox" at bounding box center [390, 162] width 4 height 4
checkbox input "false"
click at [392, 172] on button "Checkout" at bounding box center [439, 171] width 166 height 9
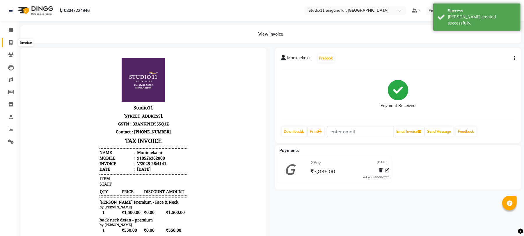
click at [9, 40] on span at bounding box center [11, 42] width 10 height 7
select select "6616"
select select "service"
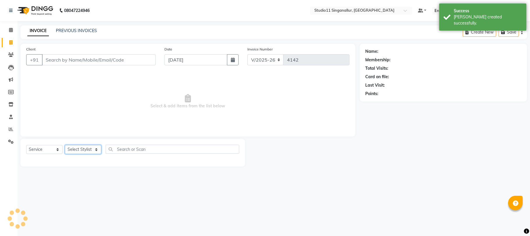
click at [85, 152] on select "Select Stylist" at bounding box center [83, 149] width 36 height 9
select select "70620"
click at [65, 145] on select "Select Stylist akbar Athira daniel Divya Haritha kowsalya krithika narmatha pan…" at bounding box center [83, 149] width 36 height 9
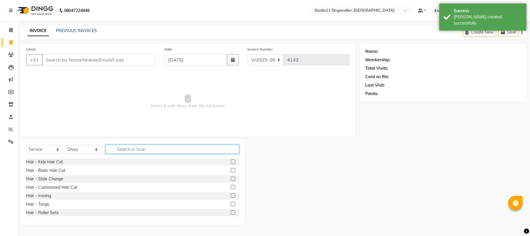
click at [142, 148] on input "text" at bounding box center [173, 148] width 134 height 9
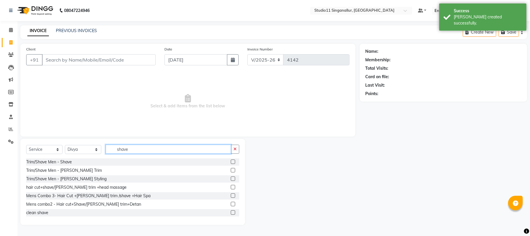
type input "shave"
click at [231, 160] on label at bounding box center [233, 161] width 4 height 4
click at [231, 160] on input "checkbox" at bounding box center [233, 162] width 4 height 4
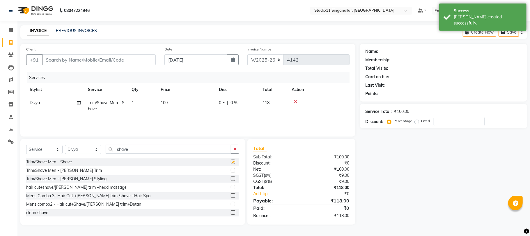
checkbox input "false"
click at [107, 59] on input "Client" at bounding box center [99, 59] width 114 height 11
type input "s"
type input "0"
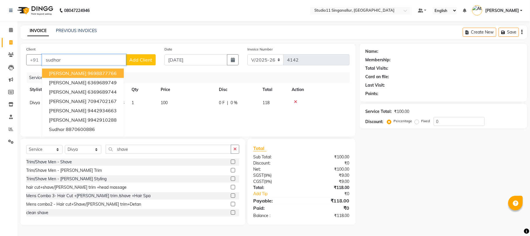
click at [88, 73] on ngb-highlight "9698877766" at bounding box center [102, 73] width 29 height 6
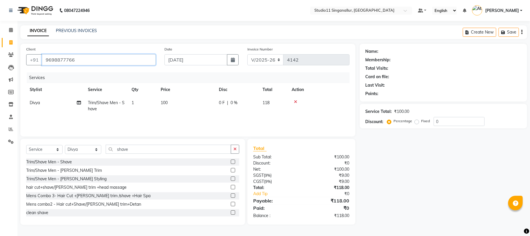
type input "9698877766"
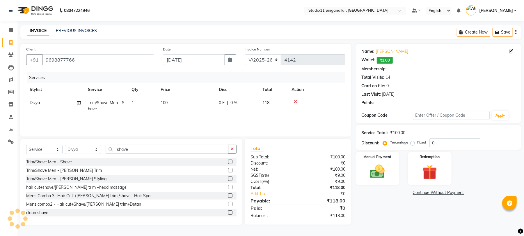
select select "1: Object"
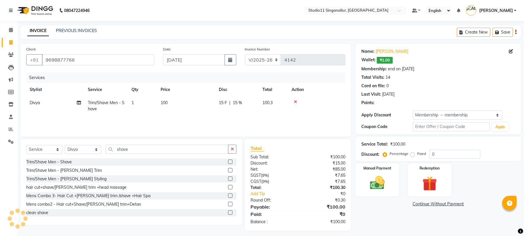
type input "15"
click at [389, 193] on div "Manual Payment" at bounding box center [377, 179] width 45 height 34
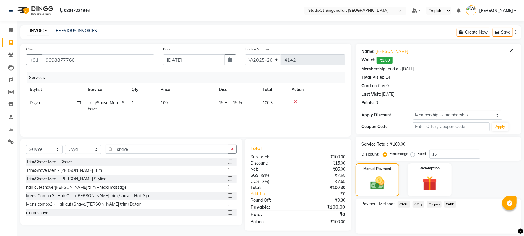
click at [401, 203] on span "CASH" at bounding box center [404, 204] width 13 height 7
click at [429, 233] on button "Add Payment" at bounding box center [466, 234] width 100 height 9
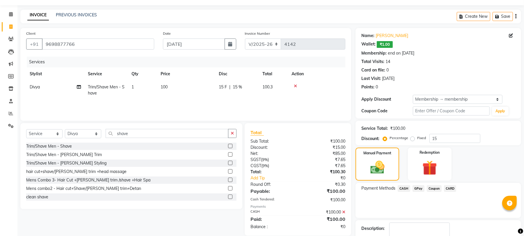
scroll to position [52, 0]
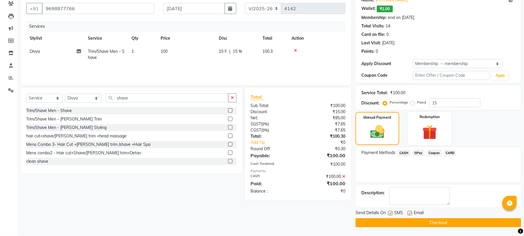
click at [409, 212] on label at bounding box center [410, 212] width 4 height 4
click at [409, 212] on input "checkbox" at bounding box center [410, 213] width 4 height 4
checkbox input "false"
click at [387, 213] on div "Send Details On SMS Email" at bounding box center [439, 212] width 166 height 7
click at [390, 213] on label at bounding box center [390, 212] width 4 height 4
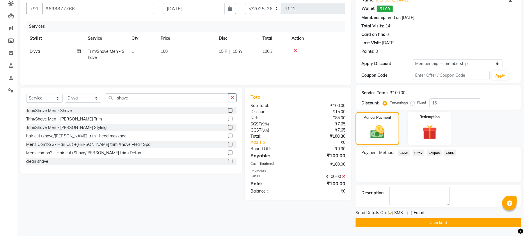
click at [390, 213] on input "checkbox" at bounding box center [390, 213] width 4 height 4
checkbox input "false"
click at [392, 225] on button "Checkout" at bounding box center [439, 222] width 166 height 9
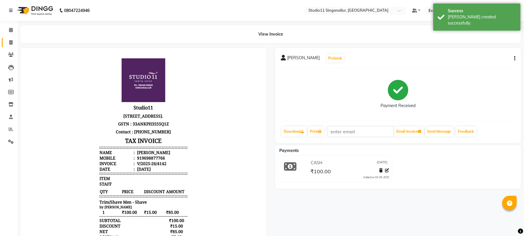
click at [8, 38] on link "Invoice" at bounding box center [9, 43] width 14 height 10
select select "service"
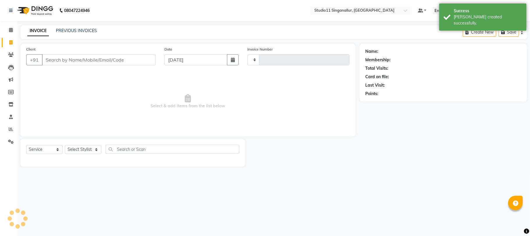
type input "4143"
select select "6616"
click at [86, 31] on link "PREVIOUS INVOICES" at bounding box center [76, 30] width 41 height 5
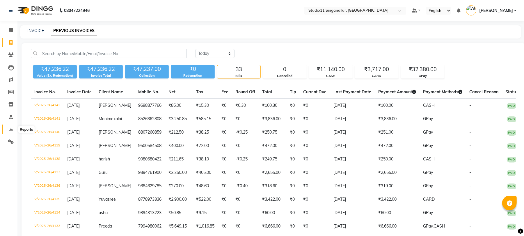
click at [6, 128] on span at bounding box center [11, 129] width 10 height 7
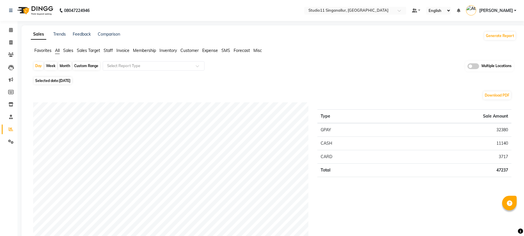
click at [112, 50] on span "Staff" at bounding box center [108, 50] width 9 height 5
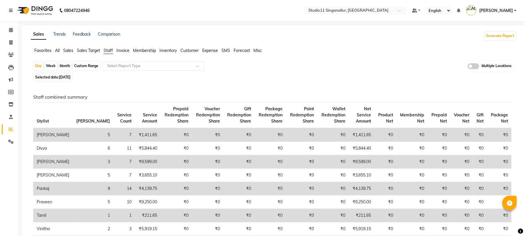
click at [63, 69] on div "Month" at bounding box center [64, 66] width 13 height 8
select select "9"
select select "2025"
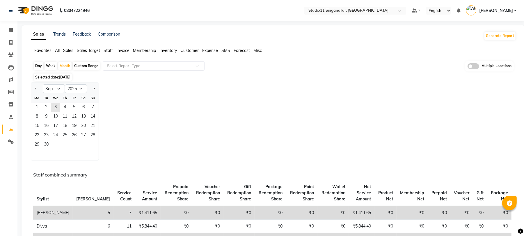
click at [40, 64] on div "Day" at bounding box center [39, 66] width 10 height 8
select select "9"
select select "2025"
click at [65, 68] on div "Month" at bounding box center [64, 66] width 13 height 8
select select "9"
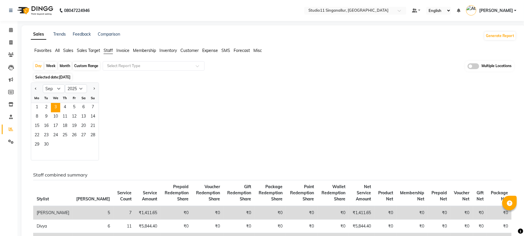
select select "2025"
click at [41, 104] on span "1" at bounding box center [36, 107] width 9 height 9
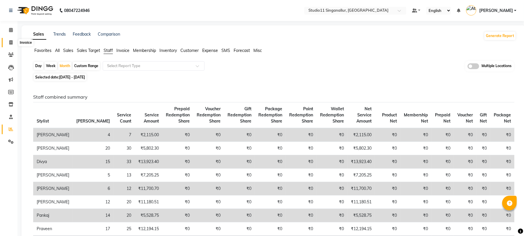
drag, startPoint x: 15, startPoint y: 41, endPoint x: 16, endPoint y: 45, distance: 3.9
click at [13, 41] on span at bounding box center [11, 42] width 10 height 7
select select "6616"
select select "service"
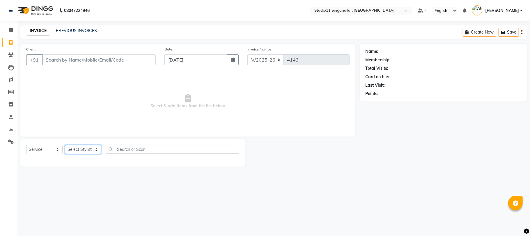
click at [84, 150] on select "Select Stylist" at bounding box center [83, 149] width 36 height 9
select select "51156"
click at [65, 145] on select "Select Stylist akbar Athira daniel Divya Haritha kowsalya krithika narmatha pan…" at bounding box center [83, 149] width 36 height 9
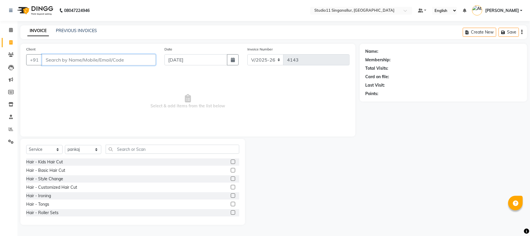
click at [109, 57] on input "Client" at bounding box center [99, 59] width 114 height 11
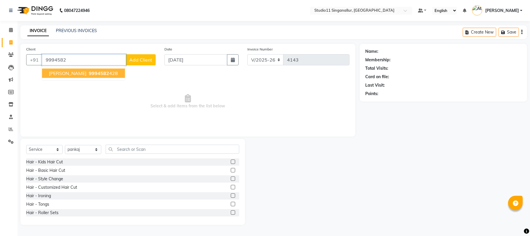
click at [97, 77] on button "Anand 9994582 428" at bounding box center [83, 72] width 83 height 9
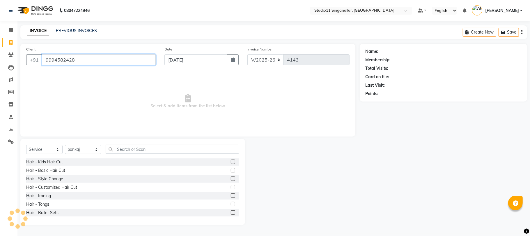
type input "9994582428"
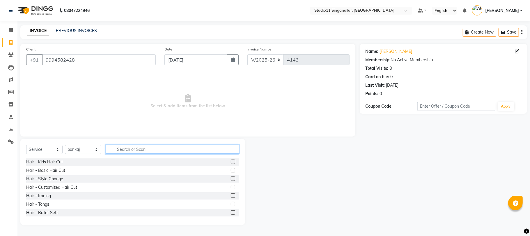
click at [128, 149] on input "text" at bounding box center [173, 148] width 134 height 9
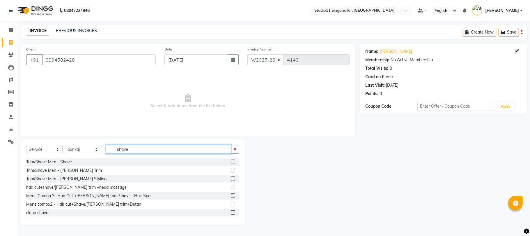
type input "shave"
click at [231, 160] on label at bounding box center [233, 161] width 4 height 4
click at [231, 160] on input "checkbox" at bounding box center [233, 162] width 4 height 4
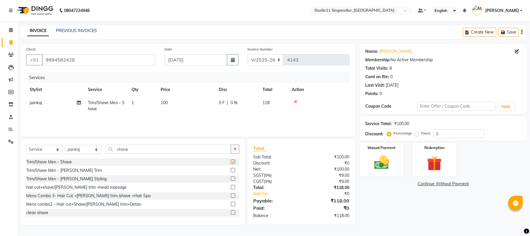
checkbox input "false"
click at [385, 166] on img at bounding box center [381, 162] width 25 height 18
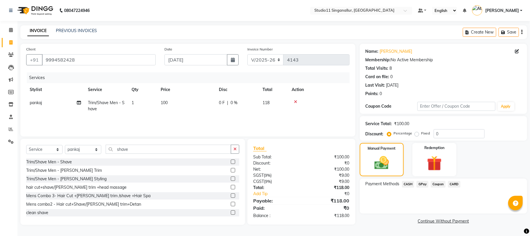
click at [402, 185] on span "CASH" at bounding box center [408, 183] width 13 height 7
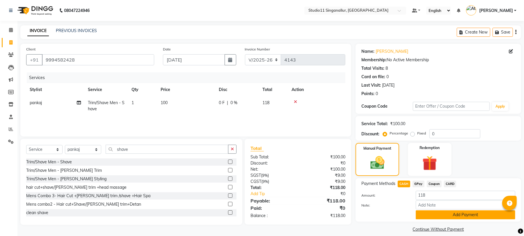
click at [420, 210] on button "Add Payment" at bounding box center [466, 214] width 100 height 9
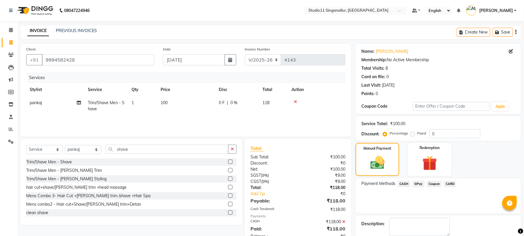
scroll to position [31, 0]
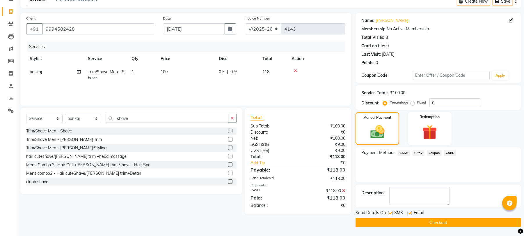
click at [410, 213] on label at bounding box center [410, 212] width 4 height 4
click at [410, 213] on input "checkbox" at bounding box center [410, 213] width 4 height 4
checkbox input "false"
click at [391, 212] on label at bounding box center [390, 212] width 4 height 4
click at [391, 212] on input "checkbox" at bounding box center [390, 213] width 4 height 4
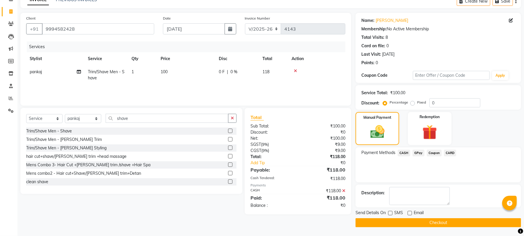
click at [391, 223] on button "Checkout" at bounding box center [439, 222] width 166 height 9
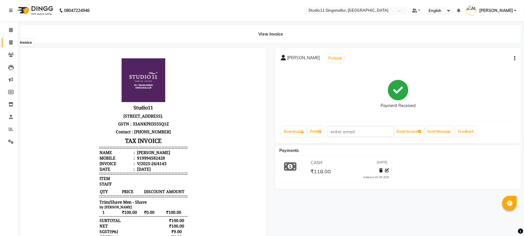
click at [7, 40] on span at bounding box center [11, 42] width 10 height 7
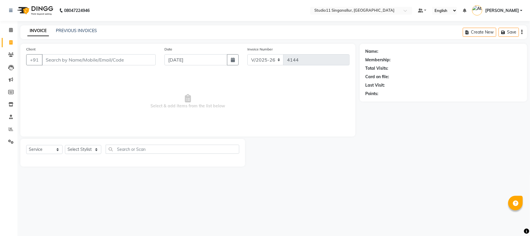
click at [59, 59] on input "Client" at bounding box center [99, 59] width 114 height 11
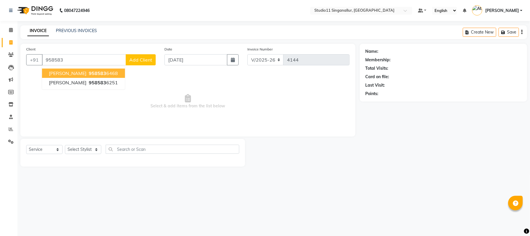
click at [99, 75] on ngb-highlight "958583 6468" at bounding box center [103, 73] width 30 height 6
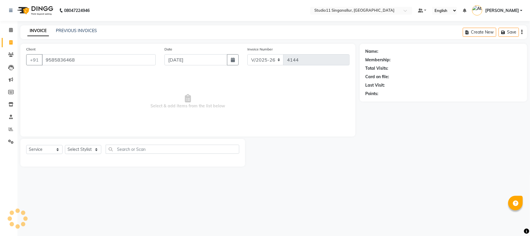
click at [84, 135] on div "Client +91 9585836468 Date 03-09-2025 Invoice Number V/2025 V/2025-26 4144 Sele…" at bounding box center [187, 90] width 335 height 93
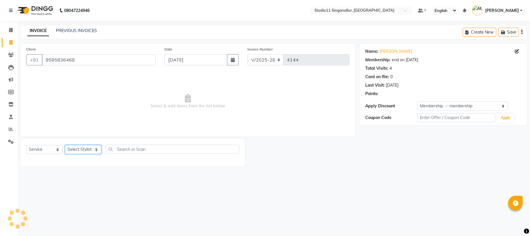
click at [85, 147] on select "Select Stylist akbar Athira daniel Divya Haritha kowsalya krithika narmatha pan…" at bounding box center [83, 149] width 36 height 9
click at [65, 145] on select "Select Stylist akbar Athira daniel Divya Haritha kowsalya krithika narmatha pan…" at bounding box center [83, 149] width 36 height 9
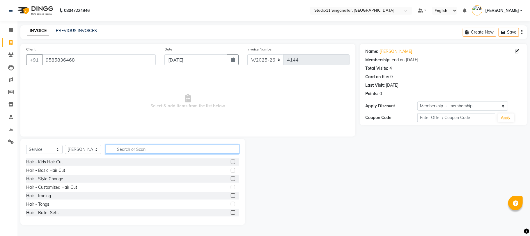
click at [134, 152] on input "text" at bounding box center [173, 148] width 134 height 9
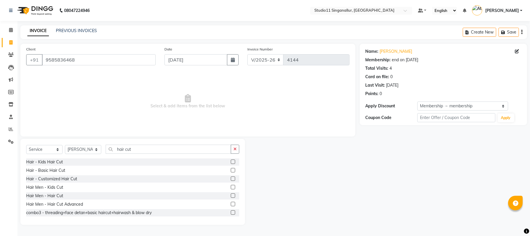
click at [231, 195] on label at bounding box center [233, 195] width 4 height 4
click at [231, 195] on input "checkbox" at bounding box center [233, 196] width 4 height 4
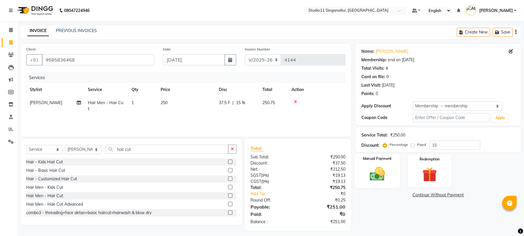
click at [362, 167] on div "Manual Payment" at bounding box center [377, 170] width 45 height 34
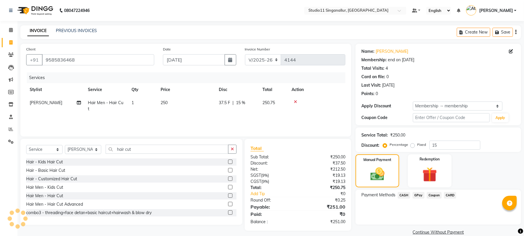
click at [403, 196] on span "CASH" at bounding box center [404, 195] width 13 height 7
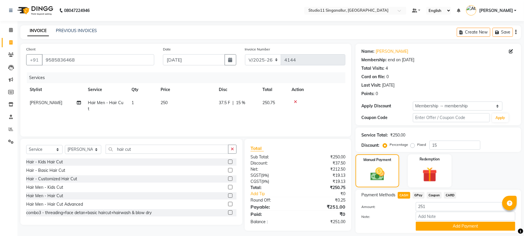
scroll to position [18, 0]
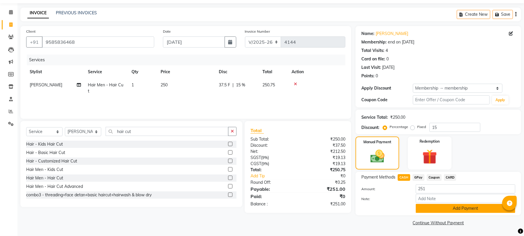
click at [457, 208] on button "Add Payment" at bounding box center [466, 207] width 100 height 9
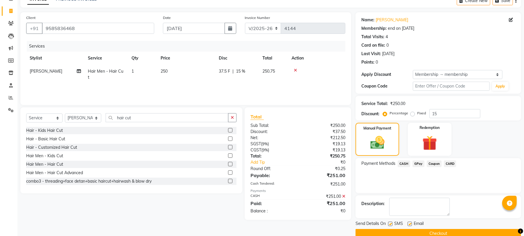
scroll to position [43, 0]
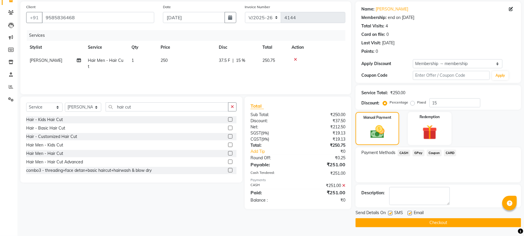
click at [412, 216] on div "Email" at bounding box center [418, 212] width 21 height 7
click at [413, 214] on div "Email" at bounding box center [418, 212] width 21 height 7
click at [409, 212] on label at bounding box center [410, 212] width 4 height 4
click at [409, 212] on input "checkbox" at bounding box center [410, 213] width 4 height 4
click at [391, 215] on label at bounding box center [390, 212] width 4 height 4
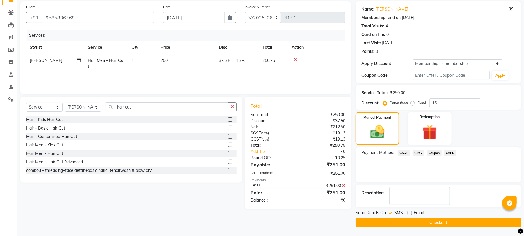
click at [391, 215] on input "checkbox" at bounding box center [390, 213] width 4 height 4
click at [393, 225] on button "Checkout" at bounding box center [439, 222] width 166 height 9
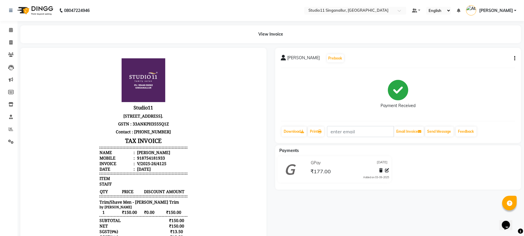
scroll to position [4, 0]
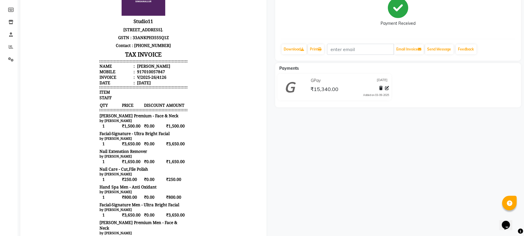
scroll to position [116, 0]
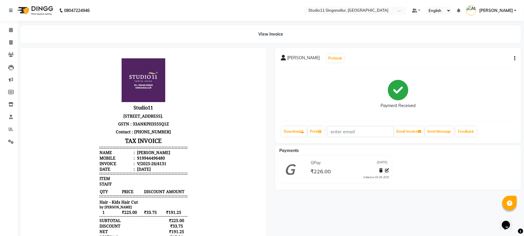
scroll to position [5, 0]
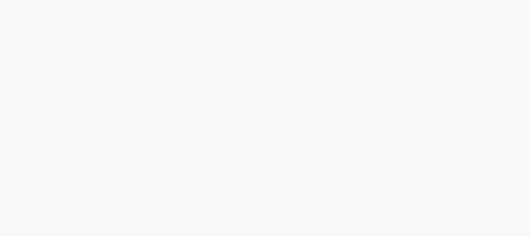
select select "service"
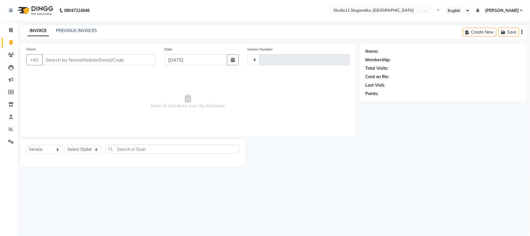
type input "4140"
select select "6616"
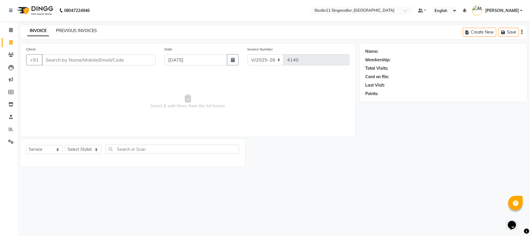
drag, startPoint x: 86, startPoint y: 26, endPoint x: 84, endPoint y: 30, distance: 5.2
click at [86, 26] on div "INVOICE PREVIOUS INVOICES Create New Save" at bounding box center [273, 32] width 507 height 14
click at [84, 31] on link "PREVIOUS INVOICES" at bounding box center [76, 30] width 41 height 5
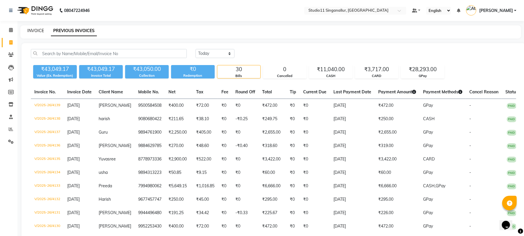
click at [43, 29] on link "INVOICE" at bounding box center [35, 30] width 17 height 5
select select "service"
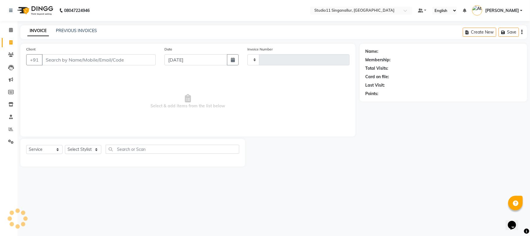
type input "4140"
select select "6616"
click at [76, 30] on link "PREVIOUS INVOICES" at bounding box center [76, 30] width 41 height 5
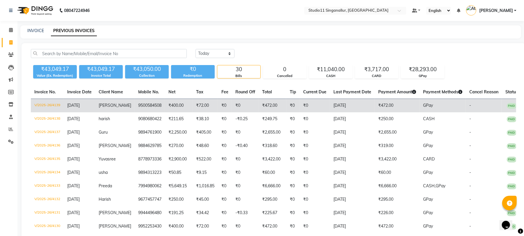
click at [125, 108] on td "[PERSON_NAME]" at bounding box center [115, 106] width 40 height 14
click at [105, 106] on span "[PERSON_NAME]" at bounding box center [115, 104] width 33 height 5
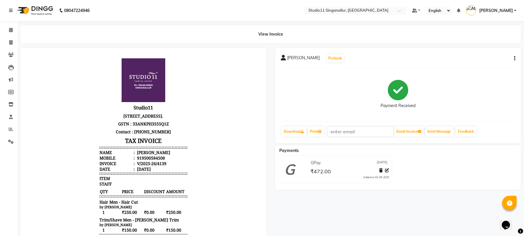
scroll to position [5, 0]
